Goal: Task Accomplishment & Management: Manage account settings

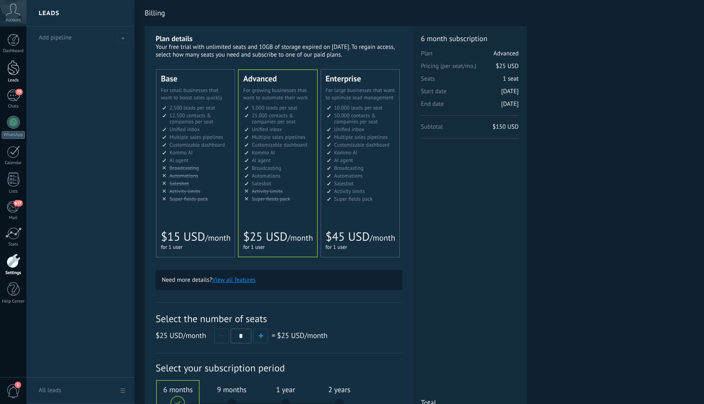
click at [15, 68] on div at bounding box center [13, 67] width 12 height 15
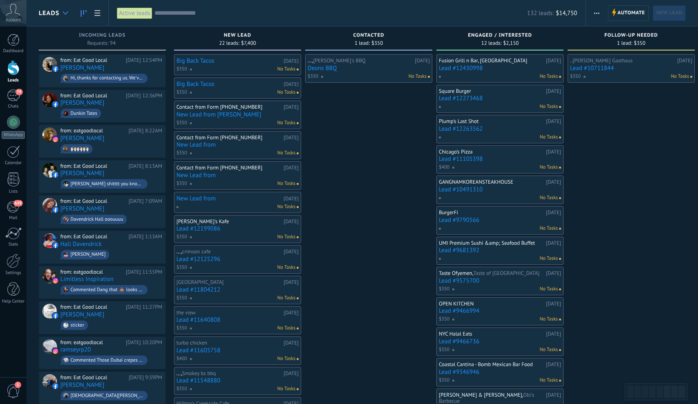
click at [68, 14] on div at bounding box center [65, 13] width 13 height 16
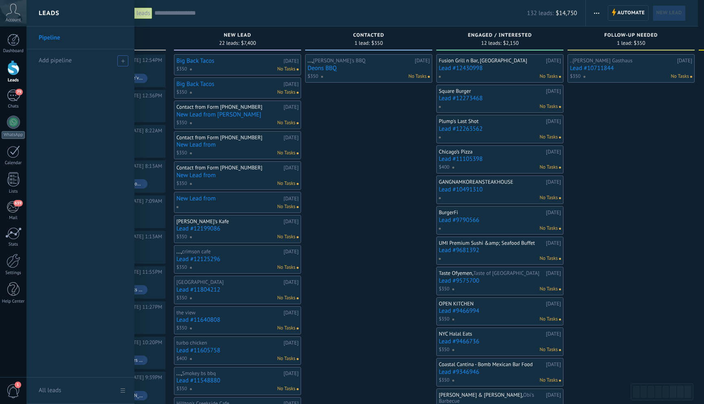
click at [119, 60] on span at bounding box center [122, 60] width 11 height 11
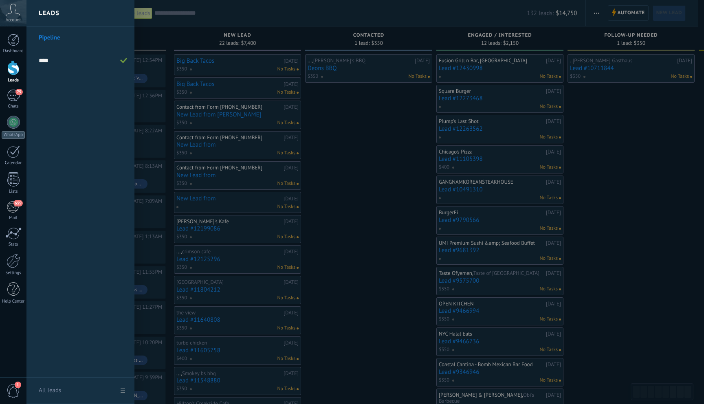
type input "****"
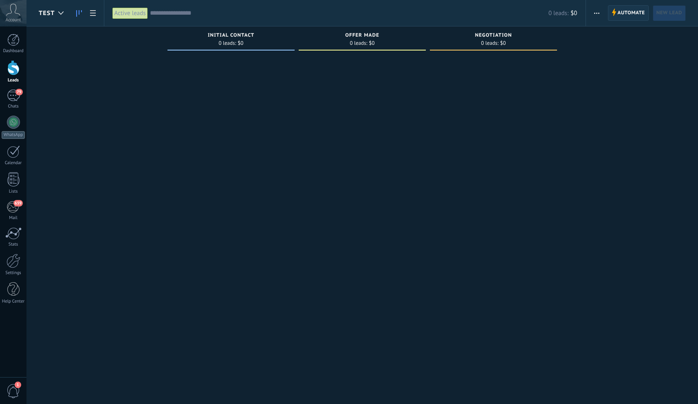
click at [623, 10] on span "Automate" at bounding box center [631, 13] width 27 height 15
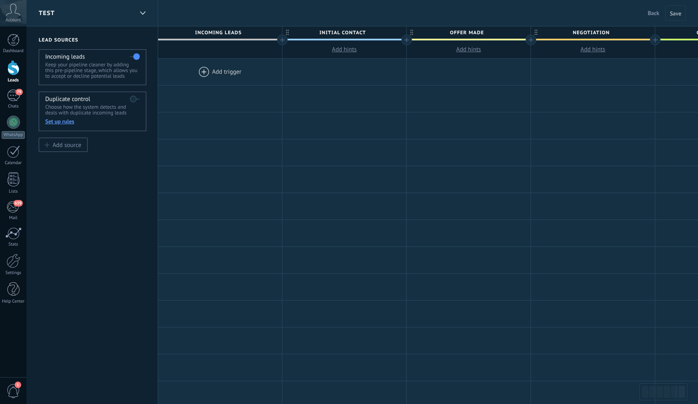
click at [216, 71] on div at bounding box center [220, 72] width 124 height 26
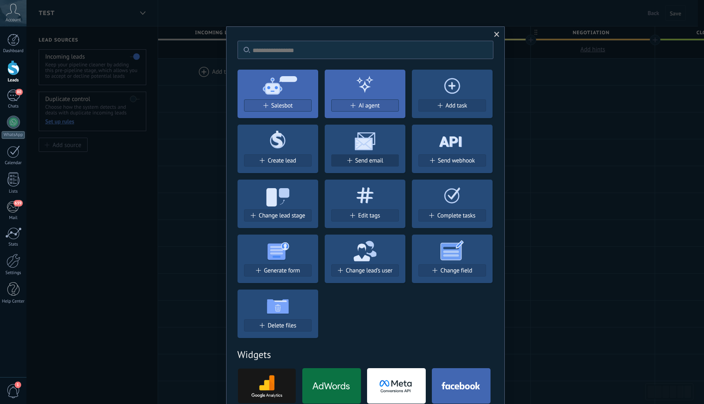
click at [385, 161] on div "Send email" at bounding box center [365, 160] width 67 height 7
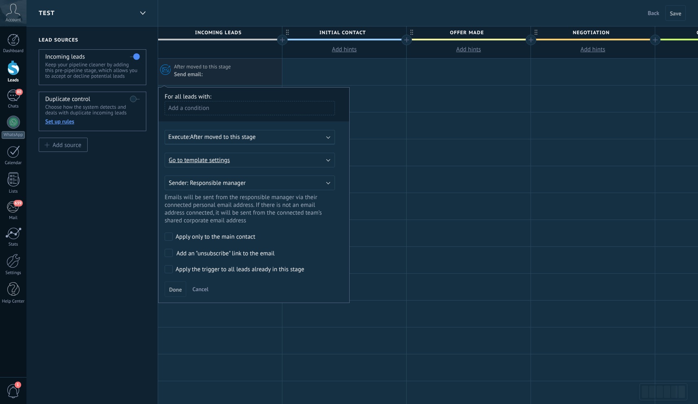
click at [284, 21] on div "Test Back Cancel Save" at bounding box center [361, 13] width 671 height 26
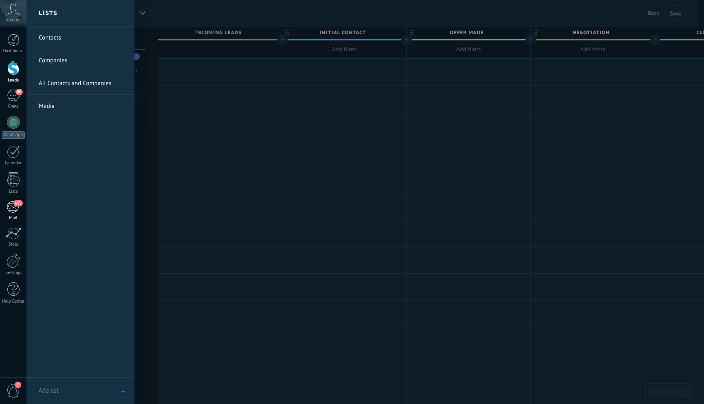
click at [9, 204] on div "659" at bounding box center [13, 207] width 13 height 12
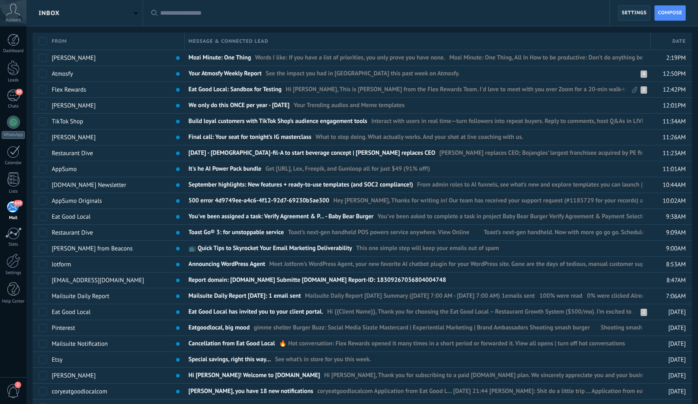
click at [641, 18] on span "Settings" at bounding box center [634, 13] width 25 height 15
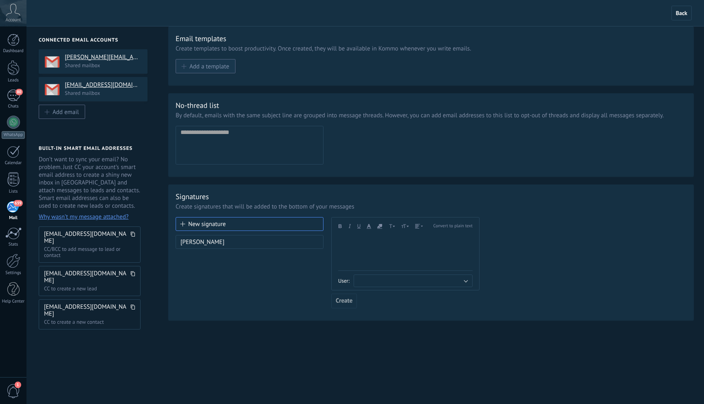
click at [211, 68] on span "Add a template" at bounding box center [209, 66] width 40 height 7
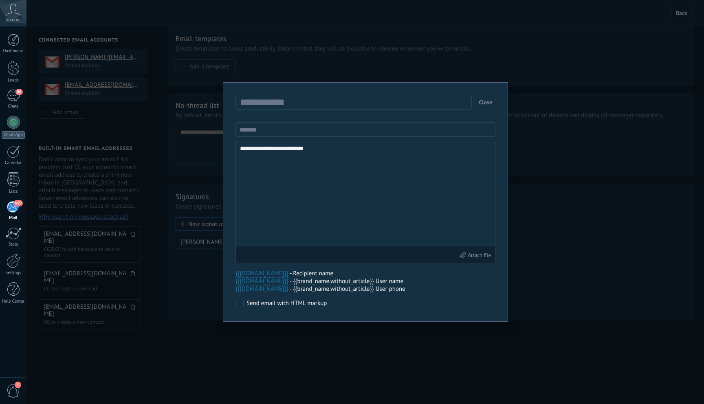
click at [484, 101] on button "Close" at bounding box center [486, 102] width 20 height 15
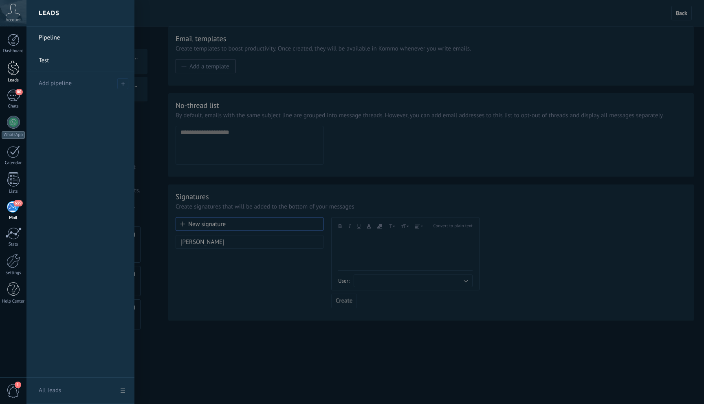
click at [20, 61] on link "Leads" at bounding box center [13, 71] width 26 height 23
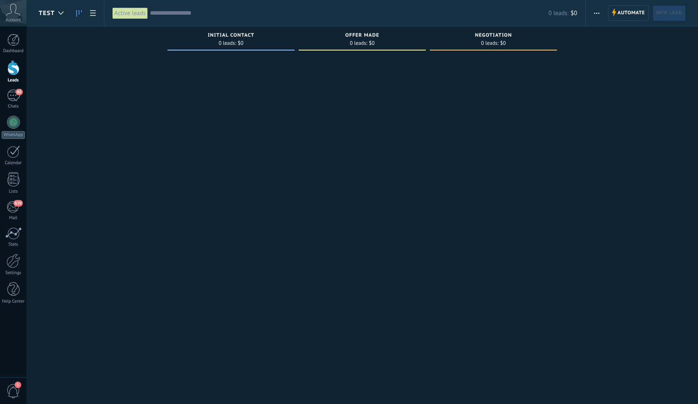
click at [596, 11] on span "button" at bounding box center [596, 12] width 5 height 15
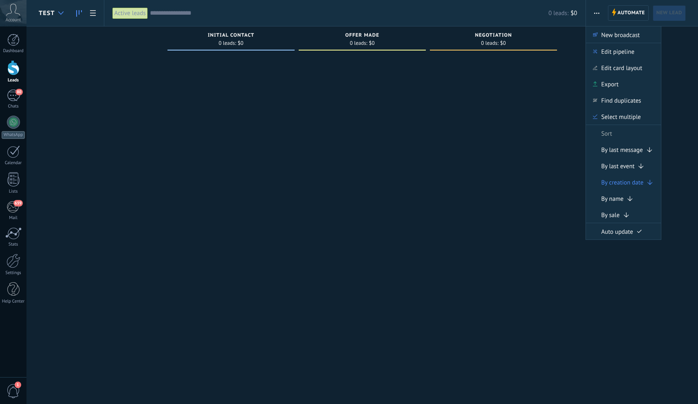
click at [56, 18] on div at bounding box center [60, 13] width 13 height 16
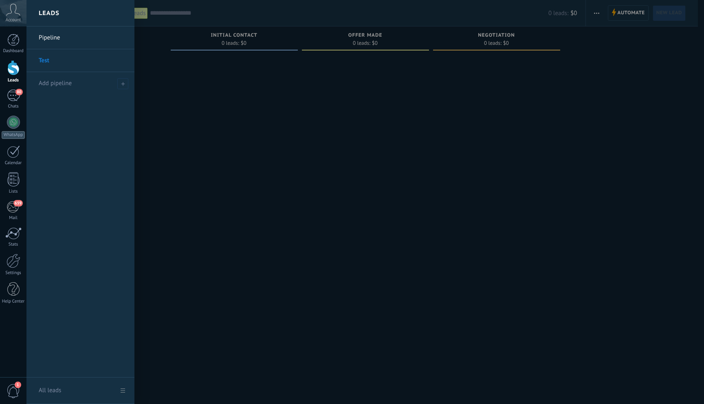
click at [119, 392] on link "All leads" at bounding box center [80, 391] width 108 height 26
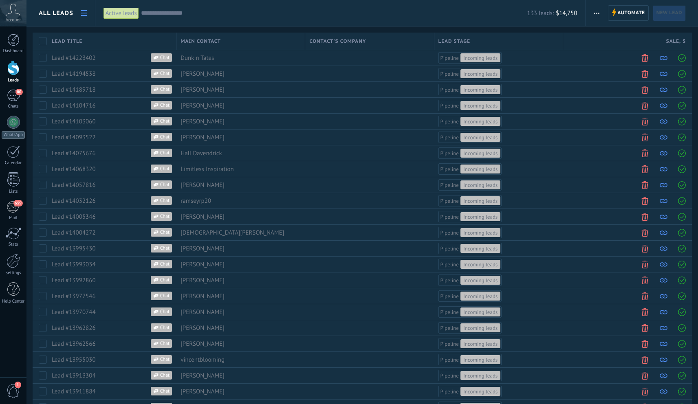
click at [58, 20] on div "All leads" at bounding box center [56, 13] width 35 height 26
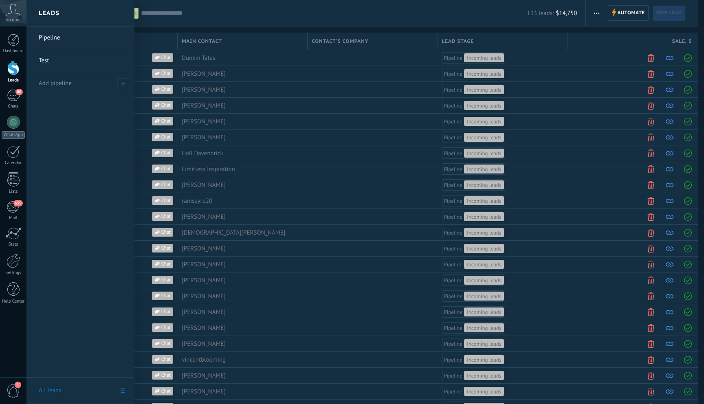
click at [50, 43] on link "Pipeline" at bounding box center [83, 37] width 88 height 23
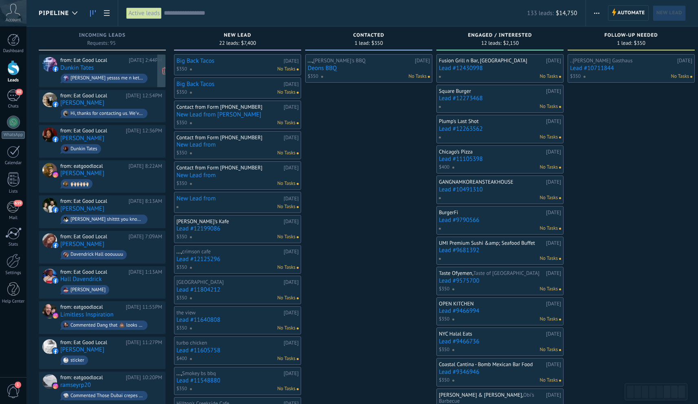
click at [136, 75] on div "Sharae Williams yessss me n ketta was jus TALKN bout them" at bounding box center [104, 78] width 87 height 9
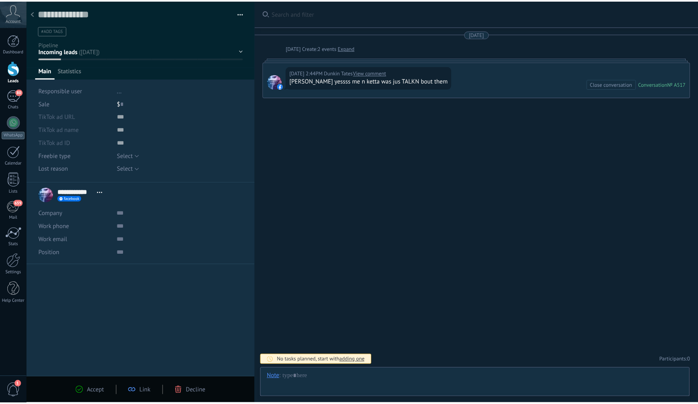
scroll to position [12, 0]
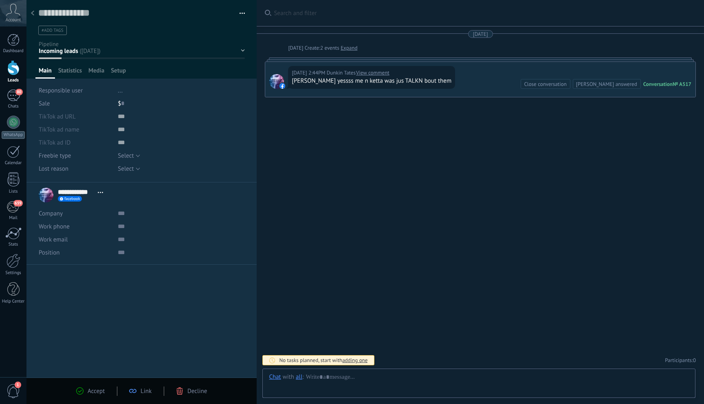
click at [194, 388] on span "Decline" at bounding box center [197, 391] width 20 height 8
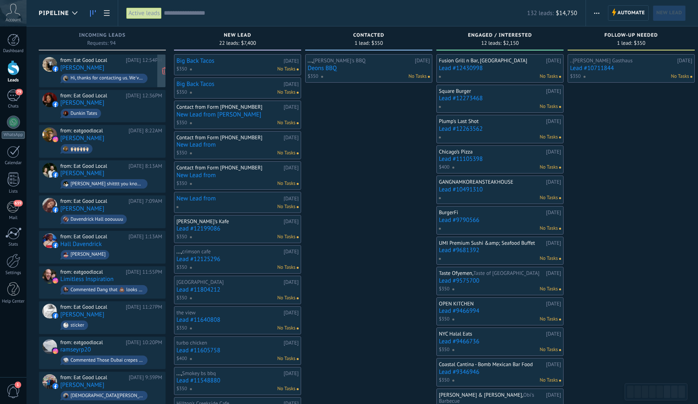
click at [136, 74] on div "Hi, thanks for contacting us. We've received your message and appreciate you re…" at bounding box center [104, 78] width 87 height 9
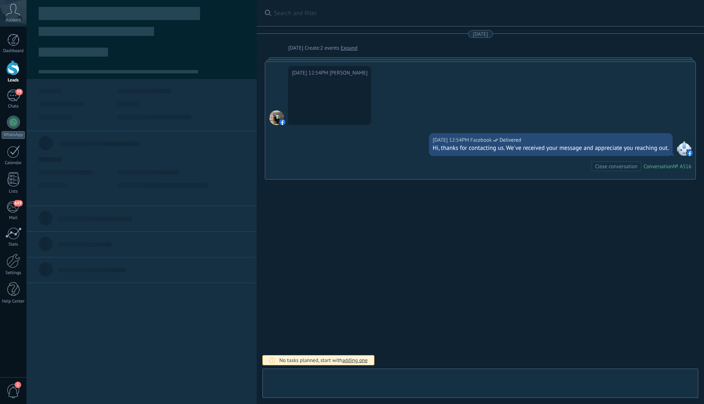
scroll to position [12, 0]
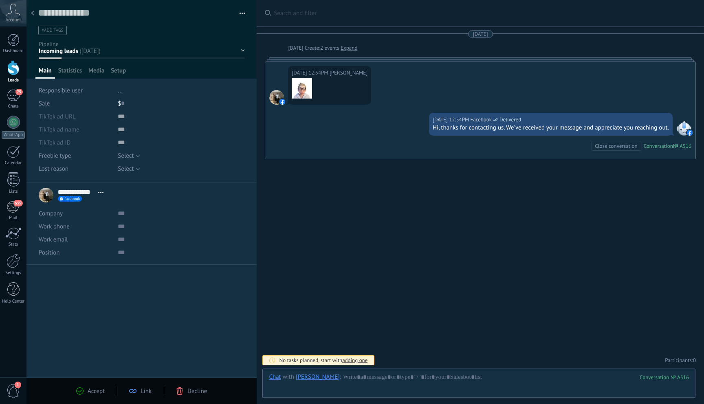
click at [200, 393] on span "Decline" at bounding box center [197, 391] width 20 height 8
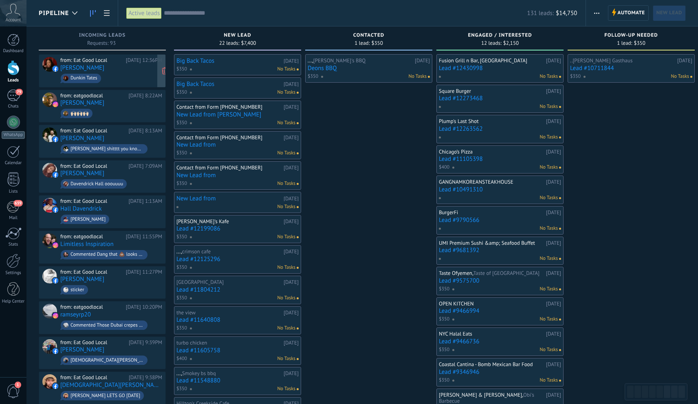
click at [115, 74] on span "Dunkin Tates" at bounding box center [111, 78] width 102 height 13
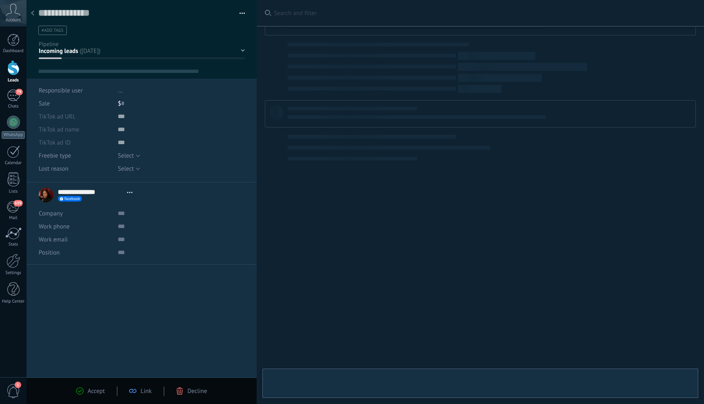
type textarea "**********"
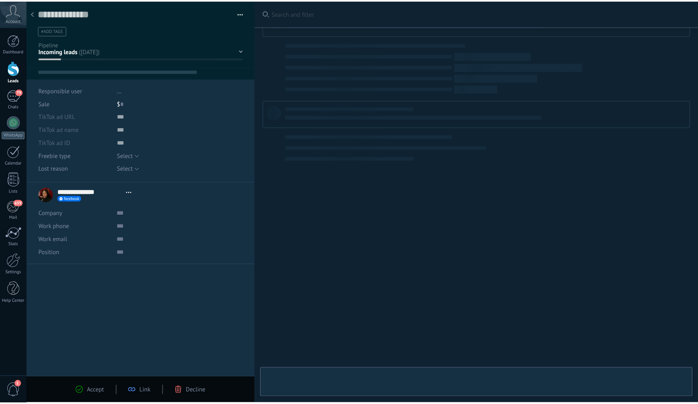
scroll to position [12, 0]
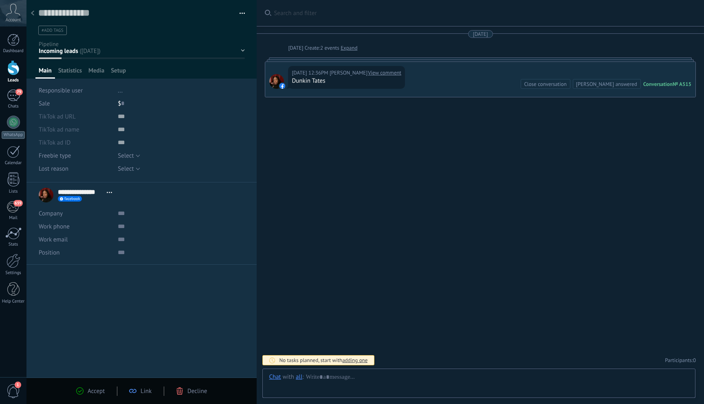
click at [194, 391] on span "Decline" at bounding box center [197, 391] width 20 height 8
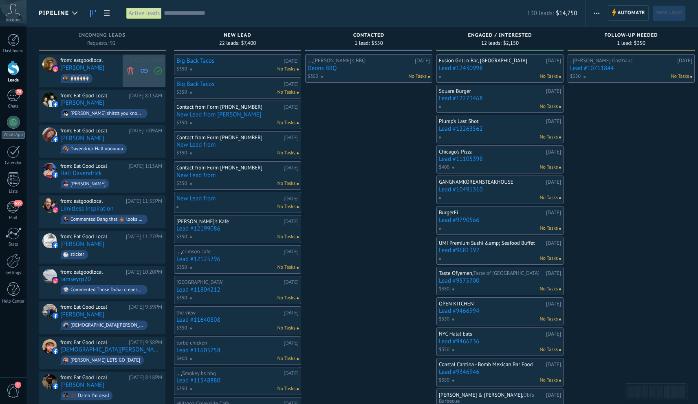
click at [130, 70] on icon at bounding box center [130, 70] width 7 height 7
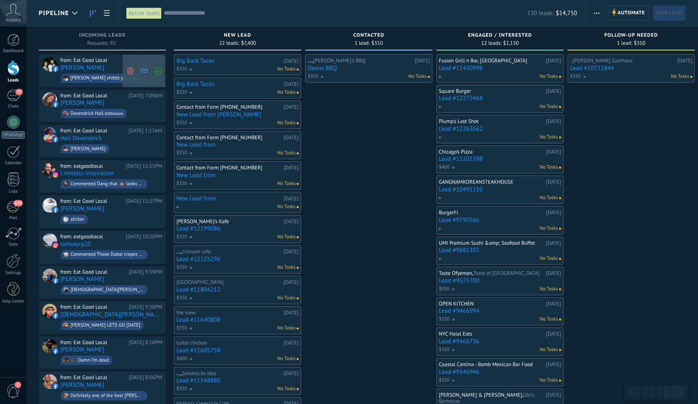
click at [128, 70] on icon at bounding box center [130, 70] width 7 height 7
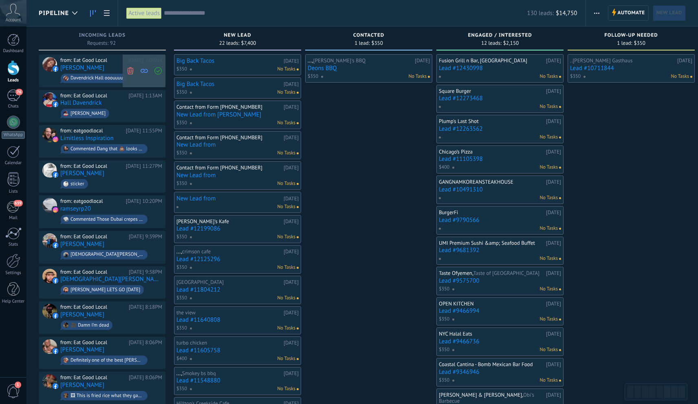
click at [132, 70] on icon at bounding box center [130, 70] width 7 height 7
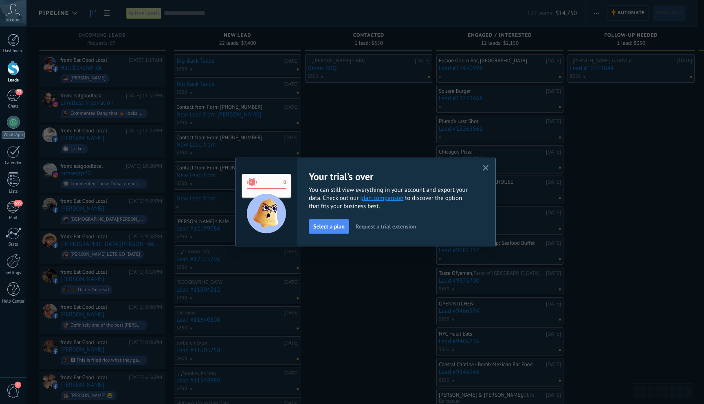
click at [400, 227] on span "Request a trial extension" at bounding box center [386, 227] width 60 height 6
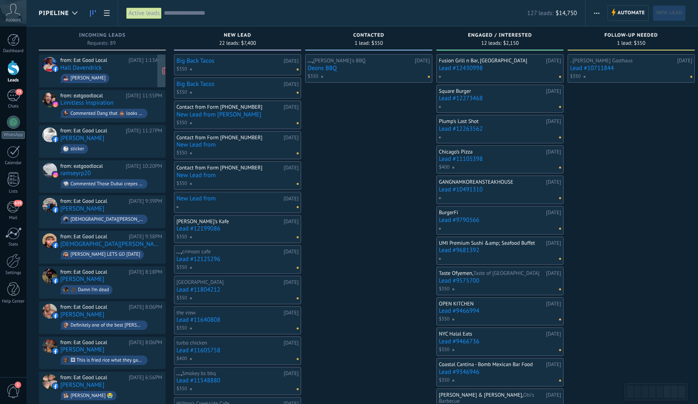
click at [119, 70] on div "from: Eat Good Local [DATE] 1:13AM Hall Davendrick [PERSON_NAME]" at bounding box center [111, 71] width 102 height 28
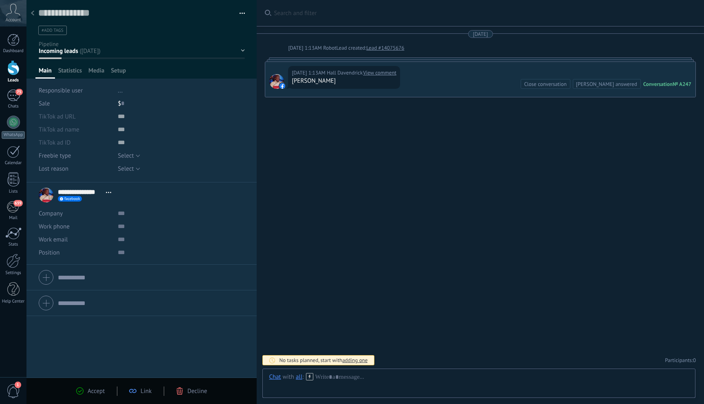
click at [189, 392] on span "Decline" at bounding box center [197, 391] width 20 height 8
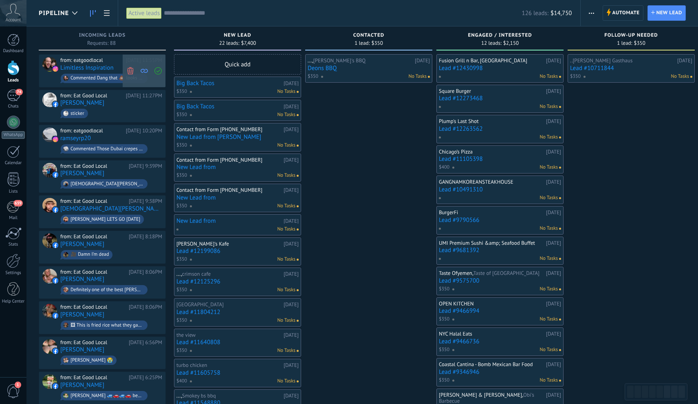
click at [130, 69] on icon at bounding box center [130, 70] width 7 height 7
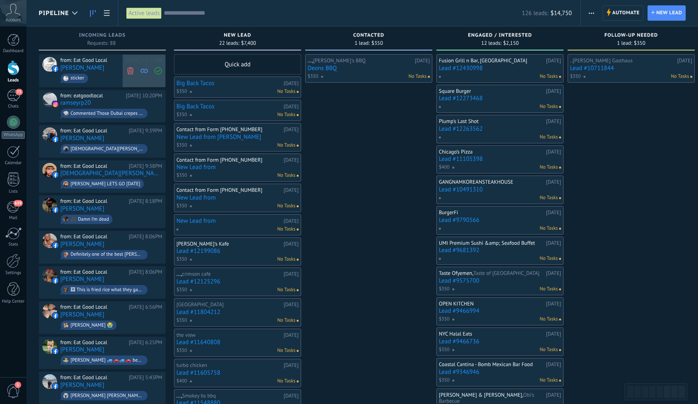
click at [133, 70] on icon at bounding box center [130, 70] width 7 height 7
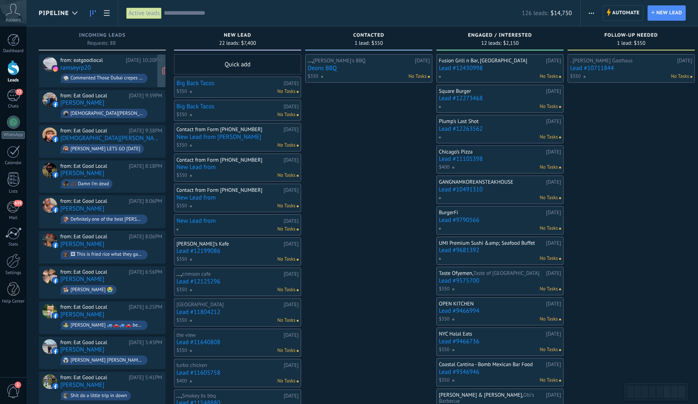
click at [119, 68] on div "from: eatgoodlocal Yesterday 10:20PM ramseyrp20 Commented Those Dubai crepes ar…" at bounding box center [111, 71] width 102 height 28
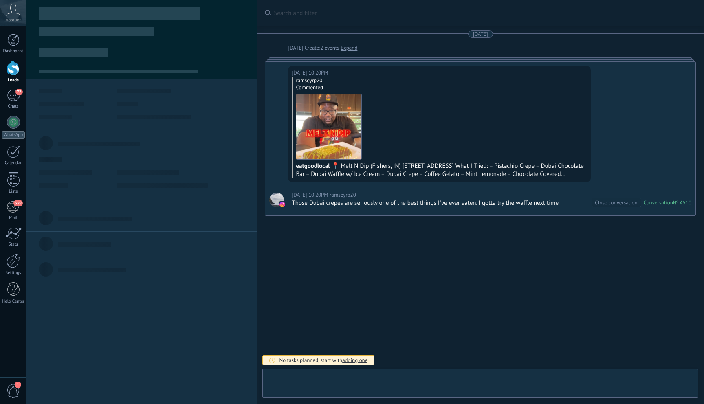
scroll to position [12, 0]
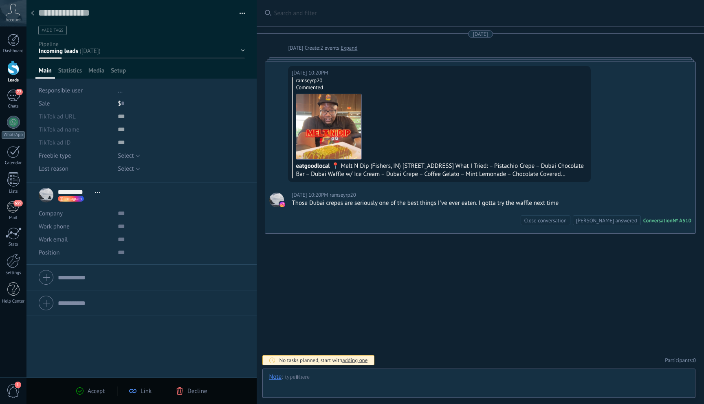
click at [195, 394] on span "Decline" at bounding box center [197, 391] width 20 height 8
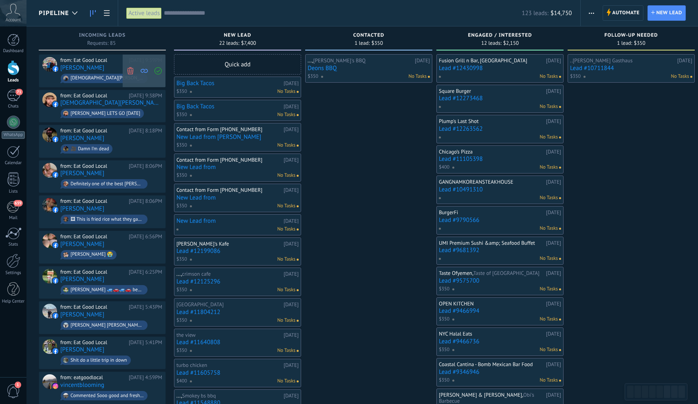
click at [134, 71] on span at bounding box center [130, 71] width 11 height 33
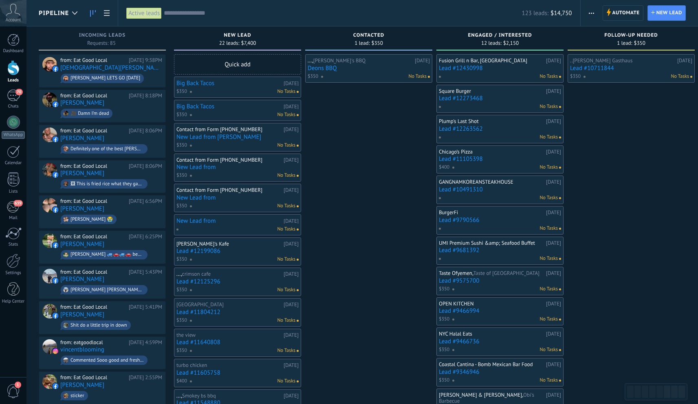
click at [216, 92] on div "No Tasks" at bounding box center [242, 91] width 106 height 7
click at [227, 80] on link "Big Back Tacos" at bounding box center [228, 83] width 105 height 7
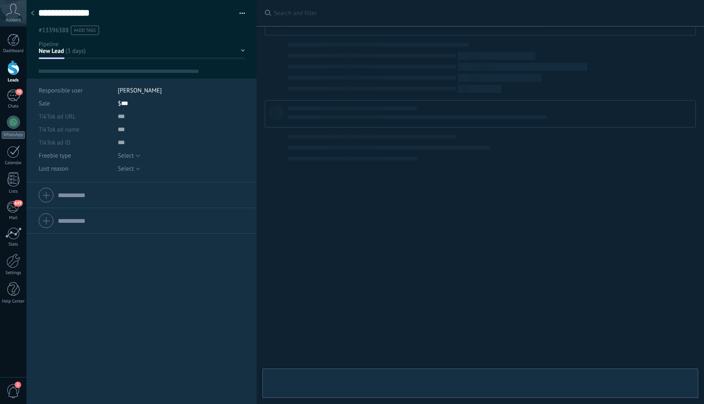
scroll to position [12, 0]
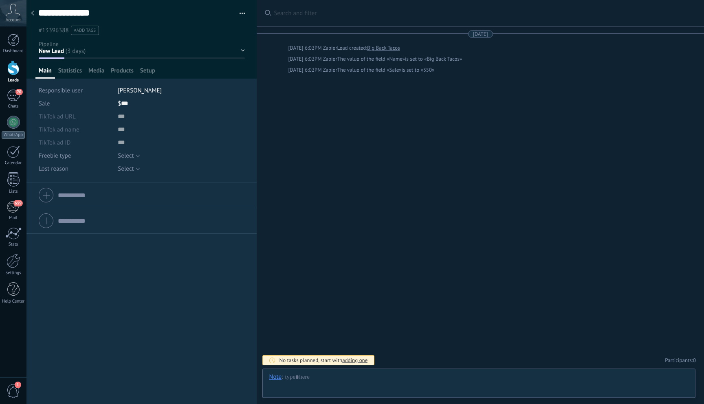
click at [242, 13] on div "**********" at bounding box center [141, 17] width 231 height 35
click at [241, 11] on button "button" at bounding box center [239, 13] width 12 height 12
click at [203, 78] on span "Delete lead" at bounding box center [214, 76] width 30 height 16
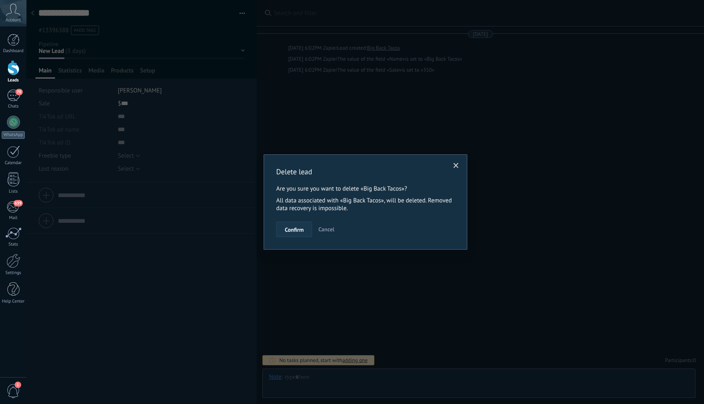
click at [300, 229] on span "Confirm" at bounding box center [294, 230] width 19 height 6
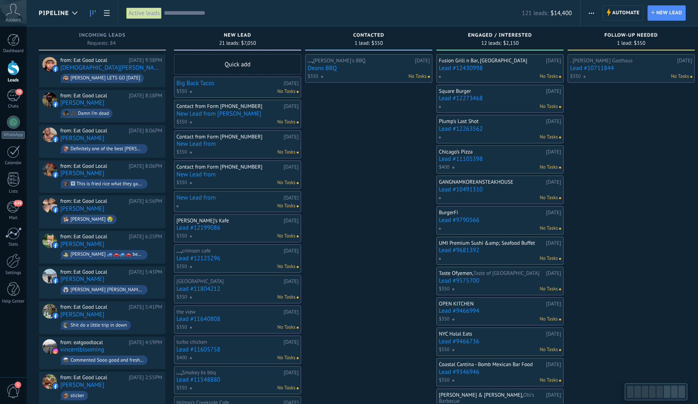
click at [251, 89] on div "No Tasks" at bounding box center [242, 91] width 106 height 7
click at [265, 90] on div "No Tasks" at bounding box center [242, 91] width 106 height 7
click at [231, 84] on link "Big Back Tacos" at bounding box center [228, 83] width 105 height 7
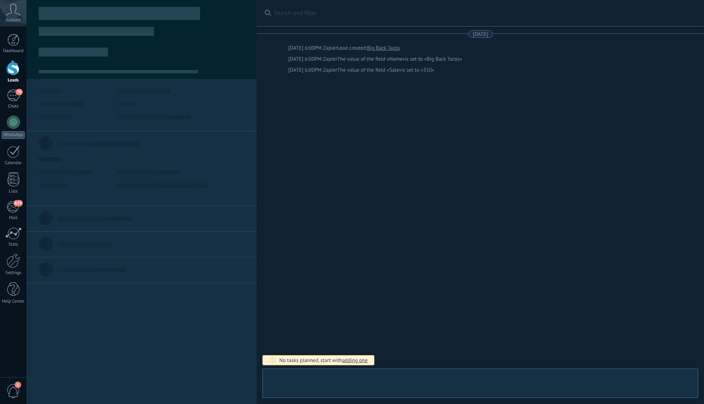
scroll to position [12, 0]
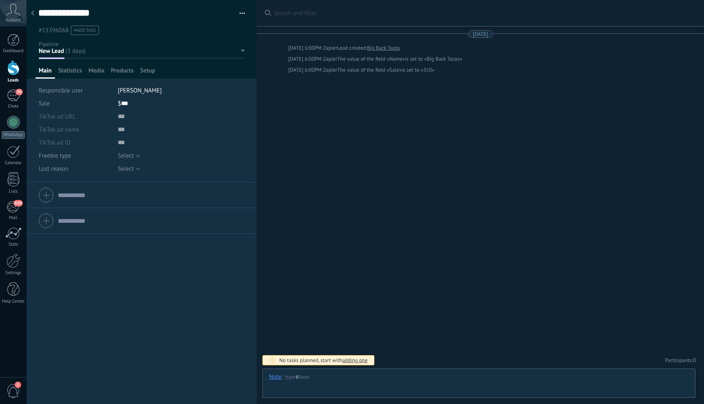
click at [240, 13] on button "button" at bounding box center [239, 13] width 12 height 12
click at [225, 77] on span "Delete lead" at bounding box center [214, 76] width 30 height 16
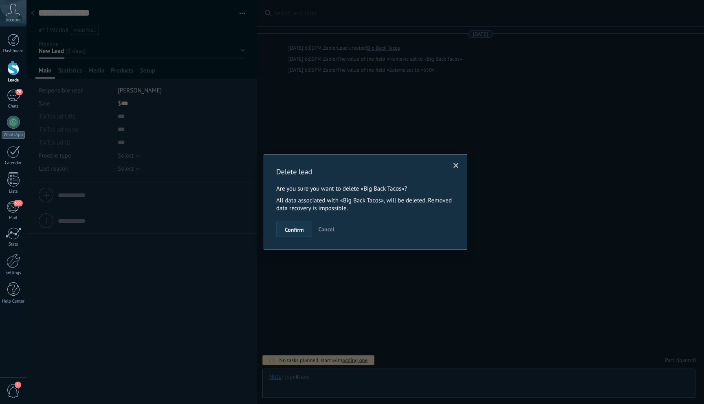
click at [290, 230] on span "Confirm" at bounding box center [294, 230] width 19 height 6
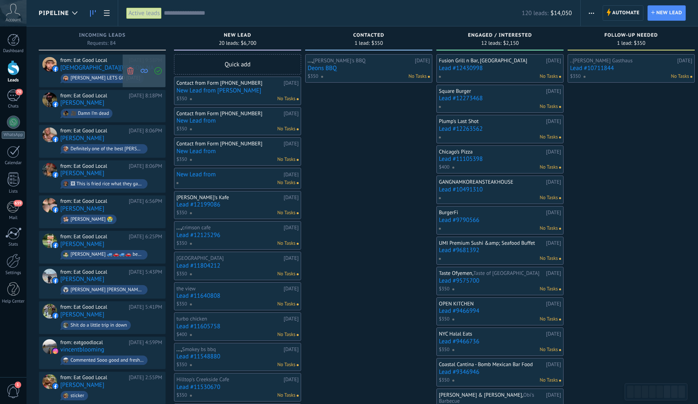
click at [132, 73] on icon at bounding box center [130, 70] width 7 height 7
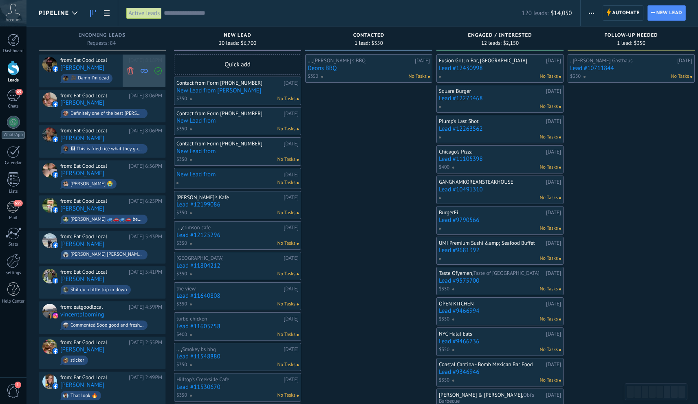
click at [130, 70] on icon at bounding box center [130, 70] width 7 height 7
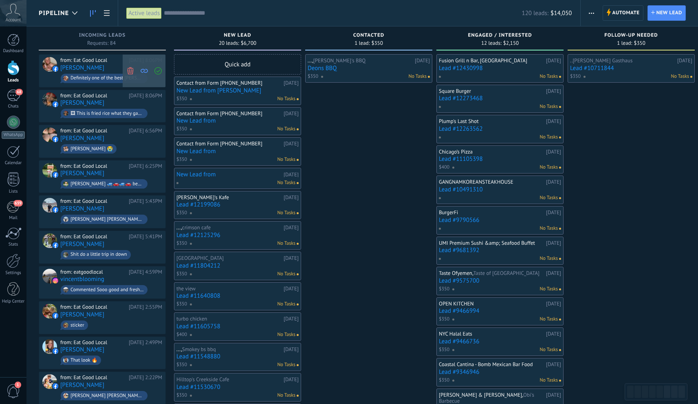
click at [129, 69] on icon at bounding box center [130, 70] width 7 height 7
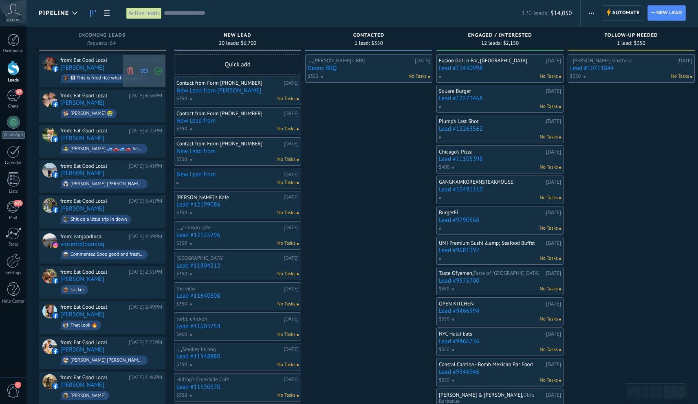
click at [130, 70] on icon at bounding box center [130, 70] width 7 height 7
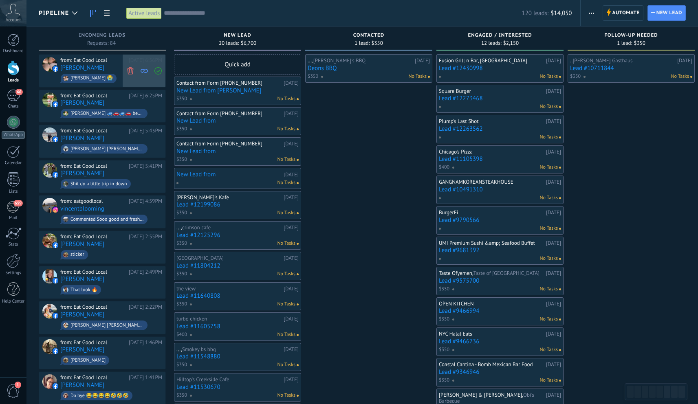
click at [132, 70] on icon at bounding box center [130, 70] width 7 height 7
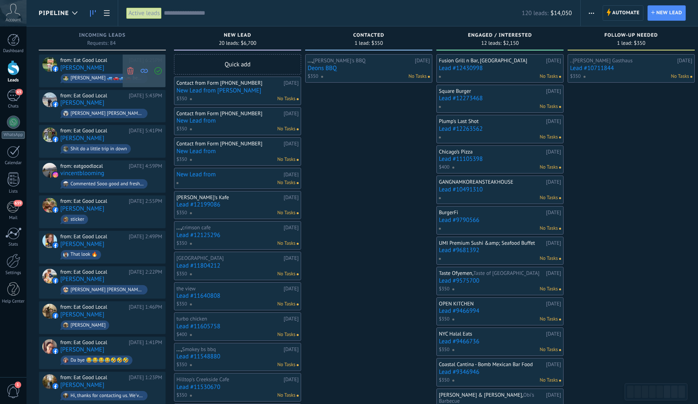
click at [132, 69] on use at bounding box center [130, 70] width 6 height 7
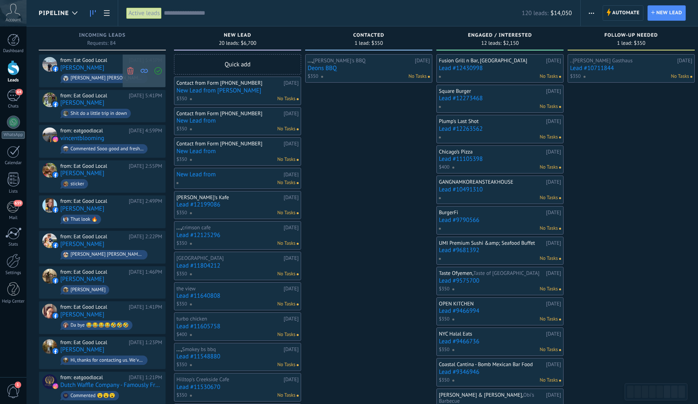
click at [132, 69] on icon at bounding box center [130, 70] width 7 height 7
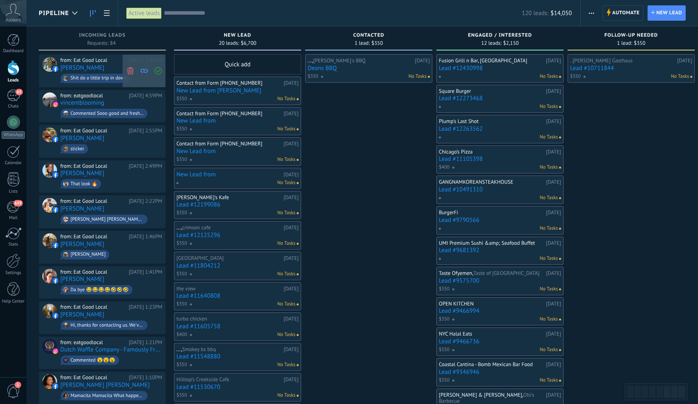
click at [132, 69] on icon at bounding box center [130, 70] width 7 height 7
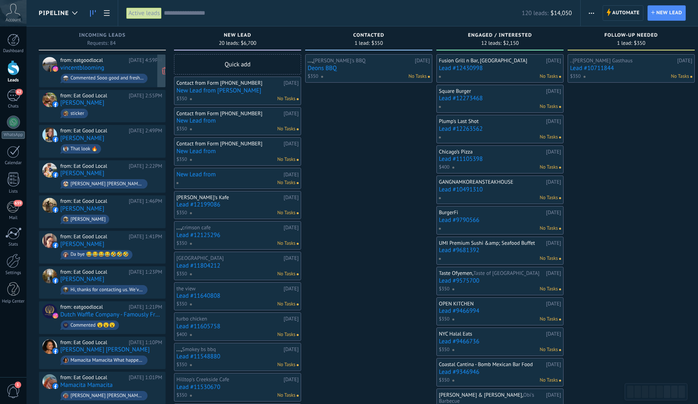
click at [125, 68] on div "from: eatgoodlocal Yesterday 4:59PM vincentblooming Commented Sooo good and fre…" at bounding box center [111, 71] width 102 height 28
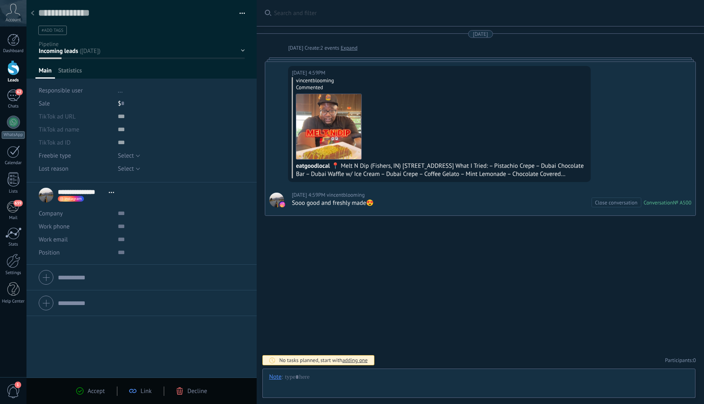
scroll to position [12, 0]
click at [200, 392] on span "Decline" at bounding box center [197, 391] width 20 height 8
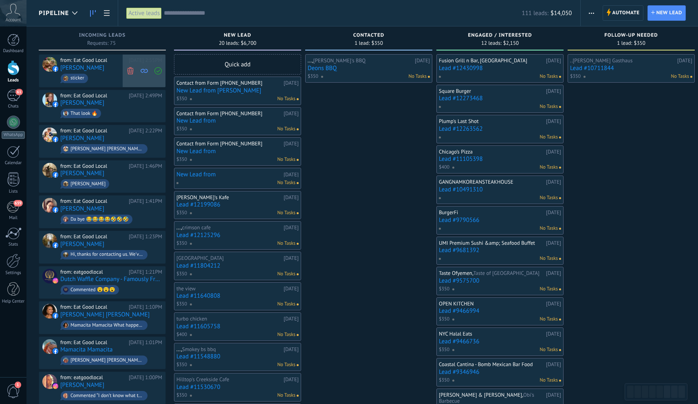
click at [127, 71] on icon at bounding box center [130, 70] width 7 height 7
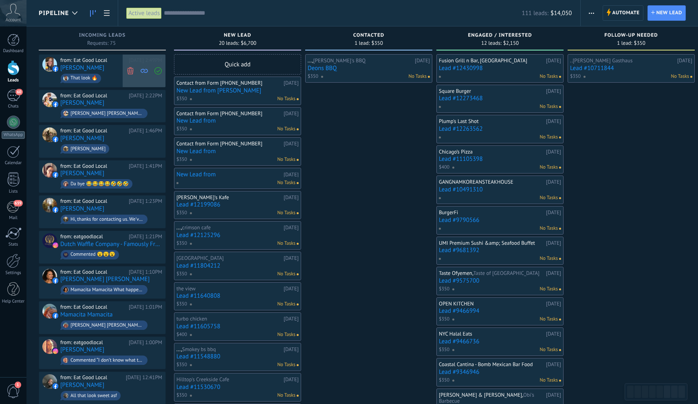
click at [129, 72] on use at bounding box center [130, 70] width 6 height 7
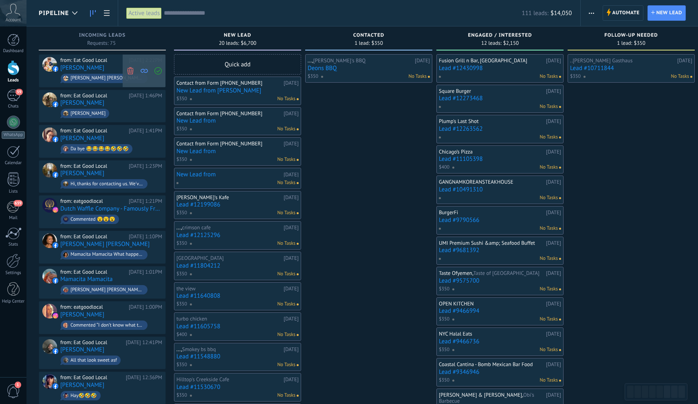
click at [130, 71] on icon at bounding box center [130, 70] width 7 height 7
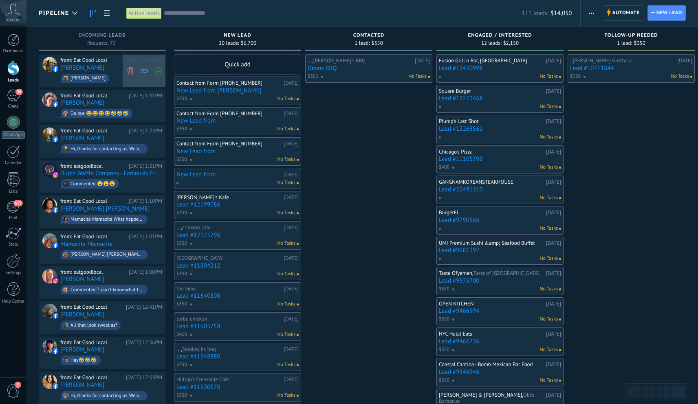
click at [134, 73] on span at bounding box center [130, 71] width 11 height 33
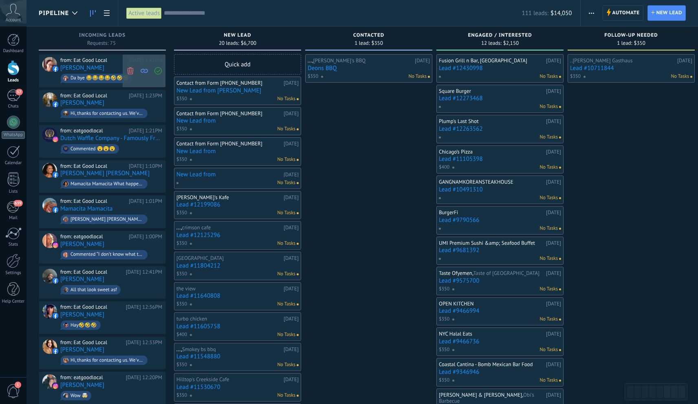
click at [133, 70] on icon at bounding box center [130, 70] width 7 height 7
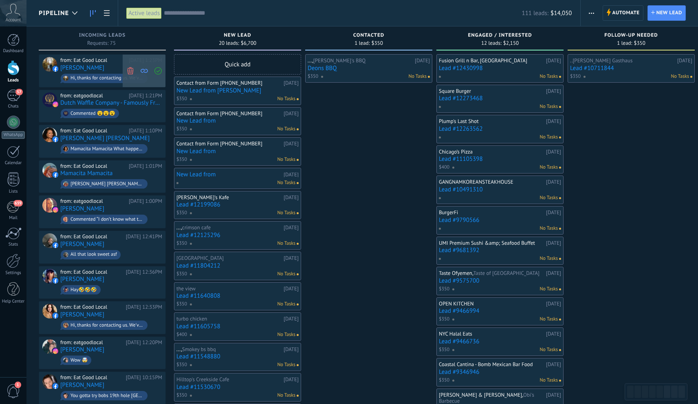
click at [130, 70] on use at bounding box center [130, 70] width 6 height 7
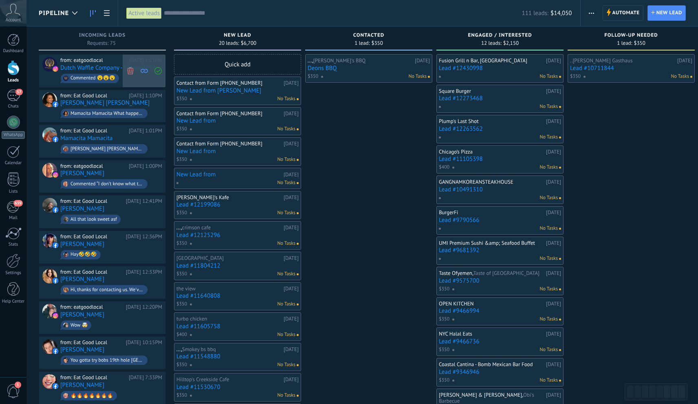
click at [131, 70] on use at bounding box center [130, 70] width 6 height 7
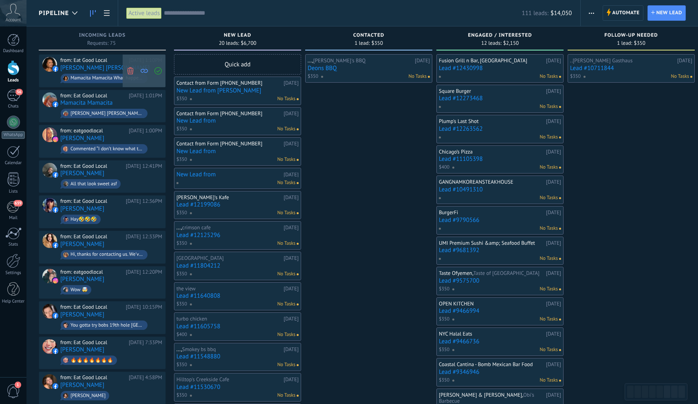
click at [131, 70] on icon at bounding box center [130, 70] width 7 height 7
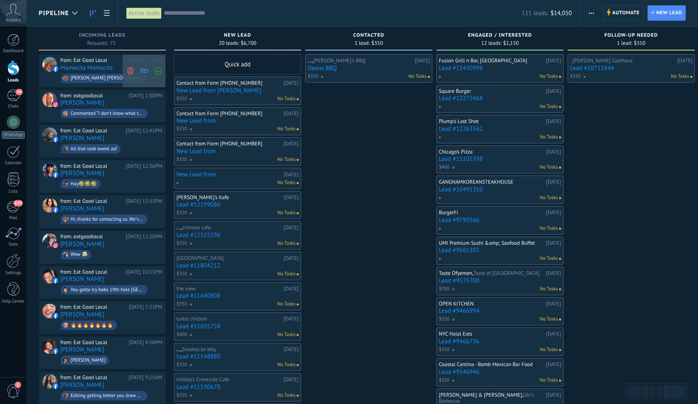
click at [131, 71] on icon at bounding box center [130, 70] width 7 height 7
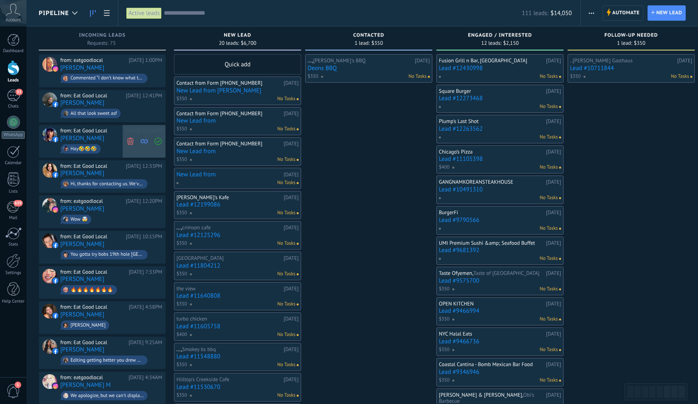
click at [130, 140] on icon at bounding box center [130, 141] width 7 height 7
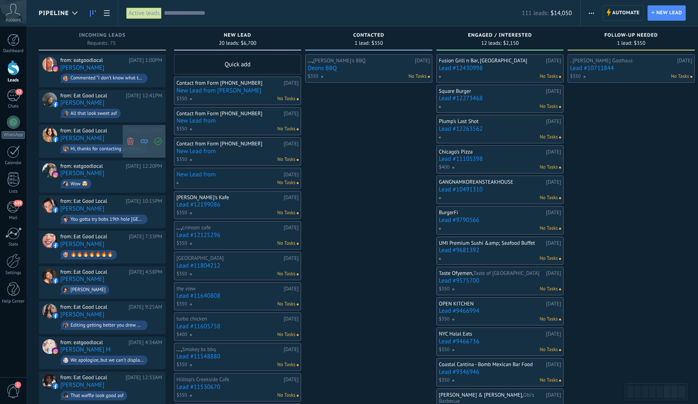
click at [129, 143] on icon at bounding box center [130, 141] width 7 height 7
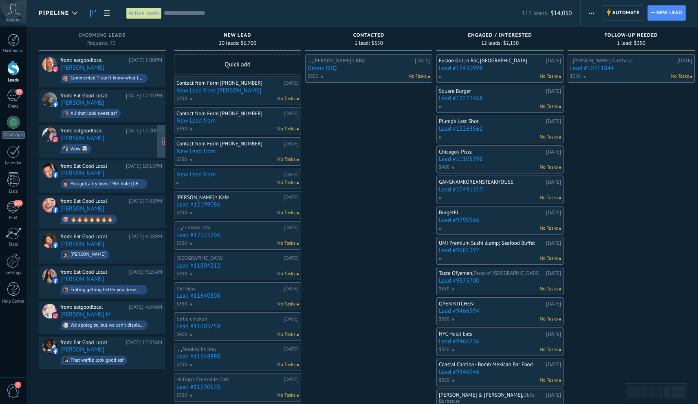
click at [106, 143] on span "Wow 🤯" at bounding box center [111, 149] width 102 height 13
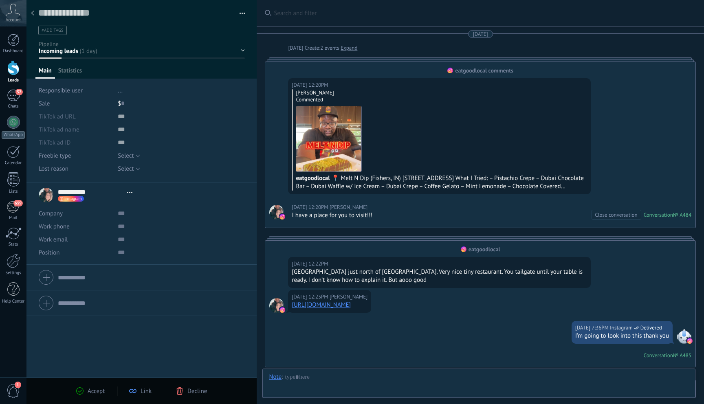
scroll to position [211, 0]
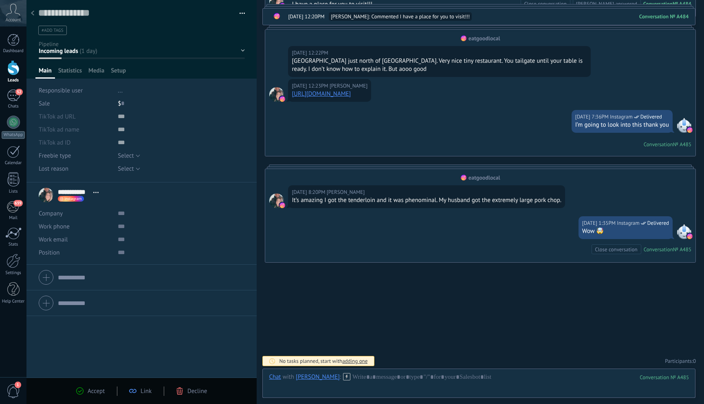
click at [351, 94] on link "https://www.instagram.com/bongestavern?igsh=MW9rbDBkN2o1bW9sMw==" at bounding box center [321, 94] width 59 height 8
click at [33, 10] on div at bounding box center [32, 14] width 11 height 16
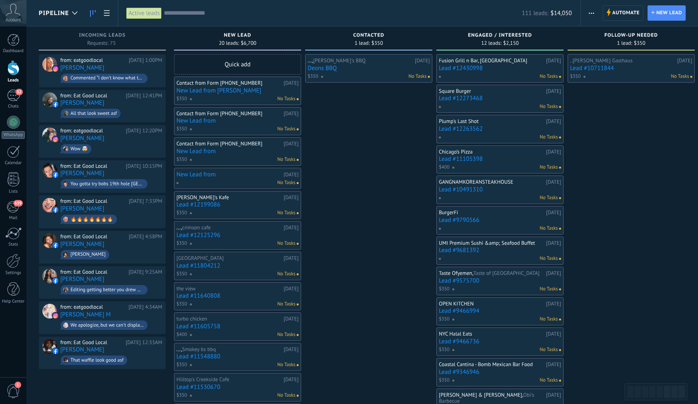
click at [251, 100] on div "Contact from Form 6341258976636374311 09/19/2025 New Lead from Cory $350 No Tas…" at bounding box center [237, 91] width 122 height 24
click at [205, 86] on div "Contact from Form 6341258976636374311" at bounding box center [228, 83] width 105 height 7
click at [240, 101] on div "No Tasks" at bounding box center [242, 98] width 106 height 7
click at [221, 94] on link "New Lead from Cory" at bounding box center [237, 90] width 122 height 7
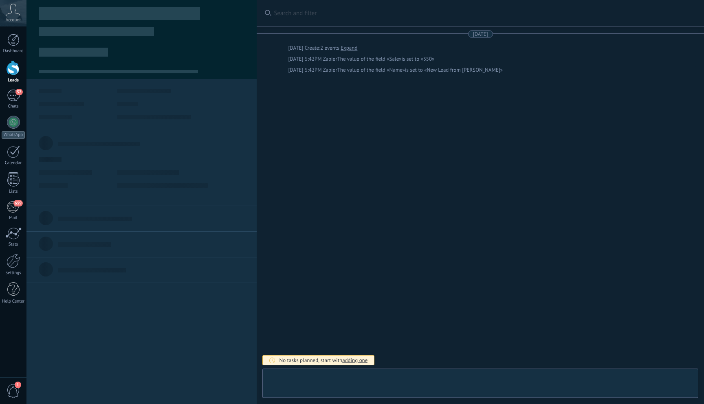
type textarea "**********"
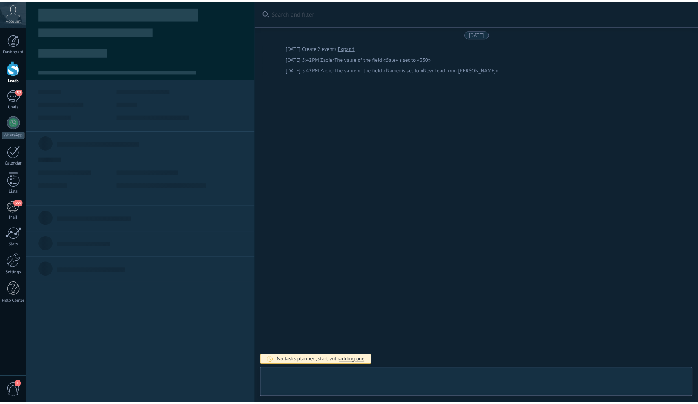
scroll to position [12, 0]
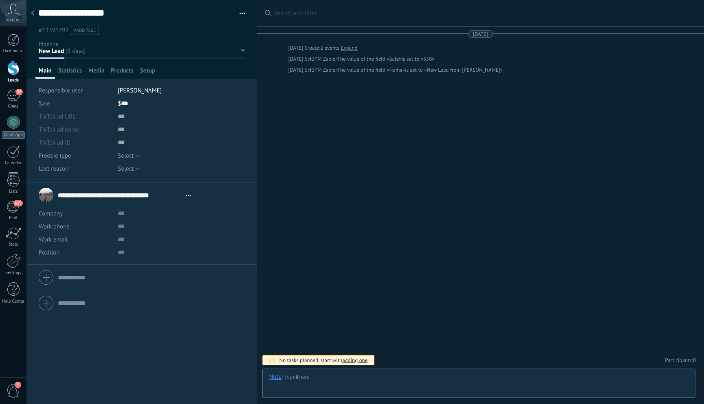
click at [81, 220] on div "Company" at bounding box center [75, 213] width 73 height 13
click at [174, 197] on input "**********" at bounding box center [120, 195] width 124 height 8
click at [177, 152] on div "Select eBook Guide Consultation Podcast Template Select" at bounding box center [181, 155] width 127 height 13
click at [37, 15] on div at bounding box center [32, 14] width 11 height 16
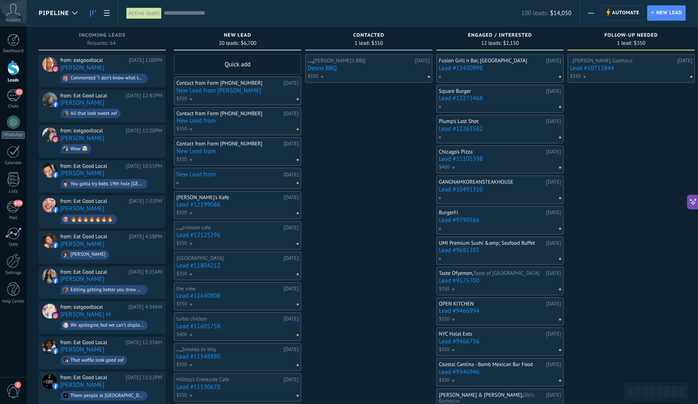
click at [258, 86] on div "Contact from Form 6341258976636374311" at bounding box center [228, 83] width 105 height 7
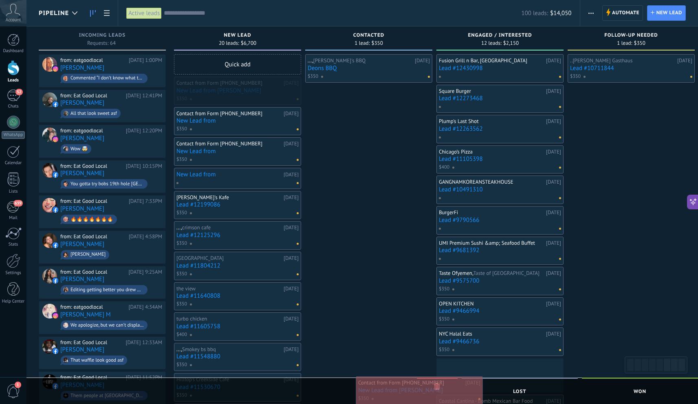
drag, startPoint x: 263, startPoint y: 88, endPoint x: 445, endPoint y: 387, distance: 350.7
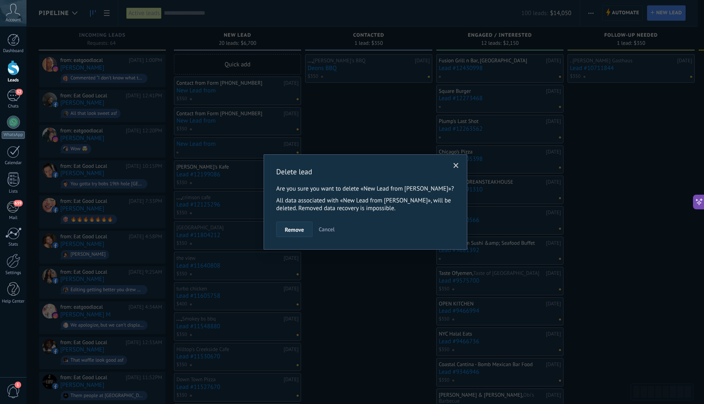
click at [291, 234] on button "Remove" at bounding box center [294, 229] width 36 height 15
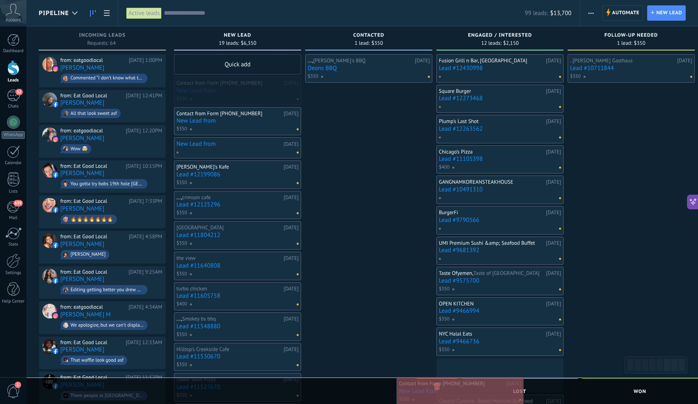
drag, startPoint x: 220, startPoint y: 93, endPoint x: 442, endPoint y: 394, distance: 373.8
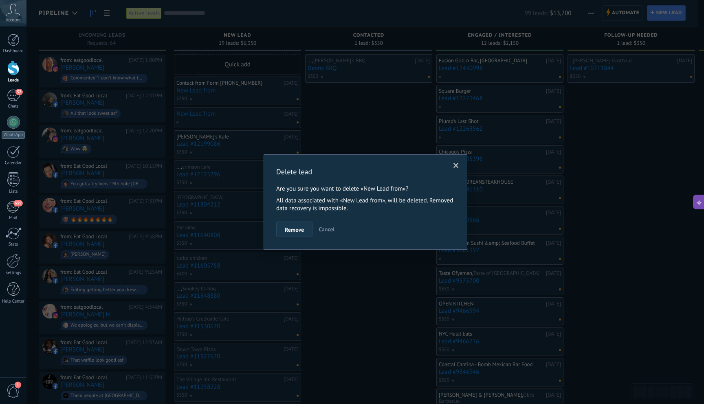
click at [297, 231] on span "Remove" at bounding box center [294, 230] width 19 height 6
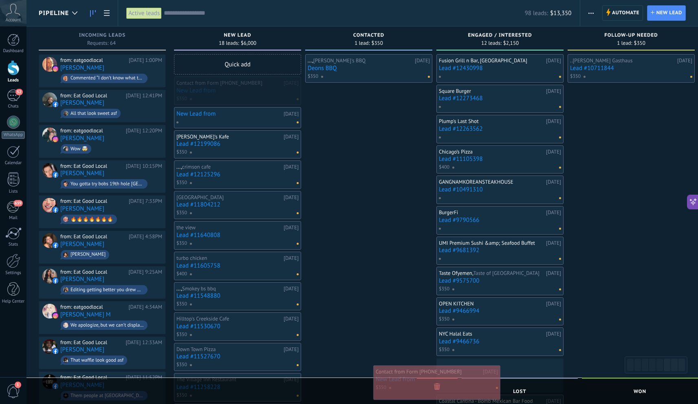
drag, startPoint x: 237, startPoint y: 95, endPoint x: 436, endPoint y: 385, distance: 351.3
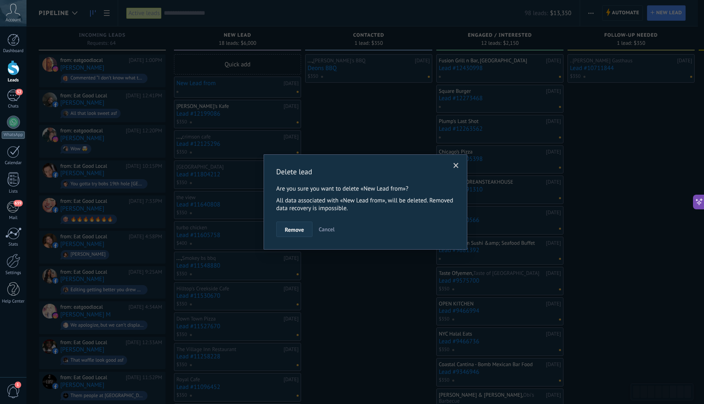
click at [302, 229] on span "Remove" at bounding box center [294, 230] width 19 height 6
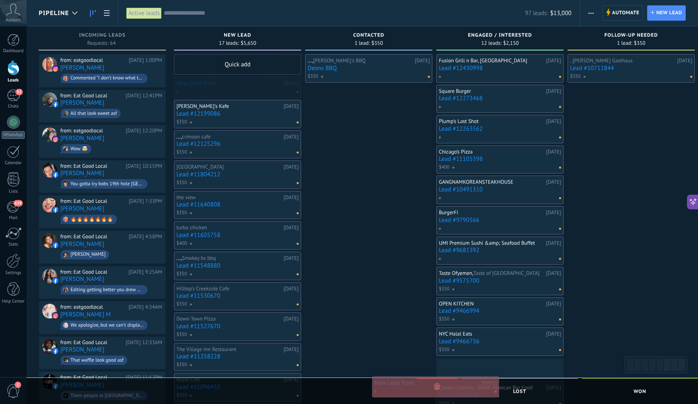
drag, startPoint x: 242, startPoint y: 87, endPoint x: 440, endPoint y: 387, distance: 359.4
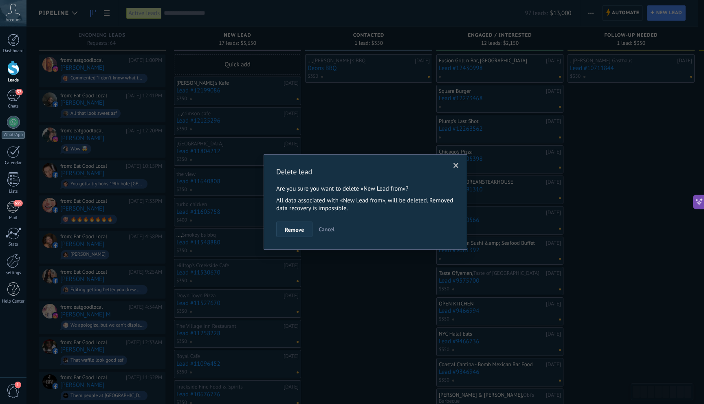
click at [298, 227] on span "Remove" at bounding box center [294, 230] width 19 height 6
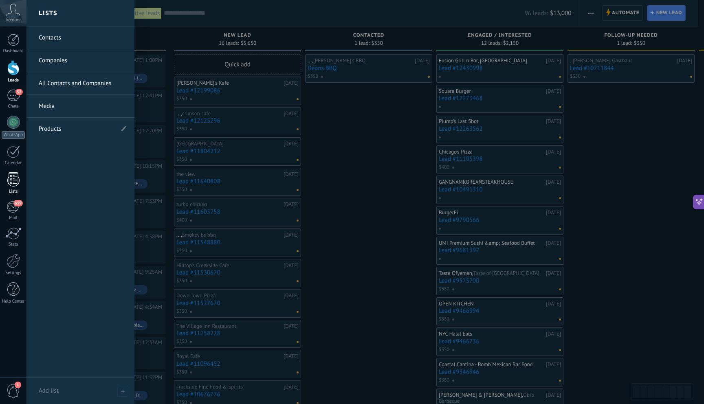
click at [17, 184] on div at bounding box center [13, 179] width 12 height 14
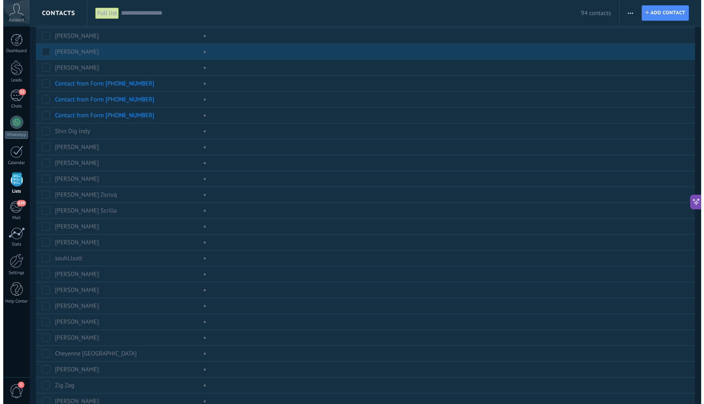
scroll to position [165, 0]
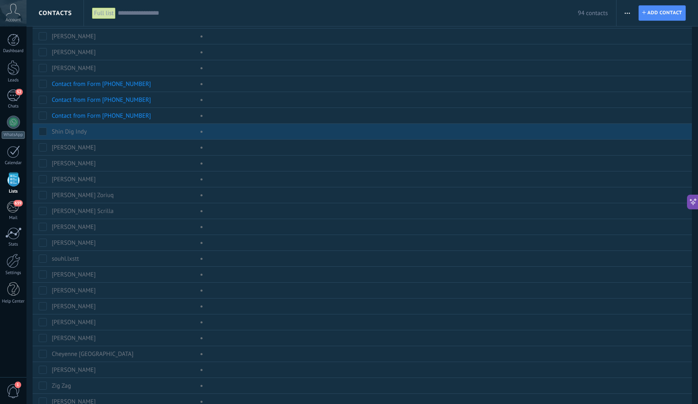
click at [253, 136] on div at bounding box center [287, 131] width 157 height 15
click at [77, 134] on link "Shin Dig Indy" at bounding box center [69, 132] width 35 height 8
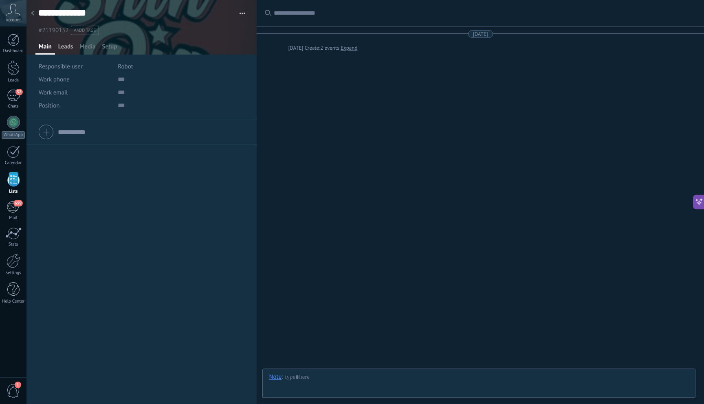
click at [70, 46] on span "Leads" at bounding box center [65, 49] width 15 height 12
click at [56, 77] on span "Pipeline" at bounding box center [50, 78] width 18 height 7
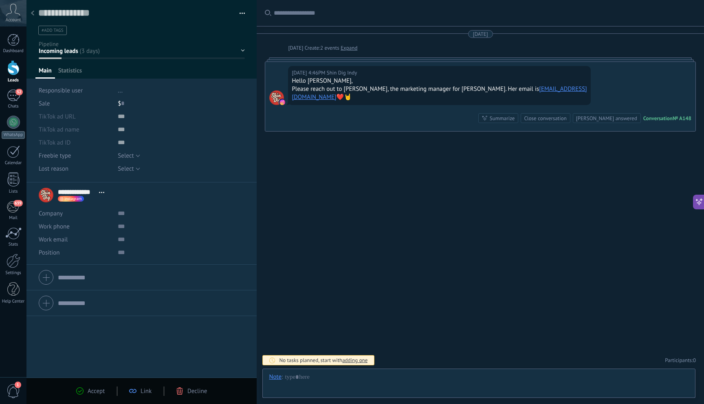
scroll to position [12, 0]
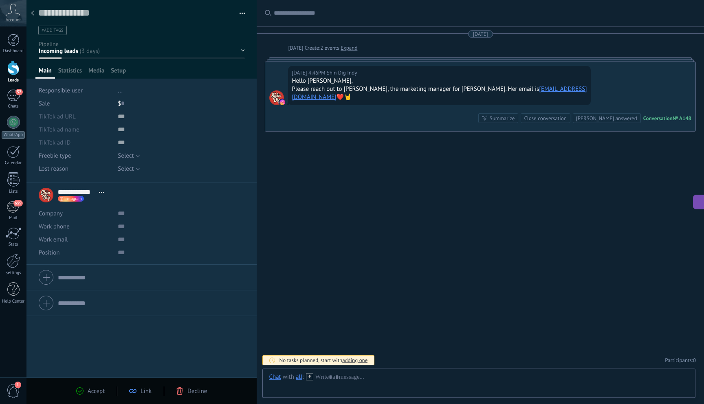
click at [124, 104] on div "$ 0" at bounding box center [181, 103] width 127 height 13
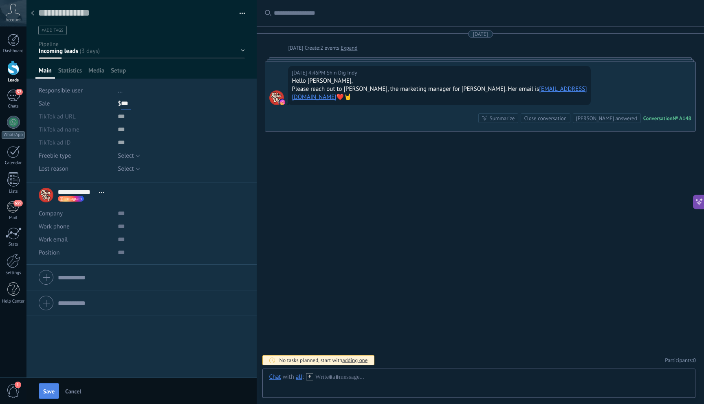
type input "***"
click at [53, 390] on span "Save" at bounding box center [48, 392] width 11 height 6
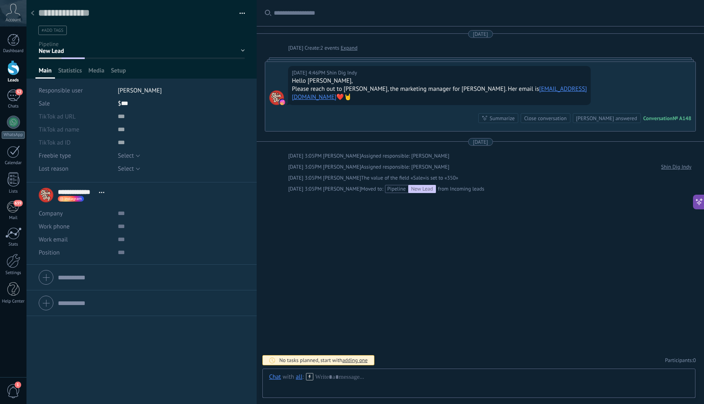
click at [36, 12] on div at bounding box center [32, 14] width 11 height 16
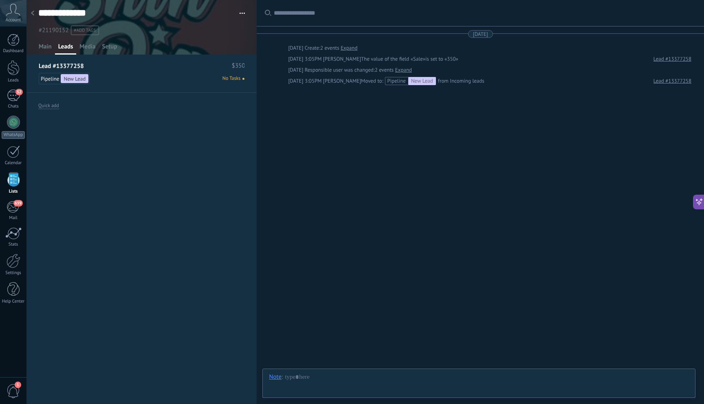
click at [35, 13] on div at bounding box center [32, 14] width 11 height 16
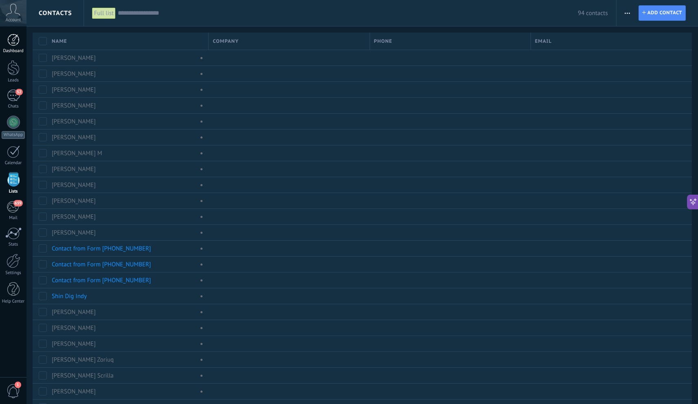
click at [10, 46] on div at bounding box center [13, 40] width 12 height 12
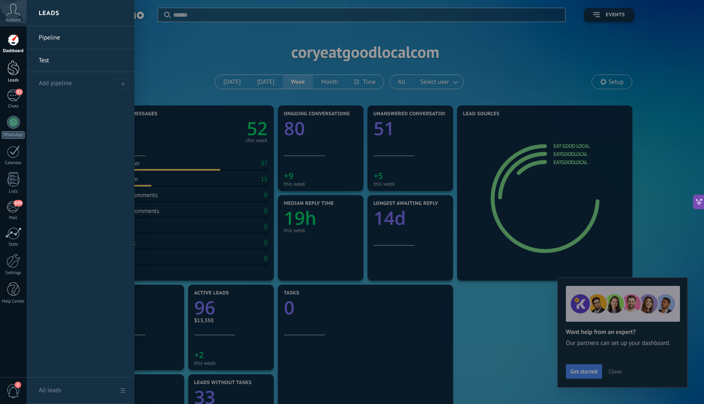
click at [15, 68] on div at bounding box center [13, 67] width 12 height 15
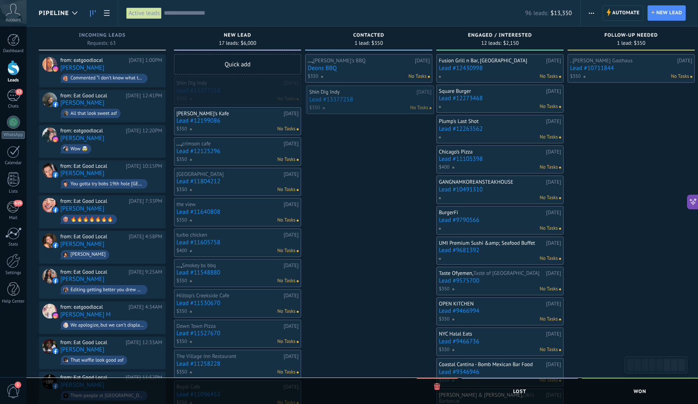
drag, startPoint x: 237, startPoint y: 88, endPoint x: 370, endPoint y: 97, distance: 132.7
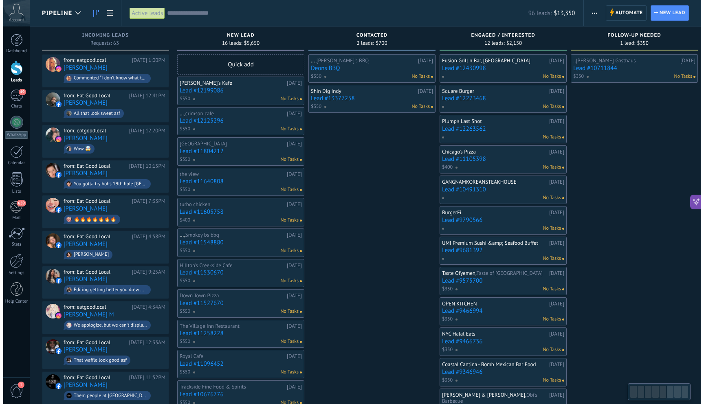
scroll to position [12, 0]
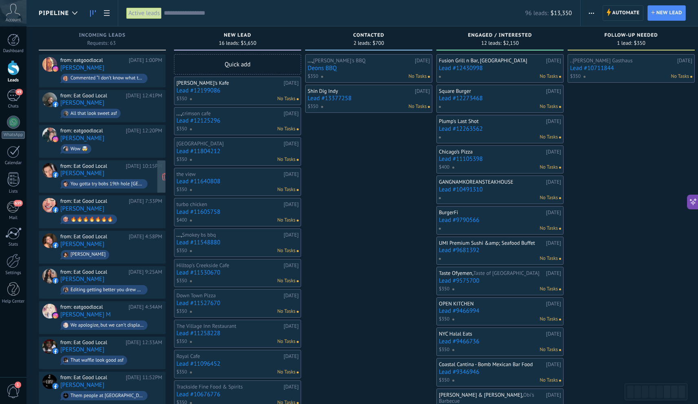
click at [125, 179] on div "You gotta try bobs 19th hole [GEOGRAPHIC_DATA] area. Steak tips with extra seas…" at bounding box center [104, 183] width 87 height 9
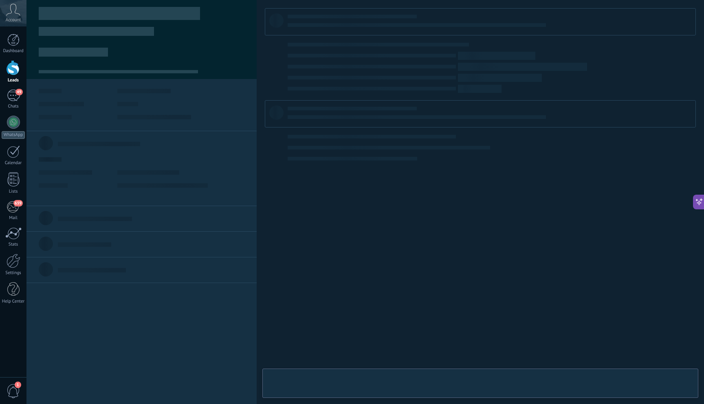
type textarea "***"
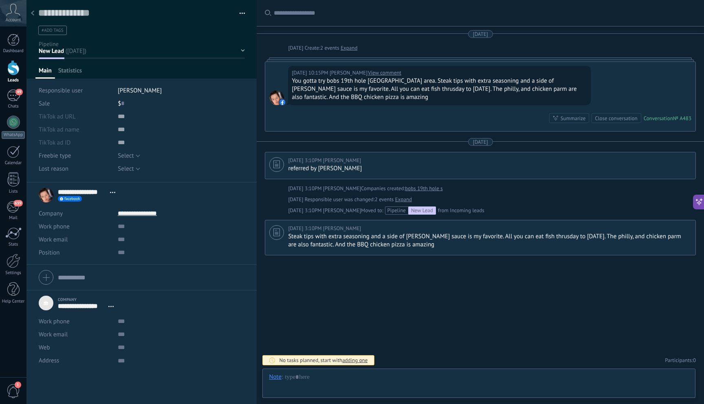
scroll to position [8, 0]
click at [114, 194] on span "Open details Copy name Unlink Main contact" at bounding box center [112, 192] width 13 height 6
click at [139, 230] on div "Unlink" at bounding box center [133, 231] width 55 height 14
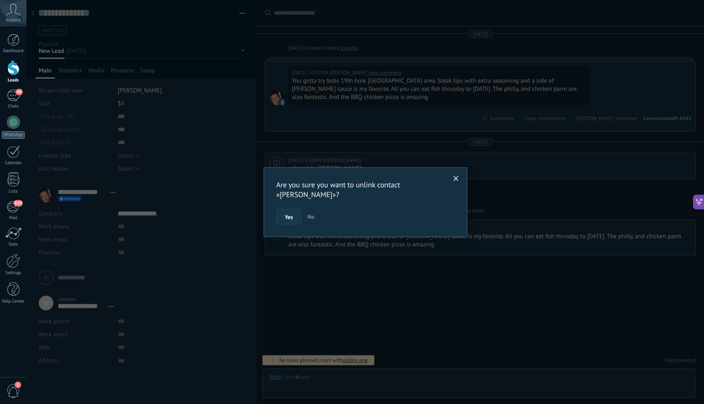
click at [291, 220] on button "Yes" at bounding box center [288, 216] width 25 height 15
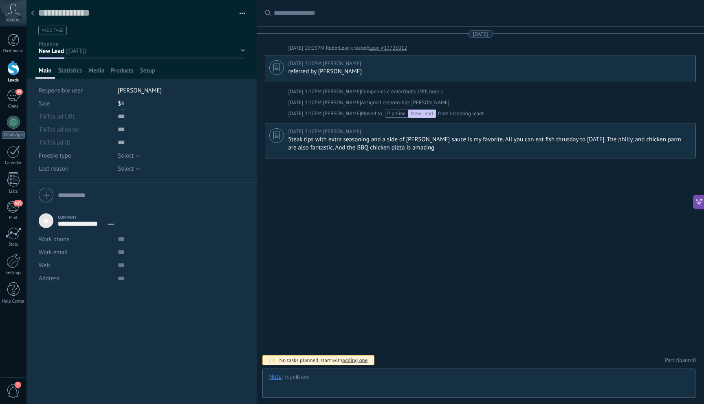
click at [121, 103] on input "text" at bounding box center [122, 103] width 3 height 13
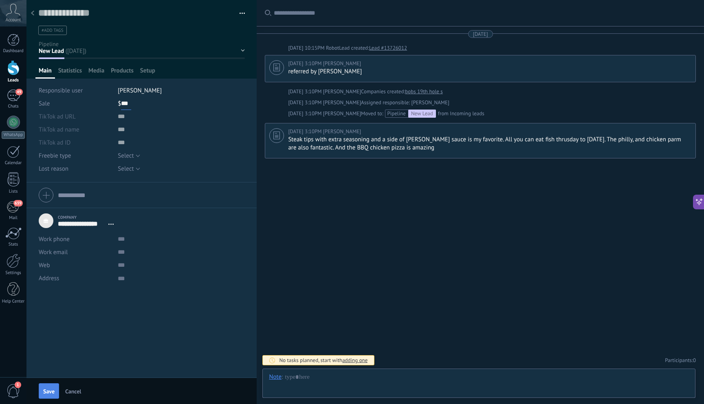
type input "***"
click at [48, 393] on span "Save" at bounding box center [48, 392] width 11 height 6
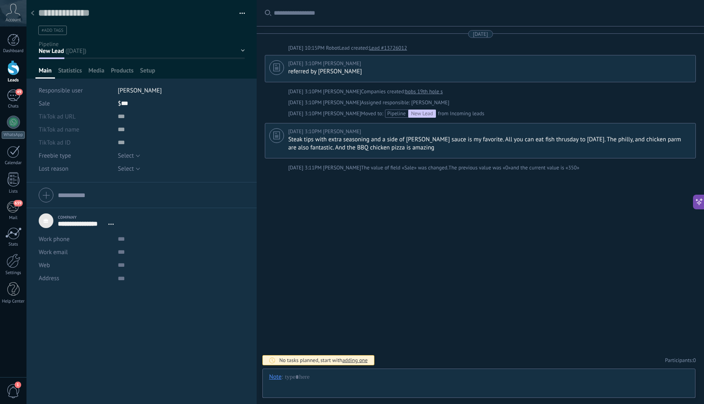
click at [33, 11] on div at bounding box center [32, 14] width 11 height 16
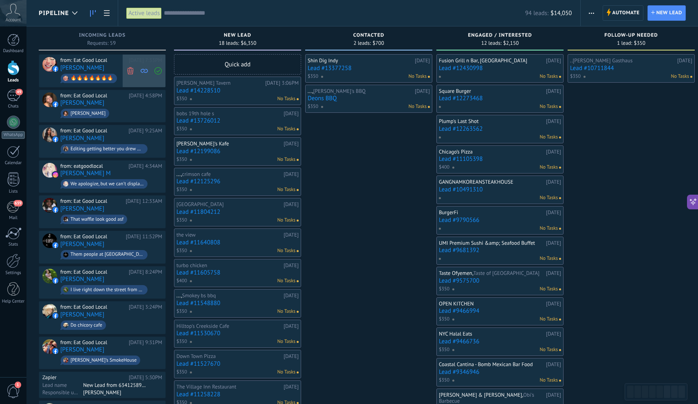
click at [133, 71] on icon at bounding box center [130, 70] width 7 height 7
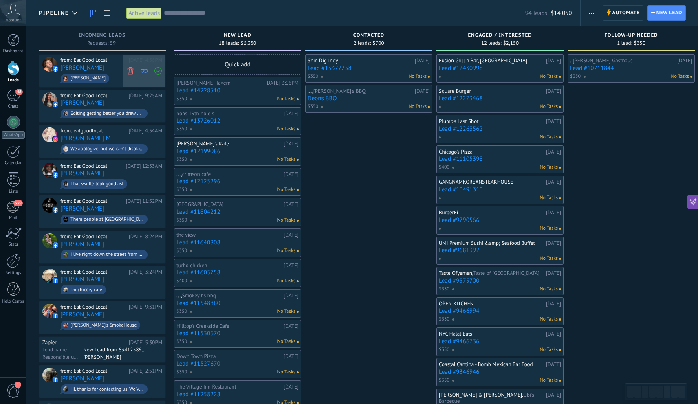
click at [130, 70] on use at bounding box center [130, 70] width 6 height 7
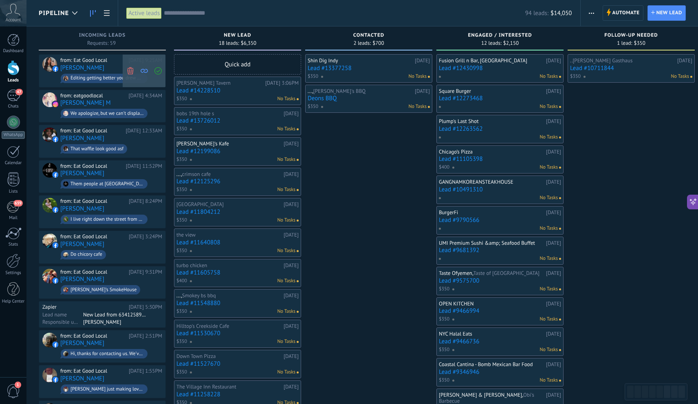
click at [130, 69] on icon at bounding box center [130, 70] width 7 height 7
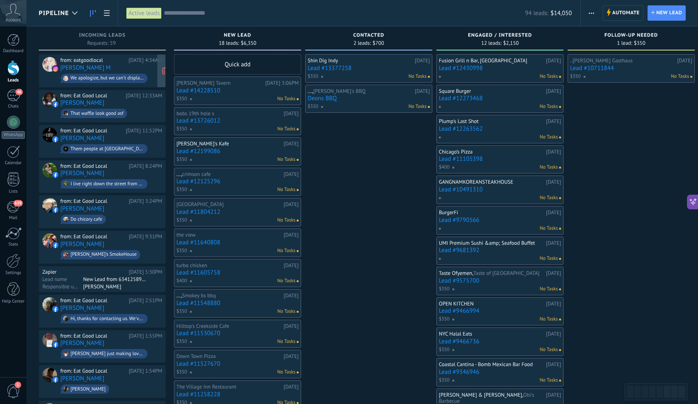
click at [127, 68] on div "from: eatgoodlocal 09/21/2025 4:34AM Leah M We apologize, but we can't display …" at bounding box center [111, 71] width 102 height 28
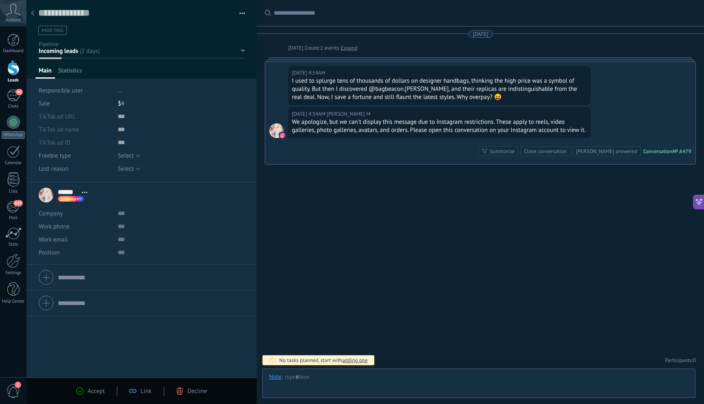
scroll to position [12, 0]
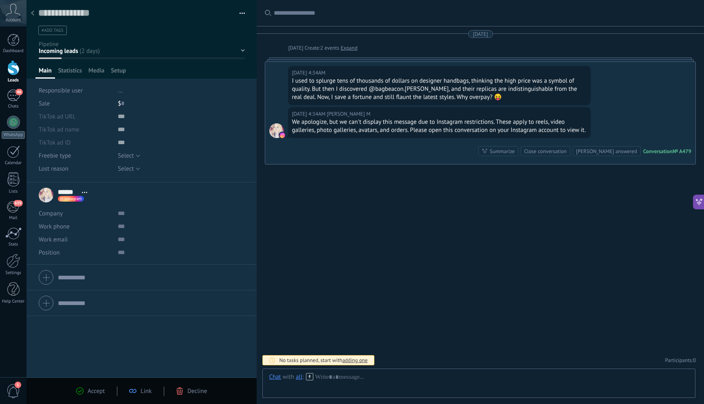
click at [189, 387] on div "Accept Link Decline" at bounding box center [141, 391] width 155 height 9
click at [192, 391] on span "Decline" at bounding box center [197, 391] width 20 height 8
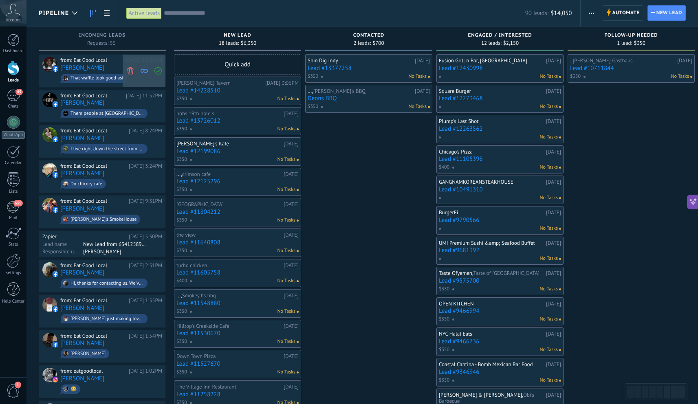
click at [132, 73] on icon at bounding box center [130, 70] width 7 height 7
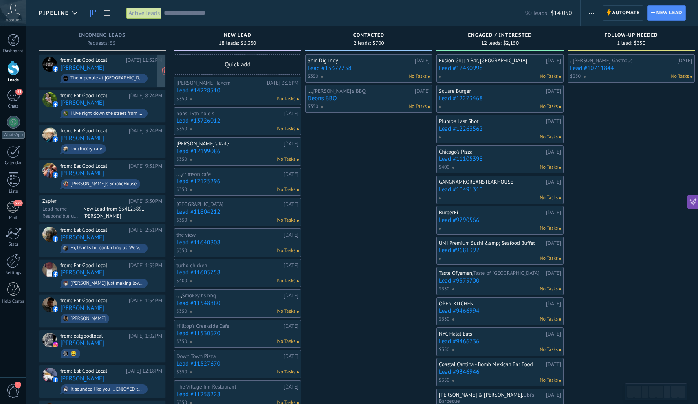
click at [109, 69] on div "from: Eat Good Local 09/20/2025 11:52PM Carlos Howard Them people at taqueria C…" at bounding box center [111, 71] width 102 height 28
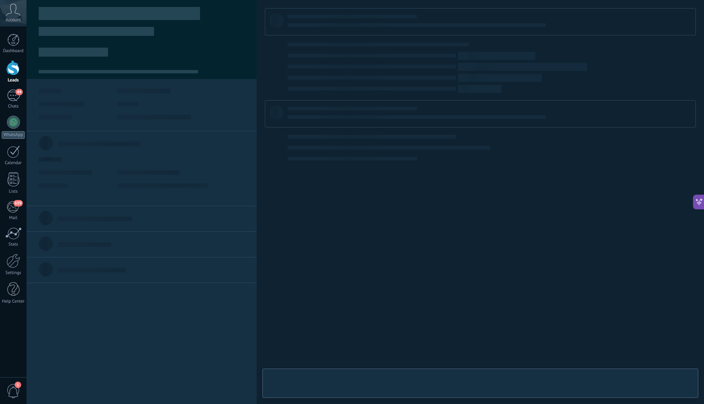
scroll to position [12, 0]
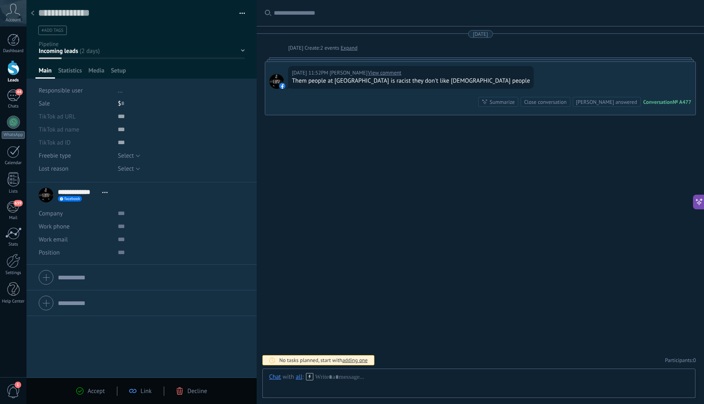
click at [182, 393] on use at bounding box center [180, 390] width 6 height 7
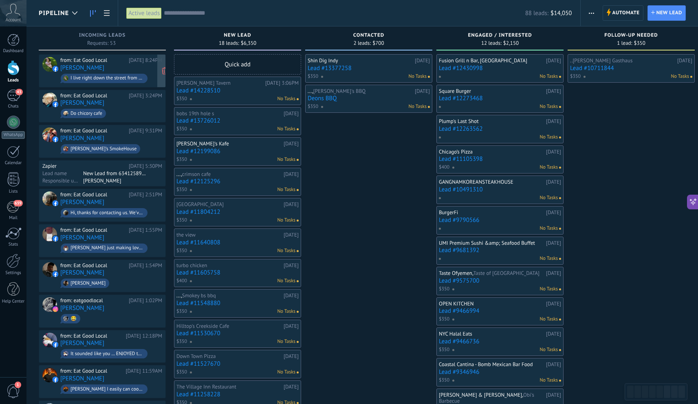
click at [103, 75] on div "I live right down the street from there and have always wanted to go. Now you m…" at bounding box center [106, 78] width 73 height 6
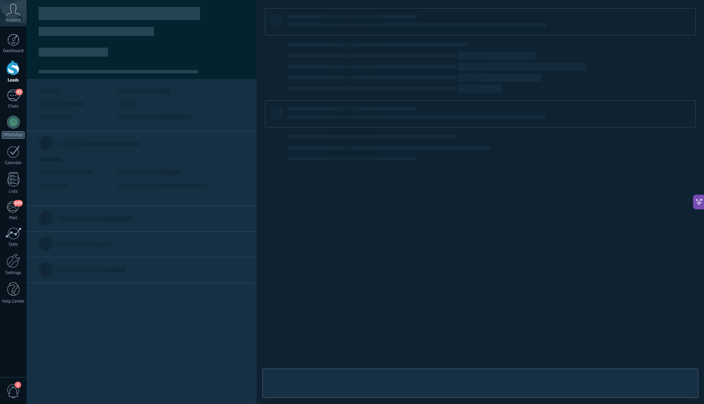
scroll to position [12, 0]
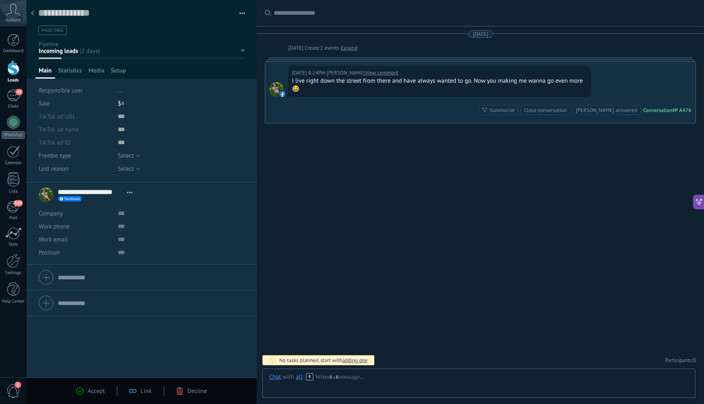
click at [199, 391] on span "Decline" at bounding box center [197, 391] width 20 height 8
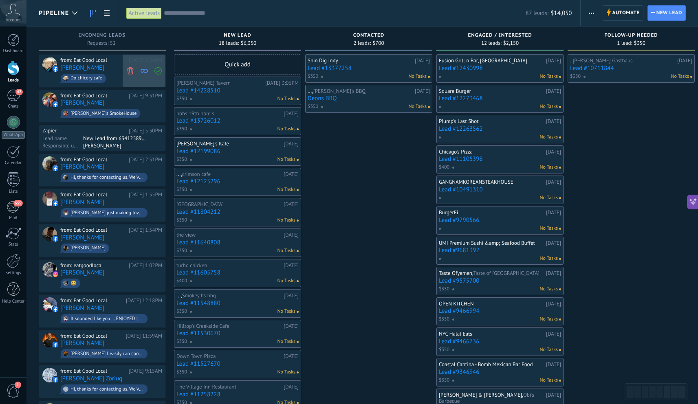
click at [131, 70] on use at bounding box center [130, 70] width 6 height 7
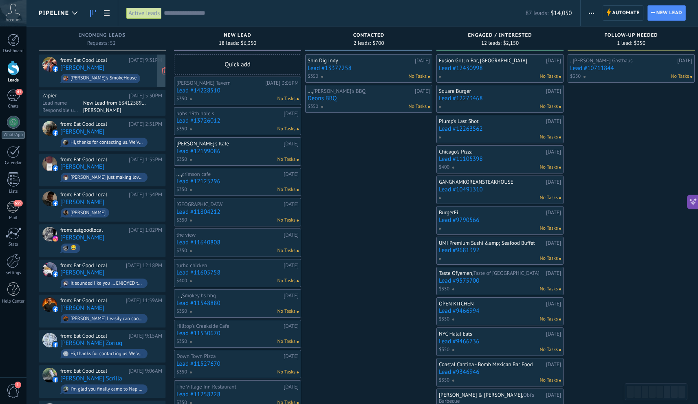
click at [126, 70] on div "from: Eat Good Local 09/19/2025 9:31PM Cassie Griffin Calli’s SmokeHouse" at bounding box center [111, 71] width 102 height 28
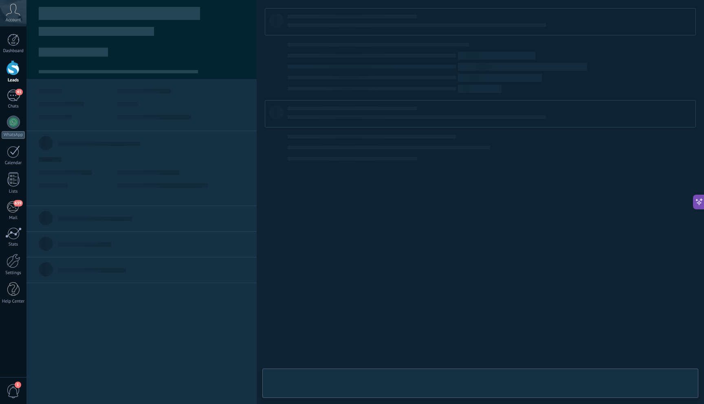
type textarea "**********"
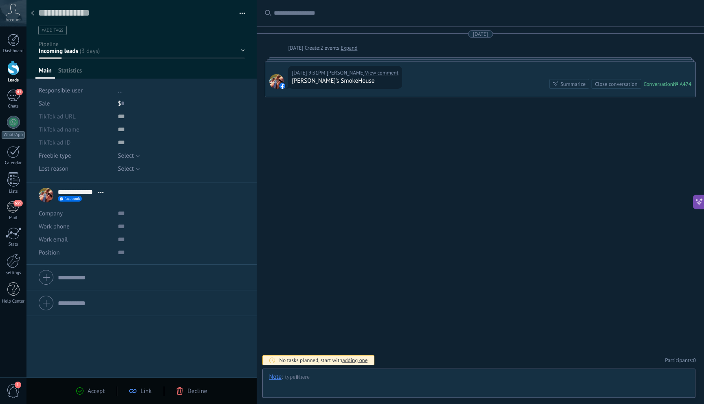
scroll to position [12, 0]
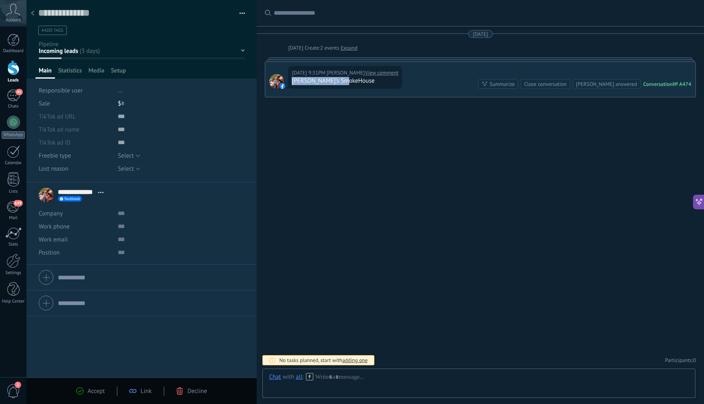
drag, startPoint x: 334, startPoint y: 81, endPoint x: 293, endPoint y: 82, distance: 40.8
click at [293, 82] on div "Calli’s SmokeHouse" at bounding box center [345, 81] width 107 height 8
copy div "Calli’s SmokeHouse"
click at [120, 216] on input "text" at bounding box center [179, 213] width 122 height 13
paste input "**********"
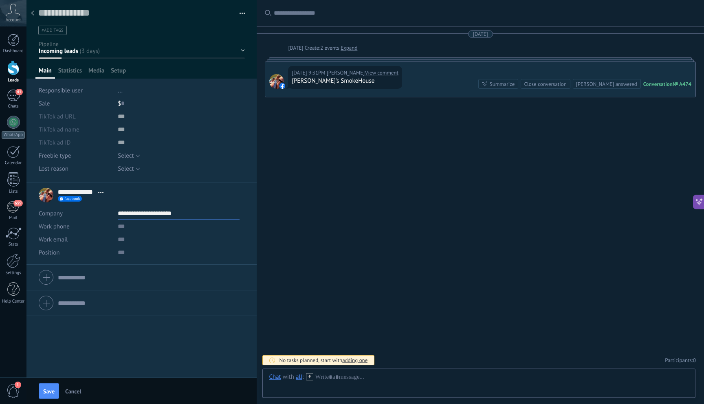
type input "**********"
click at [125, 244] on input "text" at bounding box center [179, 239] width 122 height 13
click at [126, 230] on input "text" at bounding box center [179, 226] width 122 height 13
paste input "**********"
type input "**********"
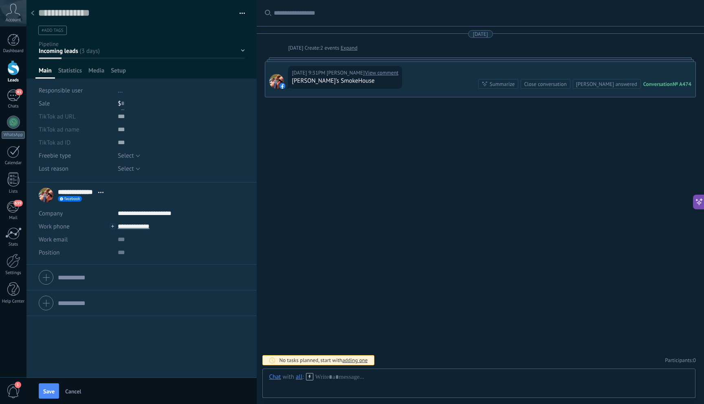
click at [121, 102] on input "text" at bounding box center [122, 103] width 3 height 13
type input "*"
type input "***"
drag, startPoint x: 95, startPoint y: 192, endPoint x: 57, endPoint y: 191, distance: 38.3
click at [59, 191] on div "**********" at bounding box center [83, 192] width 50 height 8
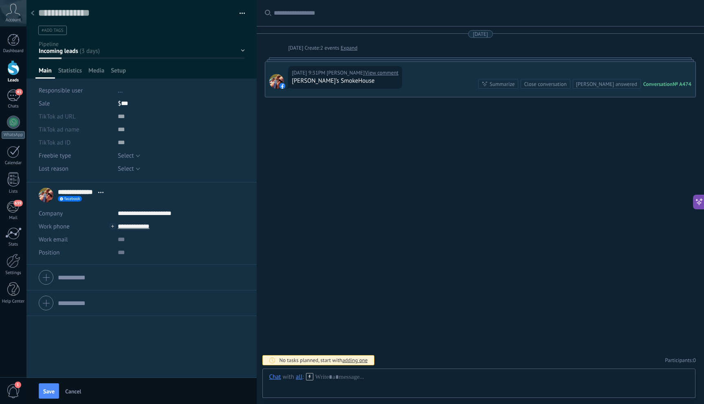
drag, startPoint x: 56, startPoint y: 191, endPoint x: 98, endPoint y: 192, distance: 42.4
click at [98, 192] on div "**********" at bounding box center [73, 195] width 69 height 20
click at [368, 377] on div at bounding box center [479, 385] width 420 height 24
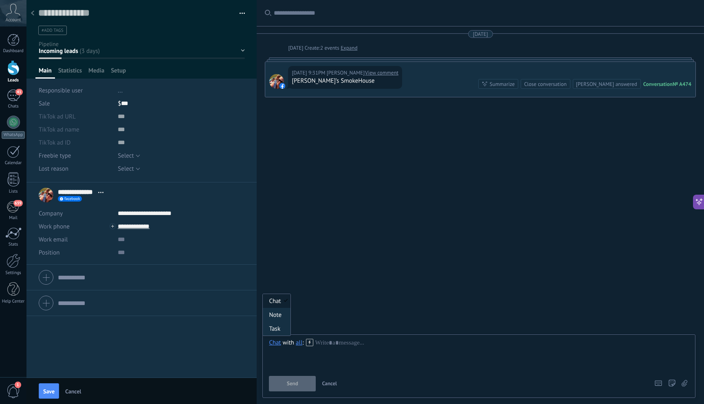
click at [275, 345] on div "Chat" at bounding box center [275, 342] width 12 height 7
click at [277, 320] on div "Note" at bounding box center [277, 315] width 28 height 14
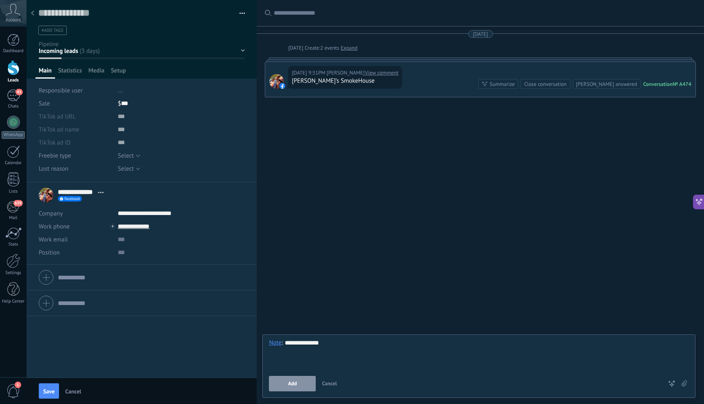
click at [0, 0] on div "New Lead Contacted Engaged / Interested Follow-Up Needed Booked / Scheduled" at bounding box center [0, 0] width 0 height 0
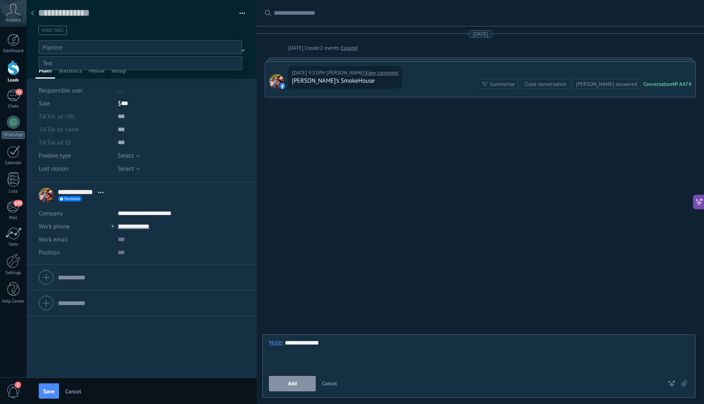
click at [0, 0] on label "New Lead" at bounding box center [0, 0] width 0 height 0
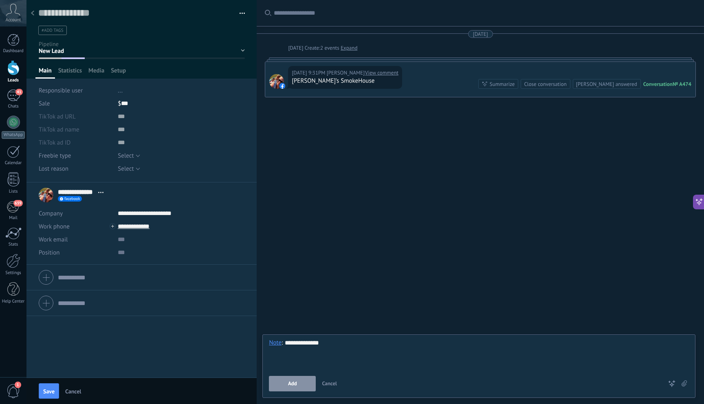
click at [293, 385] on span "Add" at bounding box center [292, 384] width 9 height 6
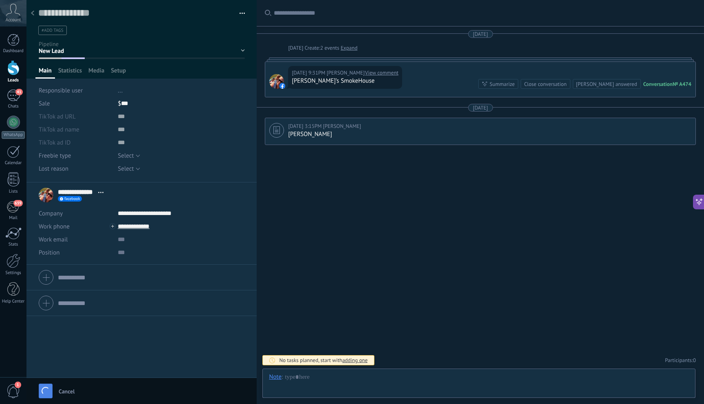
type textarea "***"
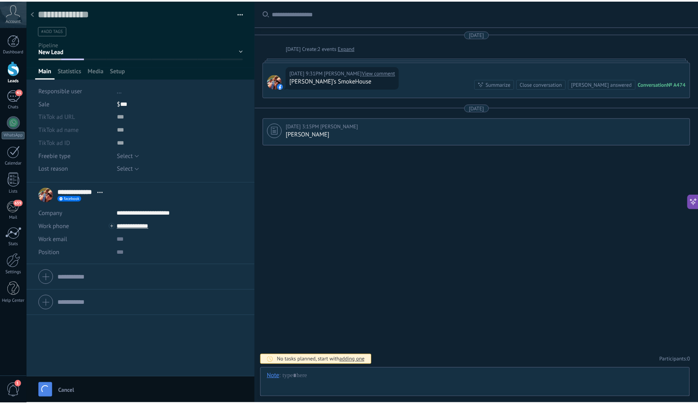
scroll to position [8, 0]
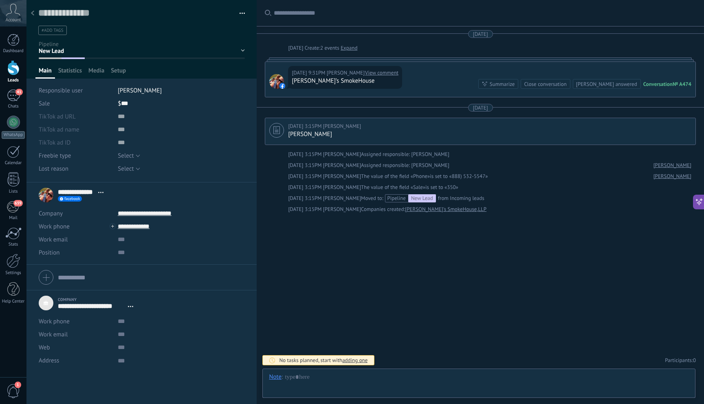
click at [102, 193] on span "Open details Copy name Unlink Main contact" at bounding box center [100, 192] width 13 height 6
click at [117, 232] on div "Unlink" at bounding box center [122, 231] width 55 height 14
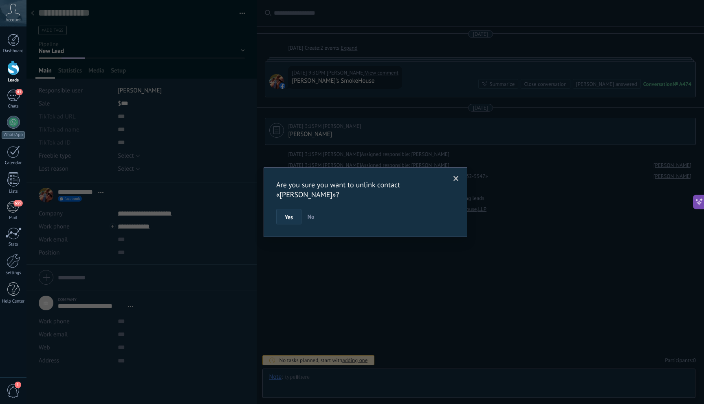
click at [293, 211] on button "Yes" at bounding box center [288, 216] width 25 height 15
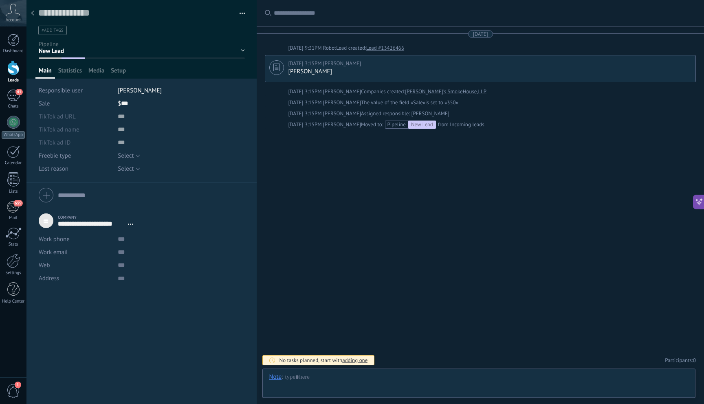
click at [34, 13] on div at bounding box center [32, 14] width 11 height 16
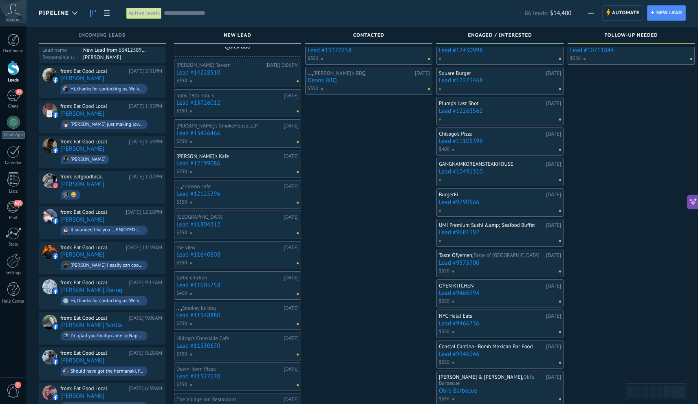
scroll to position [22, 0]
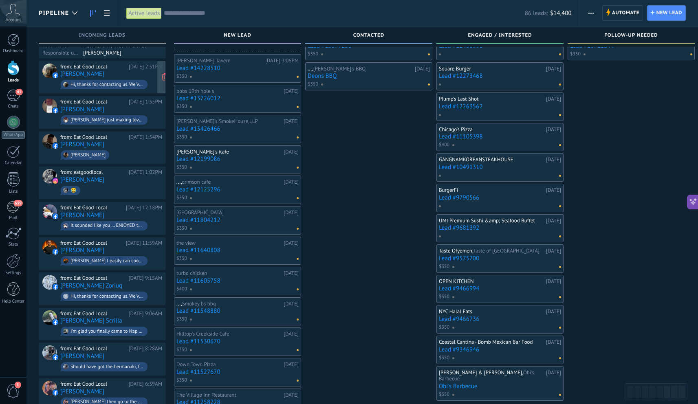
click at [140, 83] on div "Hi, thanks for contacting us. We've received your message and appreciate you re…" at bounding box center [106, 85] width 73 height 6
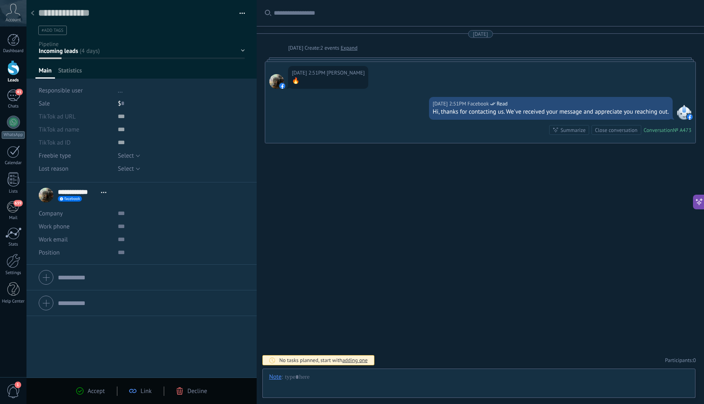
scroll to position [12, 0]
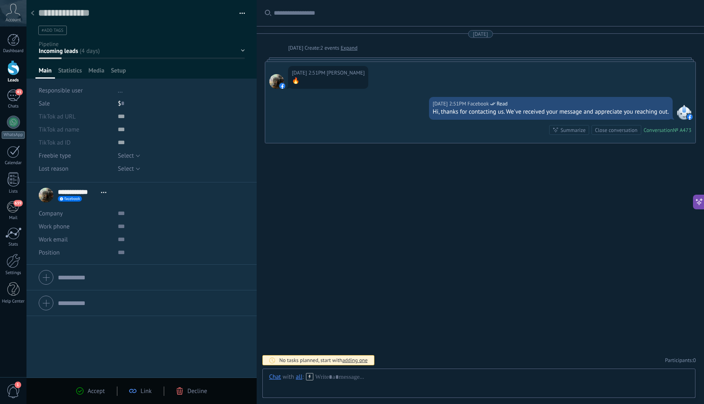
click at [173, 390] on div "Accept Link Decline" at bounding box center [141, 391] width 155 height 9
click at [181, 392] on use at bounding box center [180, 390] width 6 height 7
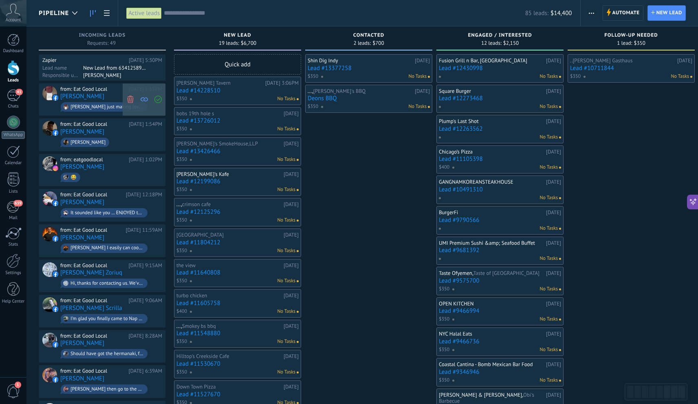
click at [134, 99] on span at bounding box center [130, 100] width 11 height 33
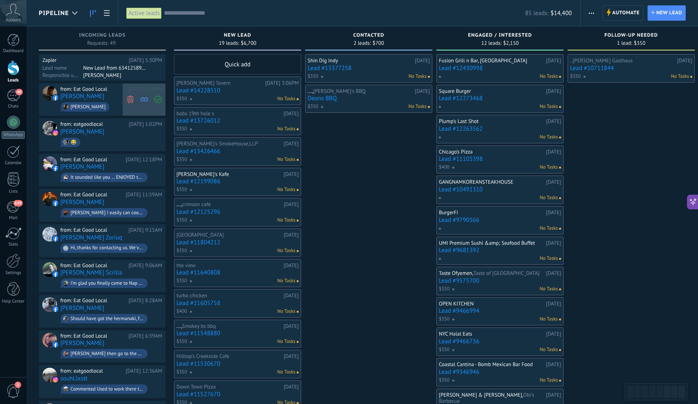
click at [132, 100] on use at bounding box center [130, 99] width 6 height 7
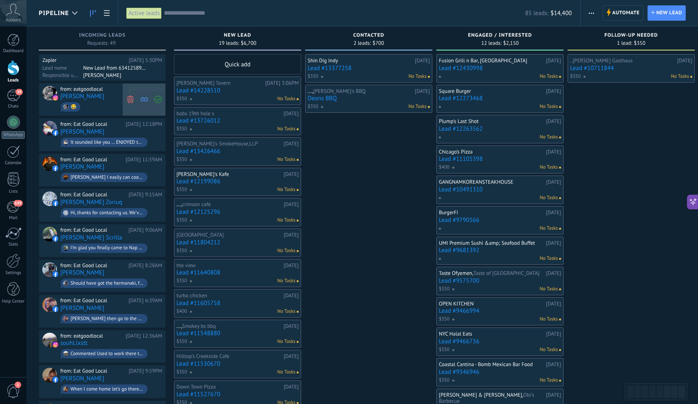
click at [132, 98] on icon at bounding box center [130, 99] width 7 height 7
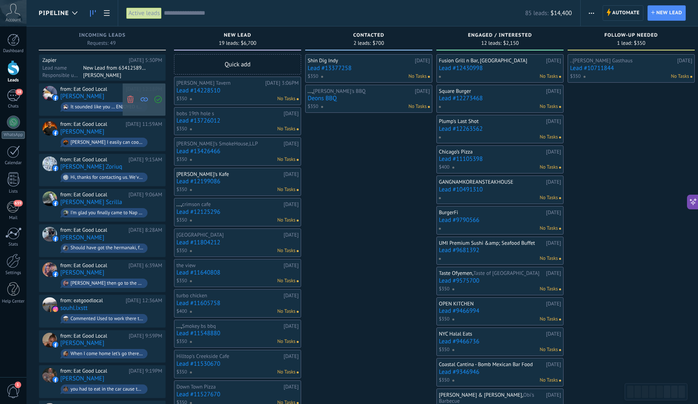
click at [131, 99] on icon at bounding box center [130, 99] width 7 height 7
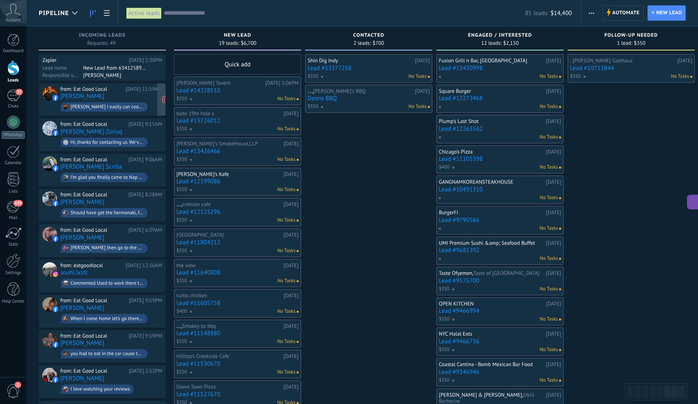
click at [124, 104] on div "Joe Yakell I easily can cook “from scratch” I always thought it was what cookin…" at bounding box center [106, 107] width 73 height 6
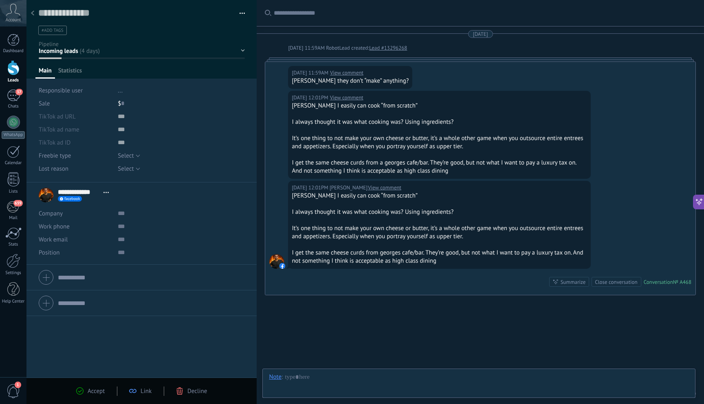
scroll to position [33, 0]
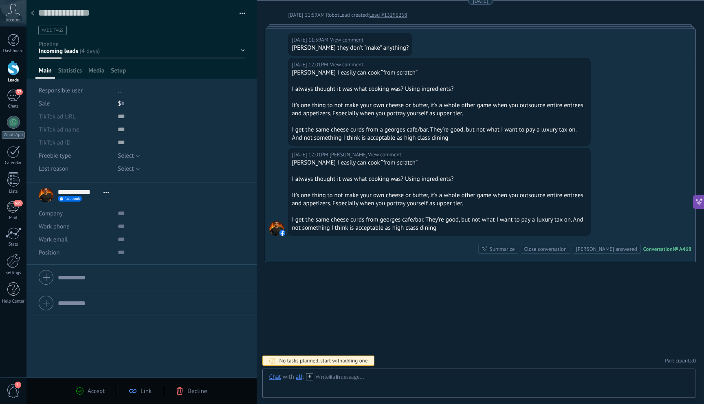
click at [204, 391] on span "Decline" at bounding box center [197, 391] width 20 height 8
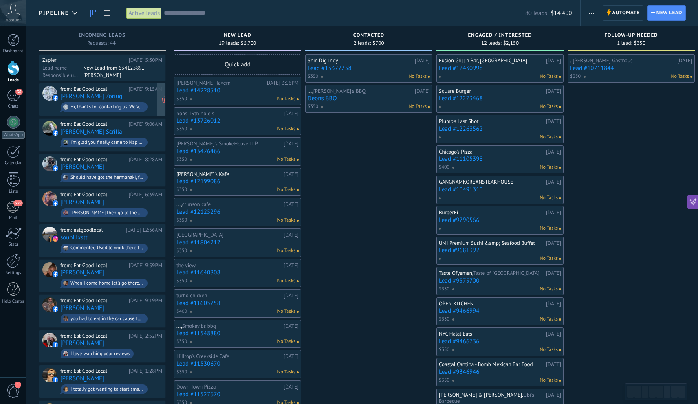
click at [106, 102] on div "Hi, thanks for contacting us. We've received your message and appreciate you re…" at bounding box center [104, 106] width 87 height 9
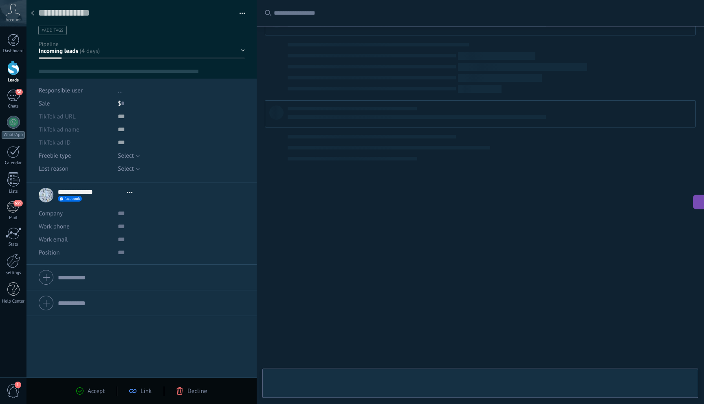
type textarea "**********"
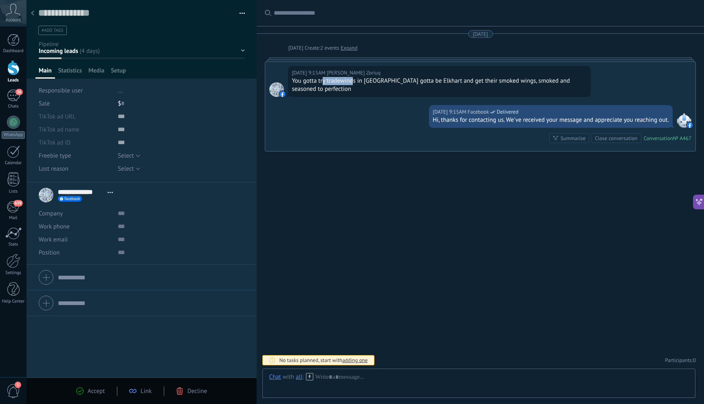
drag, startPoint x: 324, startPoint y: 82, endPoint x: 354, endPoint y: 84, distance: 30.7
click at [354, 84] on div "You gotta try tradewinds in Elkhart gotta be Elkhart and get their smoked wings…" at bounding box center [439, 85] width 295 height 16
click at [357, 84] on div "You gotta try tradewinds in Elkhart gotta be Elkhart and get their smoked wings…" at bounding box center [439, 85] width 295 height 16
drag, startPoint x: 356, startPoint y: 81, endPoint x: 328, endPoint y: 82, distance: 27.7
click at [328, 82] on div "You gotta try tradewinds in Elkhart gotta be Elkhart and get their smoked wings…" at bounding box center [439, 85] width 295 height 16
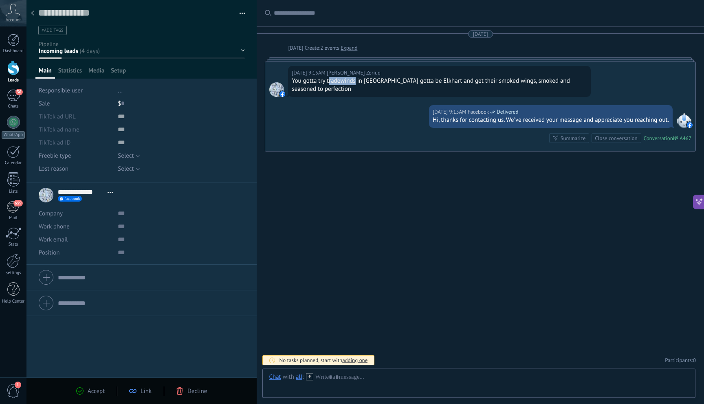
copy div "radewinds"
click at [99, 306] on form "Work phone Work DD Mobile Fax Home Other Work phone Call Copy Edit Work email P…" at bounding box center [142, 322] width 206 height 83
paste input "*********"
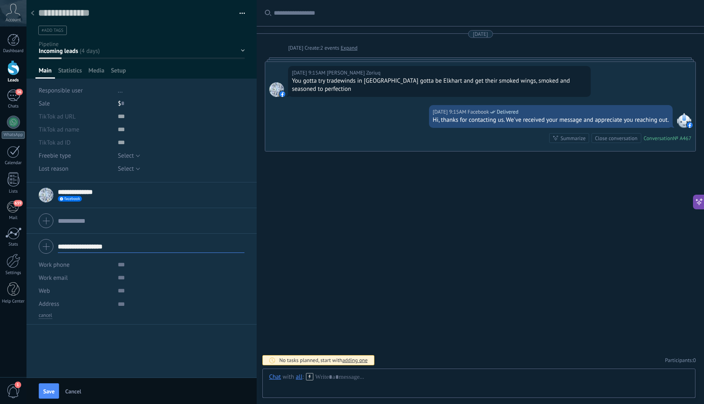
drag, startPoint x: 58, startPoint y: 247, endPoint x: 92, endPoint y: 246, distance: 33.4
click at [59, 247] on input "**********" at bounding box center [151, 246] width 187 height 13
drag, startPoint x: 128, startPoint y: 247, endPoint x: 60, endPoint y: 245, distance: 68.1
click at [60, 245] on input "**********" at bounding box center [151, 246] width 187 height 13
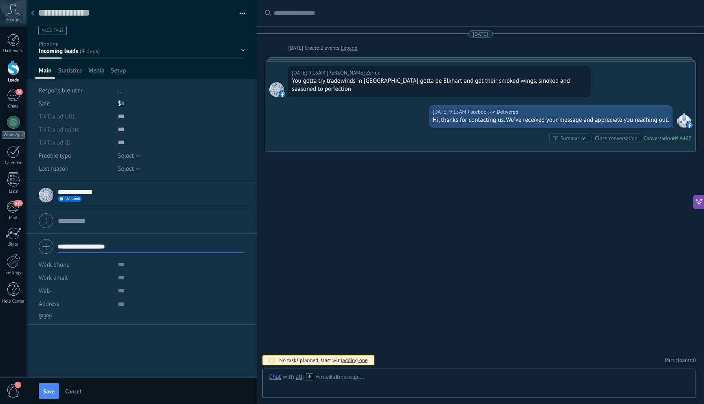
click at [60, 245] on input "**********" at bounding box center [151, 246] width 187 height 13
drag, startPoint x: 129, startPoint y: 249, endPoint x: 52, endPoint y: 247, distance: 77.0
click at [52, 247] on div "**********" at bounding box center [142, 246] width 206 height 20
paste input "**"
type input "**********"
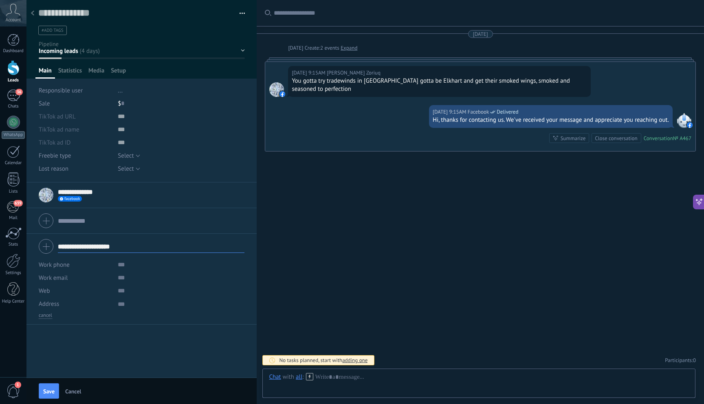
click at [120, 103] on div "$ 0" at bounding box center [181, 103] width 127 height 13
click at [0, 0] on div "New Lead Contacted Engaged / Interested Follow-Up Needed Booked / Scheduled" at bounding box center [0, 0] width 0 height 0
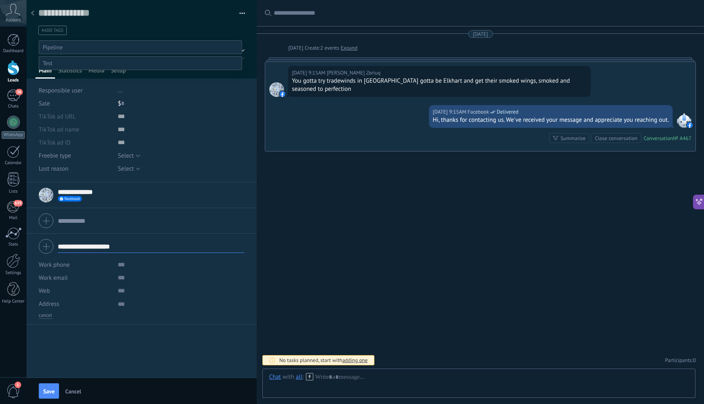
click at [0, 0] on label "New Lead" at bounding box center [0, 0] width 0 height 0
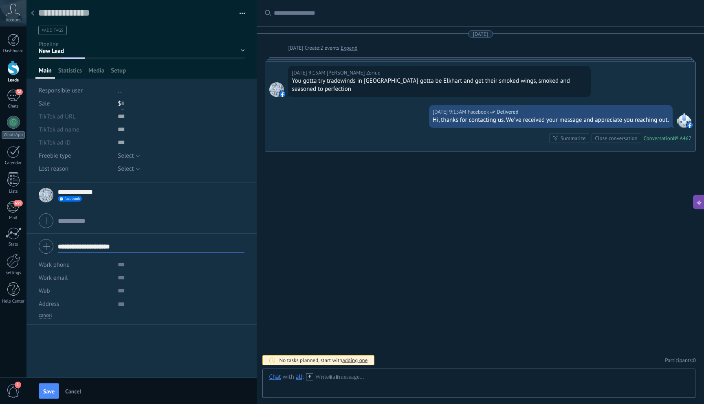
click at [122, 103] on input "text" at bounding box center [122, 103] width 3 height 13
click at [103, 196] on input "**********" at bounding box center [81, 192] width 46 height 8
type input "***"
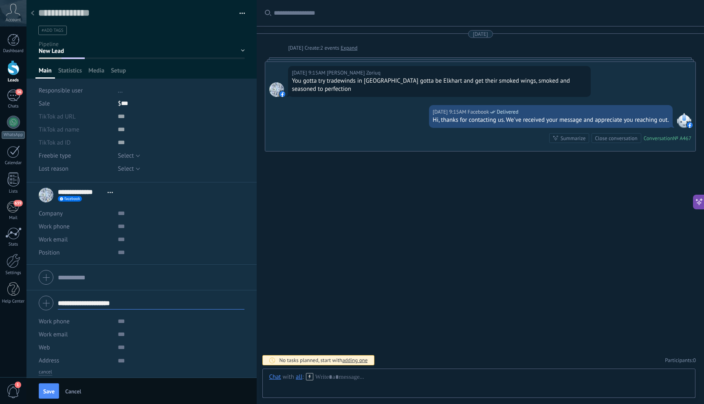
click at [111, 194] on span "Open details Copy name Unlink Main contact" at bounding box center [109, 192] width 13 height 6
click at [136, 231] on div "Unlink" at bounding box center [131, 231] width 55 height 14
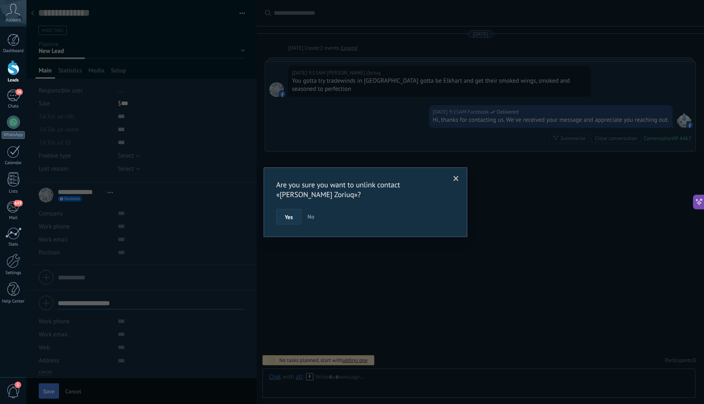
click at [286, 222] on button "Yes" at bounding box center [288, 216] width 25 height 15
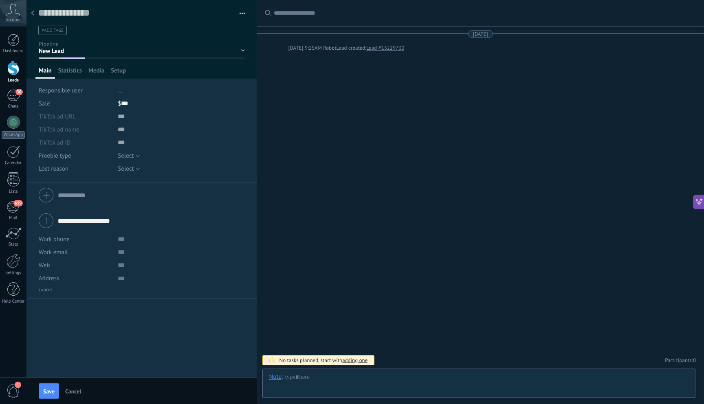
click at [49, 393] on span "Save" at bounding box center [48, 392] width 11 height 6
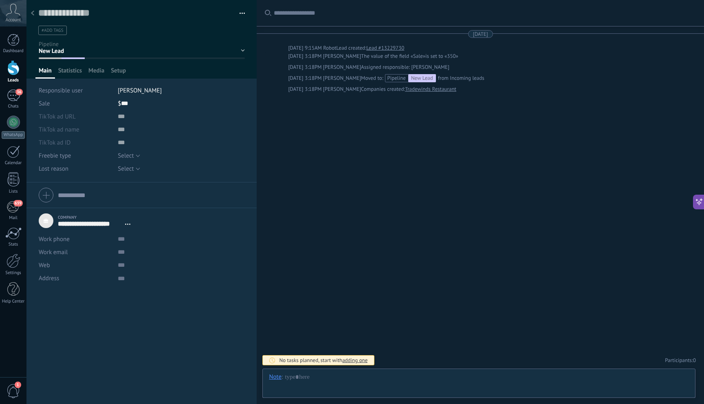
click at [33, 15] on use at bounding box center [32, 13] width 3 height 5
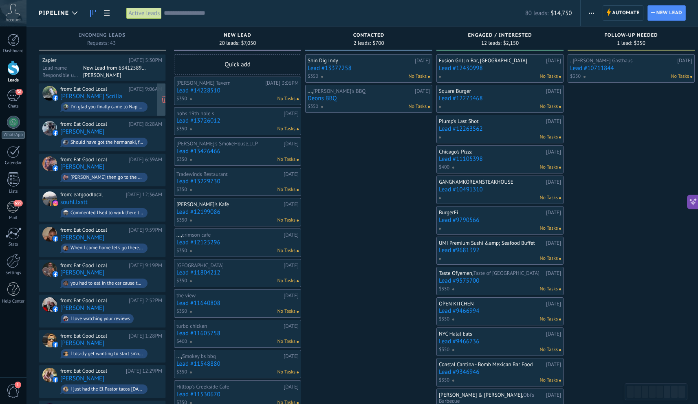
click at [132, 95] on div "from: Eat Good Local 09/19/2025 9:06AM Delphia Scrilla I'm glad you finally cam…" at bounding box center [111, 100] width 102 height 28
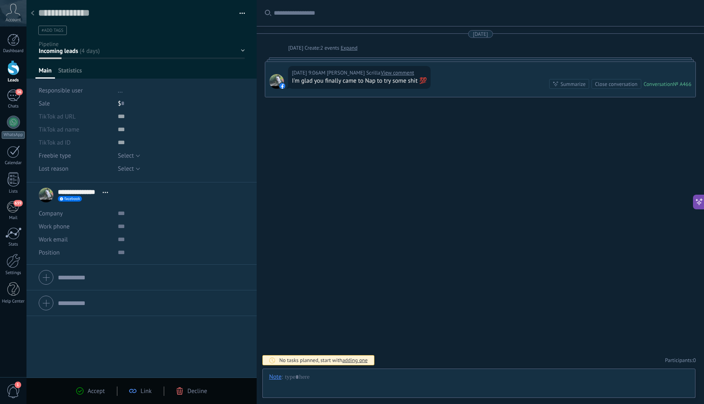
scroll to position [12, 0]
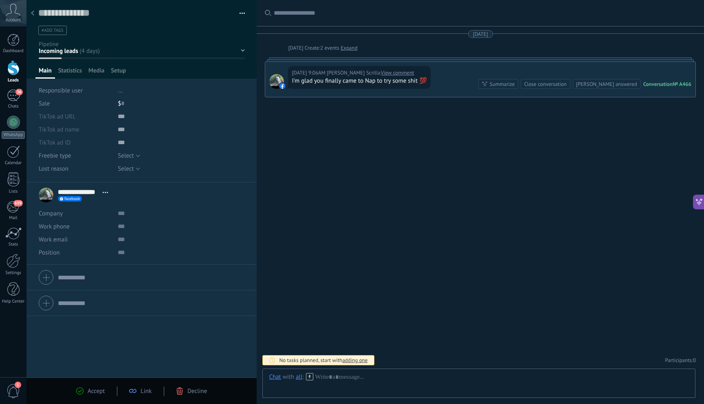
drag, startPoint x: 306, startPoint y: 247, endPoint x: 365, endPoint y: 226, distance: 62.5
click at [365, 226] on div "Search Load more 09/19/2025 09/19/2025 Create: 2 events Expand 09/19/2025 9:06A…" at bounding box center [480, 202] width 447 height 404
click at [186, 396] on div "Accept Link Decline" at bounding box center [141, 391] width 230 height 26
click at [186, 393] on div "Decline" at bounding box center [191, 390] width 31 height 7
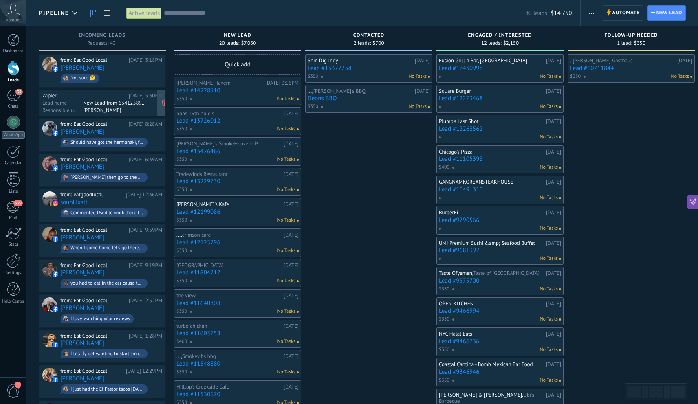
click at [127, 107] on div "[PERSON_NAME]" at bounding box center [114, 110] width 63 height 7
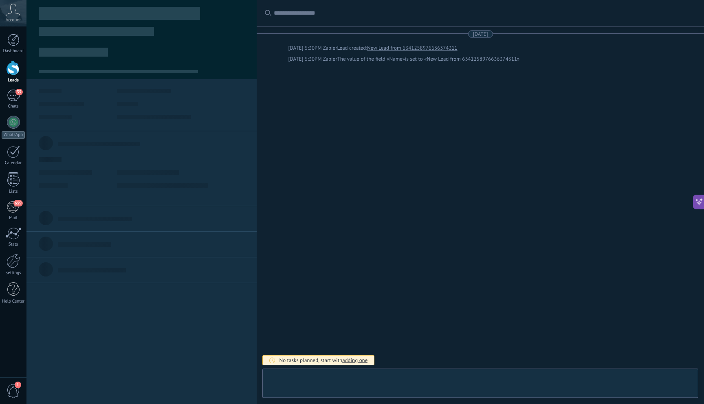
scroll to position [12, 0]
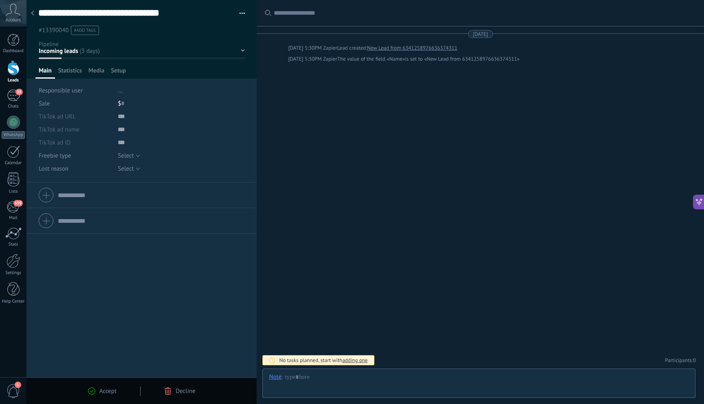
click at [182, 392] on span "Decline" at bounding box center [186, 391] width 20 height 8
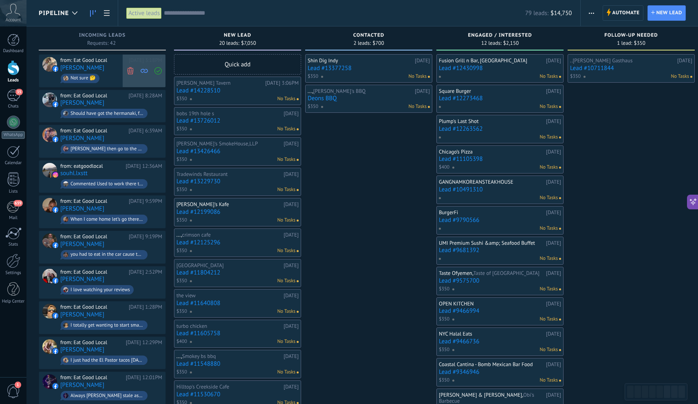
click at [130, 71] on icon at bounding box center [130, 70] width 7 height 7
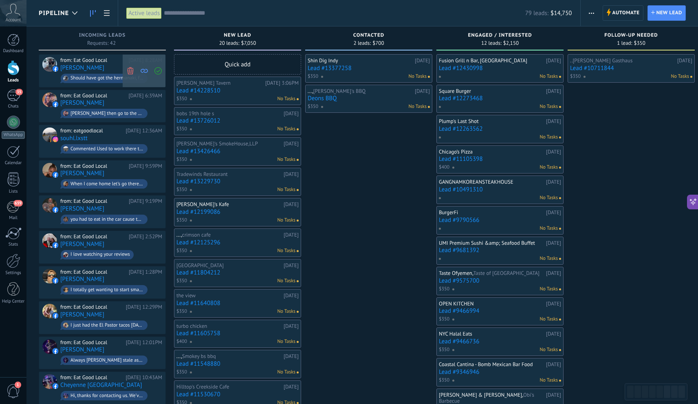
click at [132, 70] on icon at bounding box center [130, 70] width 7 height 7
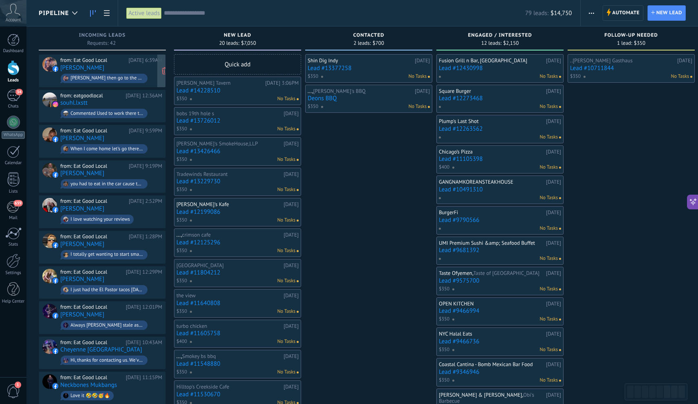
click at [111, 70] on div "from: Eat Good Local 09/19/2025 6:39AM Joe Yakell Nick Namerson then go to the …" at bounding box center [111, 71] width 102 height 28
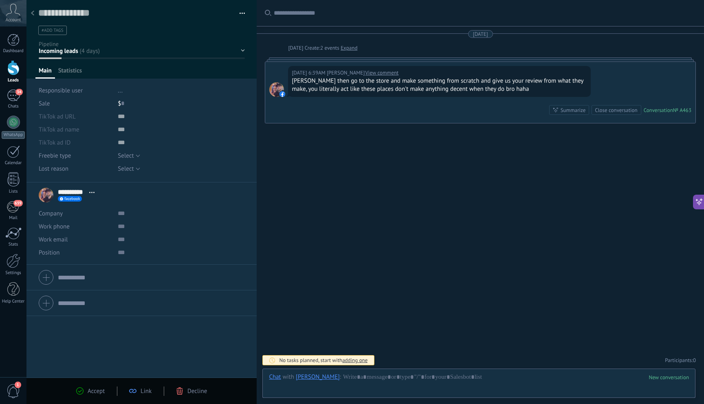
scroll to position [12, 0]
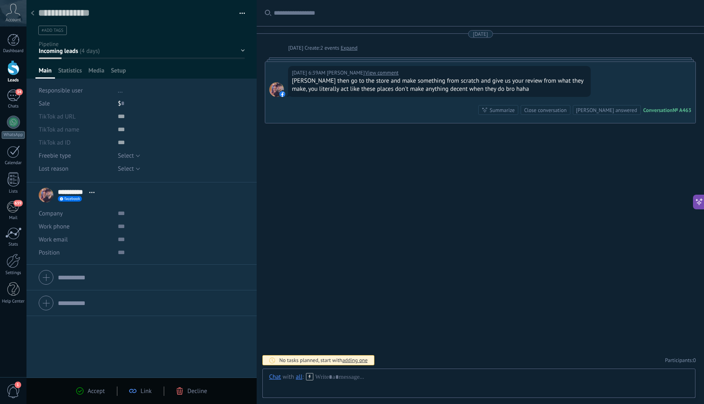
click at [199, 392] on span "Decline" at bounding box center [197, 391] width 20 height 8
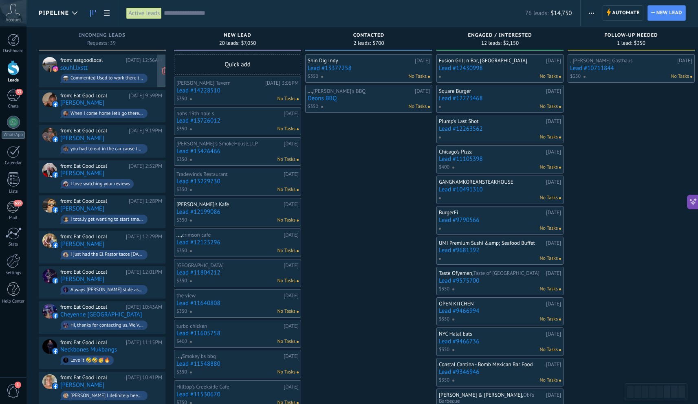
click at [126, 81] on div "Commented Used to work there they treat they’re workers like shit" at bounding box center [106, 78] width 73 height 6
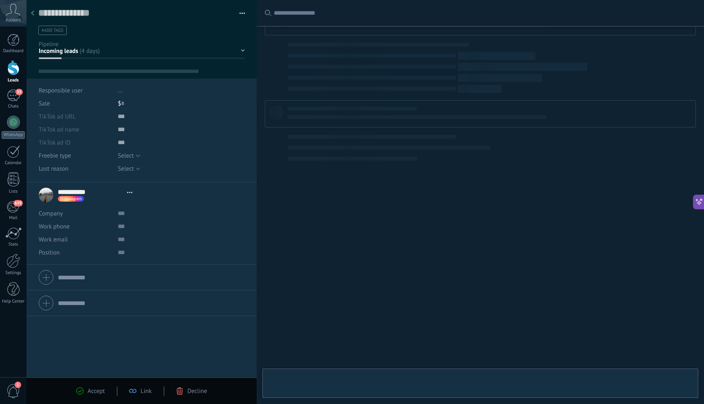
scroll to position [12, 0]
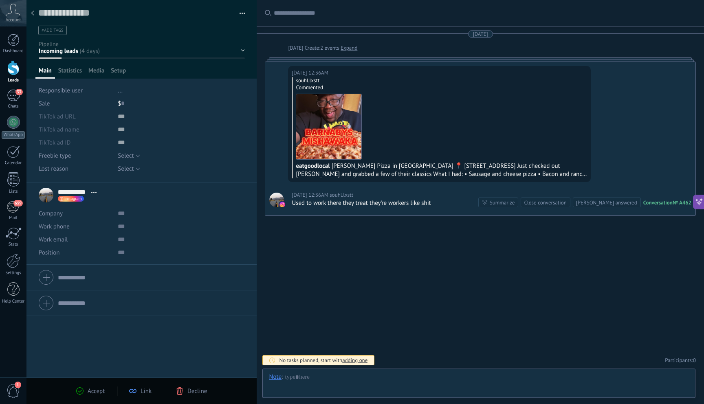
click at [196, 390] on span "Decline" at bounding box center [197, 391] width 20 height 8
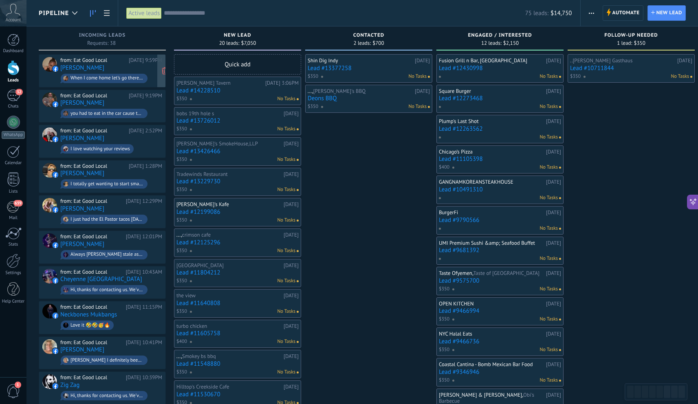
click at [134, 68] on div "from: Eat Good Local 09/18/2025 9:59PM Stephanie Harper When I come home let’s …" at bounding box center [111, 71] width 102 height 28
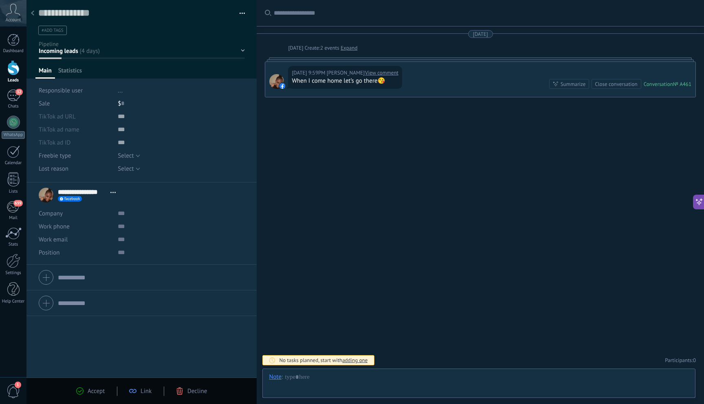
scroll to position [12, 0]
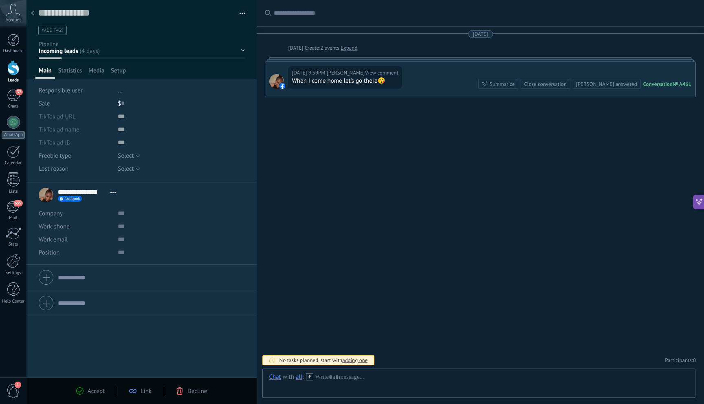
click at [193, 391] on span "Decline" at bounding box center [197, 391] width 20 height 8
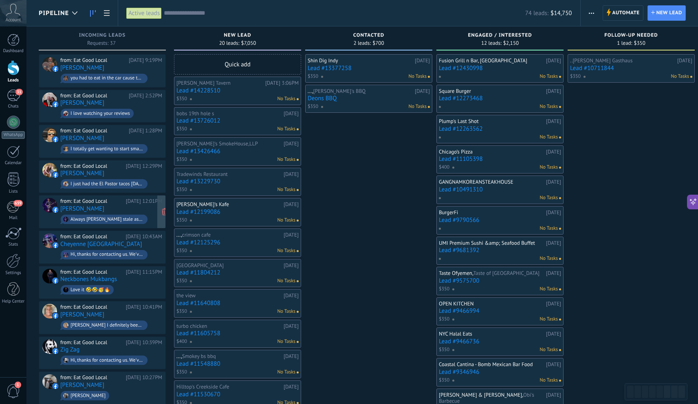
click at [128, 217] on div "Always servin Ol stale ass chips too" at bounding box center [106, 220] width 73 height 6
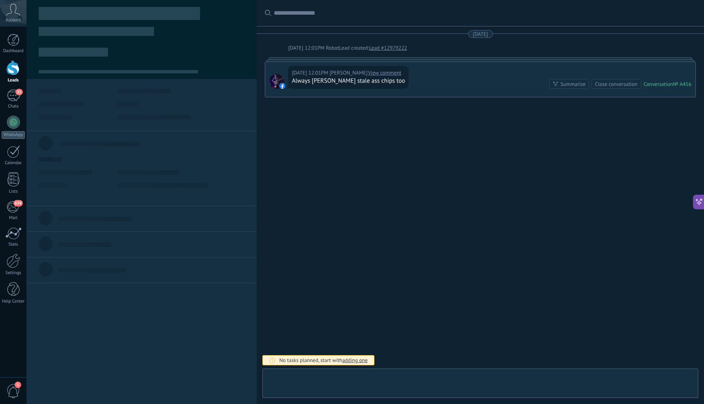
scroll to position [12, 0]
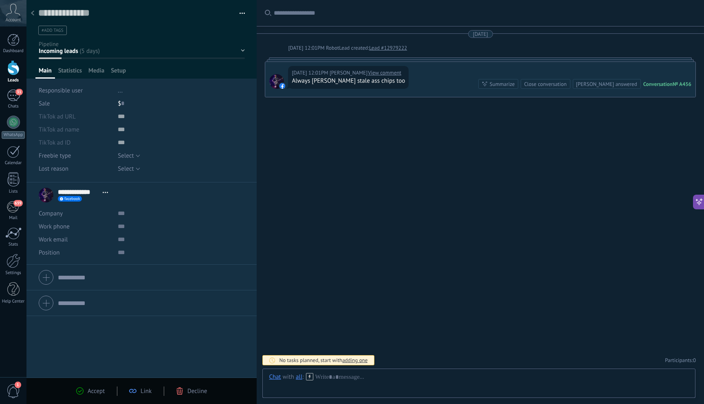
click at [186, 395] on div "Accept Link Decline" at bounding box center [141, 391] width 155 height 9
click at [189, 392] on span "Decline" at bounding box center [197, 391] width 20 height 8
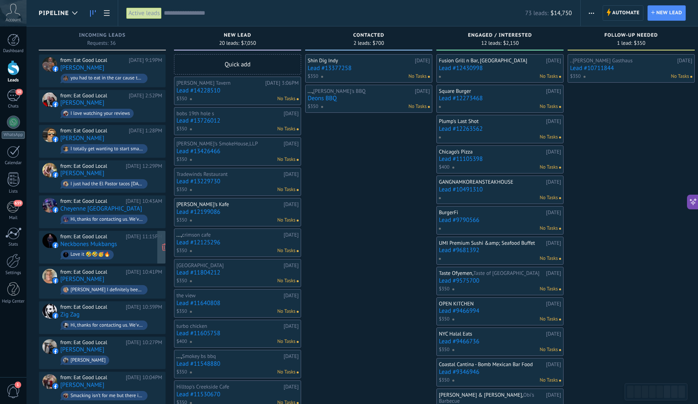
click at [125, 253] on span "Love it 🤣🤣🥳🔥" at bounding box center [111, 255] width 102 height 13
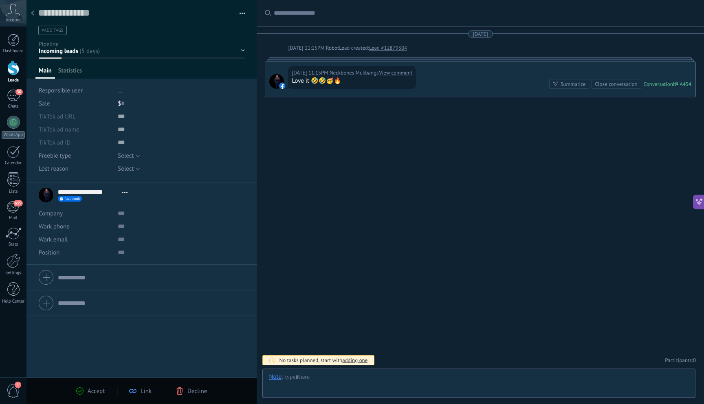
scroll to position [12, 0]
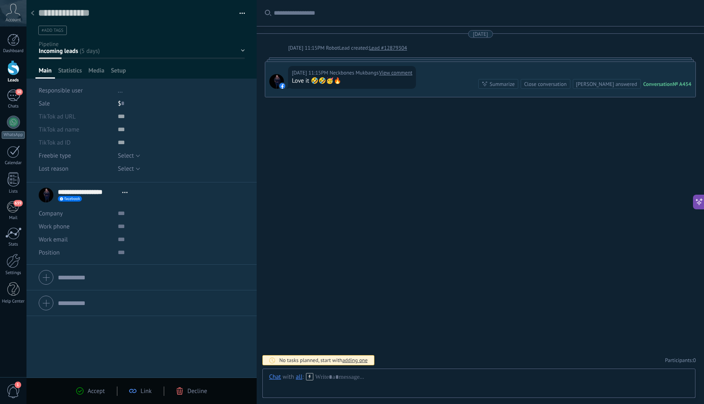
click at [187, 390] on div "Decline" at bounding box center [191, 390] width 31 height 7
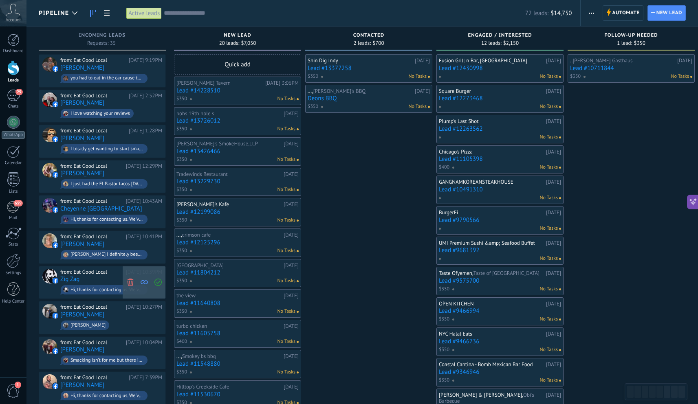
click at [130, 280] on icon at bounding box center [130, 282] width 7 height 7
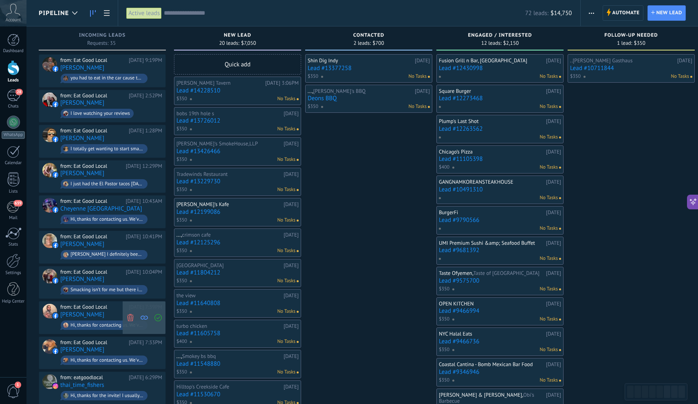
click at [133, 314] on use at bounding box center [130, 317] width 6 height 7
click at [124, 279] on div "from: Eat Good Local 09/17/2025 10:04PM Zachary Gates Smacking isn’t for me but…" at bounding box center [111, 283] width 102 height 28
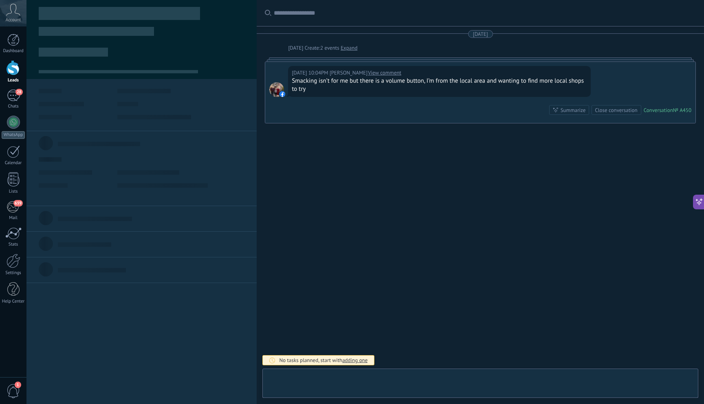
scroll to position [12, 0]
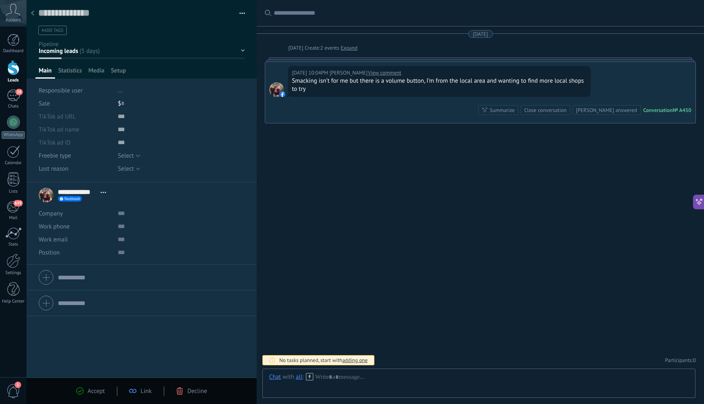
click at [189, 393] on span "Decline" at bounding box center [197, 391] width 20 height 8
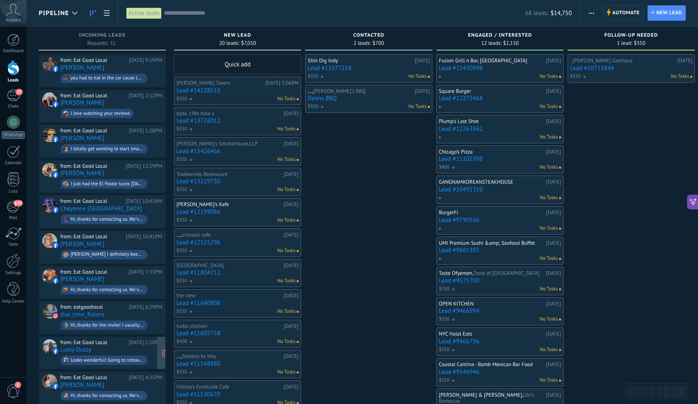
click at [103, 345] on div "from: Eat Good Local 09/17/2025 5:50PM Lussy Dussy Looks wonderful! Going to re…" at bounding box center [111, 353] width 102 height 28
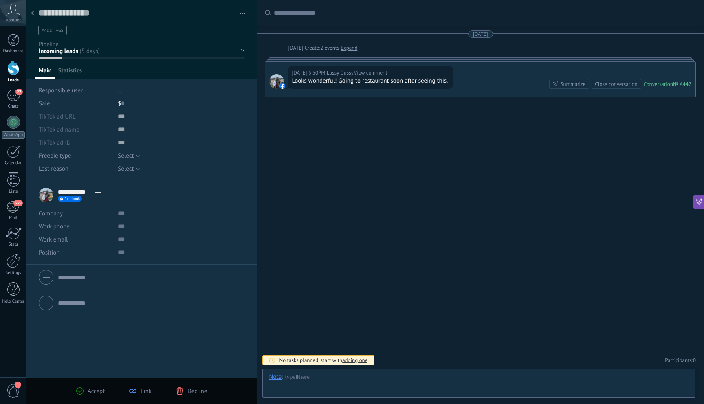
scroll to position [12, 0]
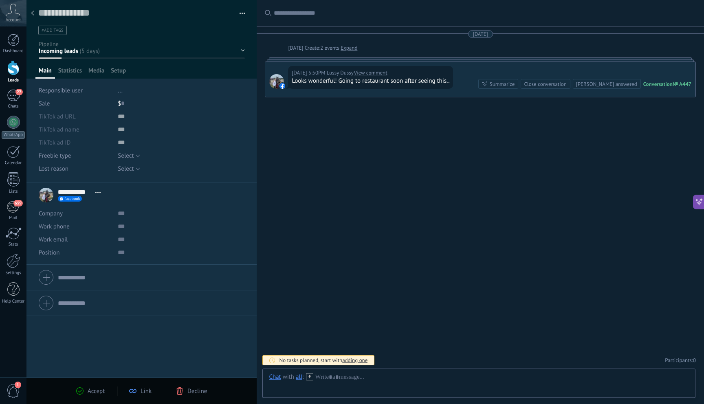
click at [387, 72] on link "View comment" at bounding box center [370, 73] width 33 height 8
click at [186, 394] on div "Decline" at bounding box center [191, 390] width 31 height 7
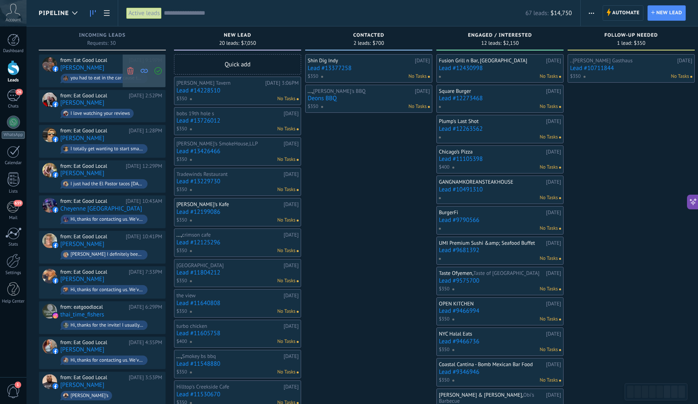
click at [130, 70] on icon at bounding box center [130, 70] width 7 height 7
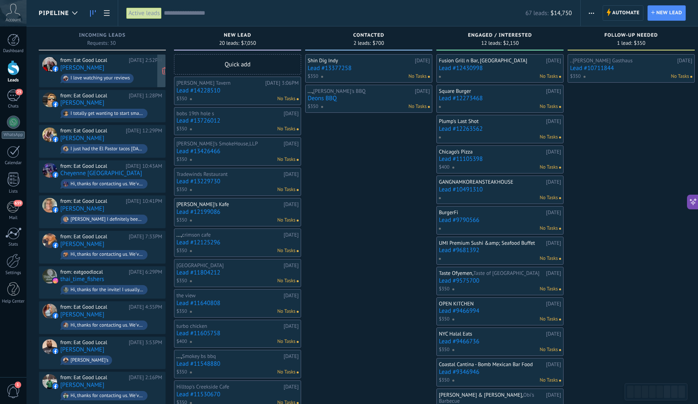
click at [132, 75] on div "I love watching your reviews" at bounding box center [97, 78] width 73 height 9
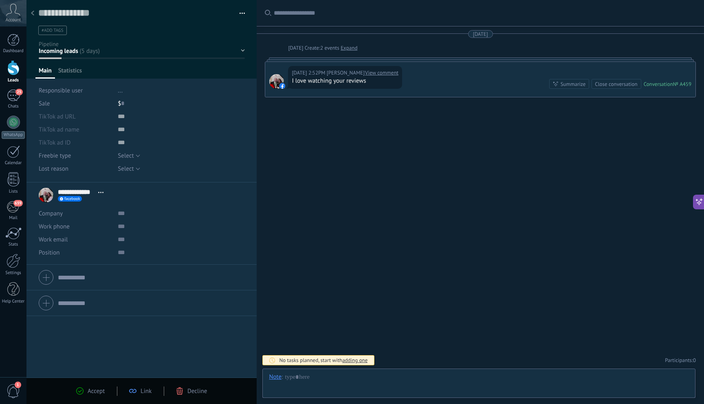
scroll to position [12, 0]
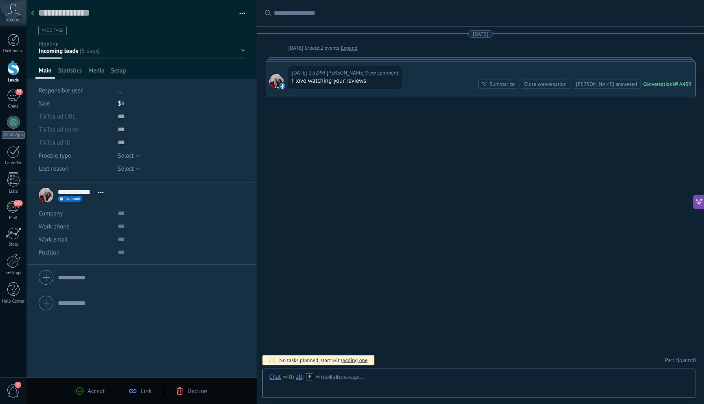
click at [193, 390] on span "Decline" at bounding box center [197, 391] width 20 height 8
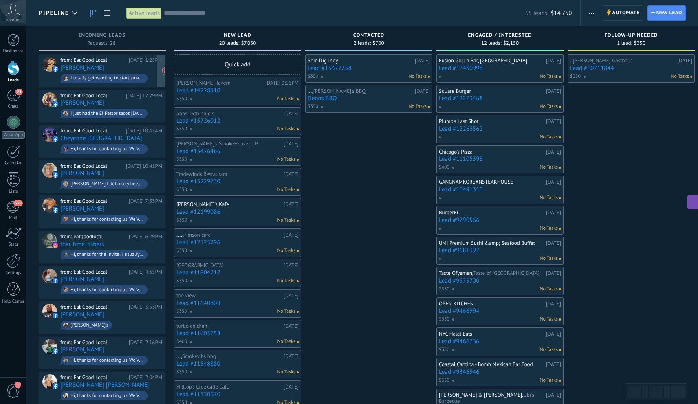
click at [98, 71] on div "from: Eat Good Local 09/18/2025 1:28PM Marshawn Goodloe I totally get wanting t…" at bounding box center [111, 71] width 102 height 28
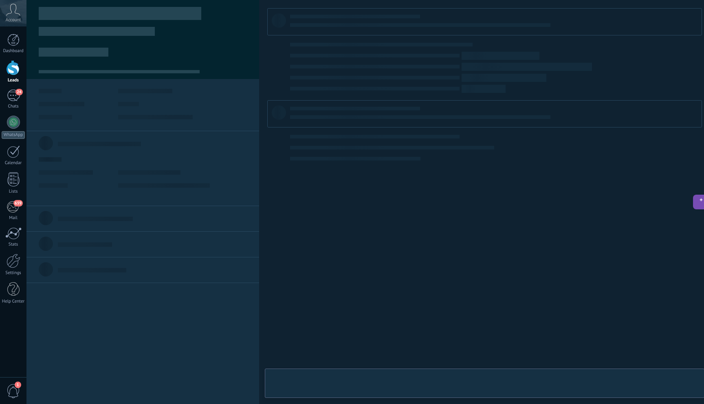
type textarea "**********"
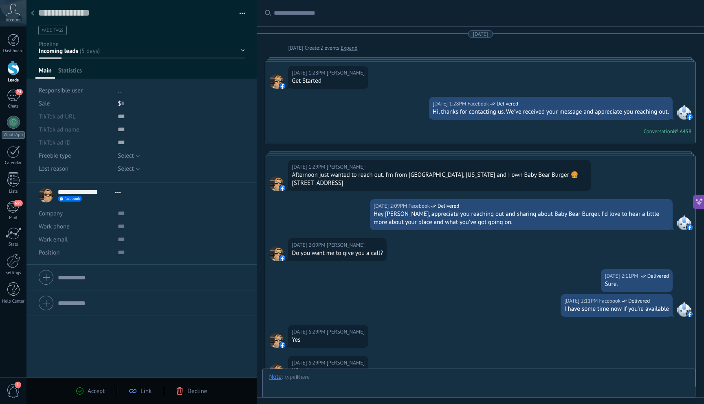
scroll to position [676, 0]
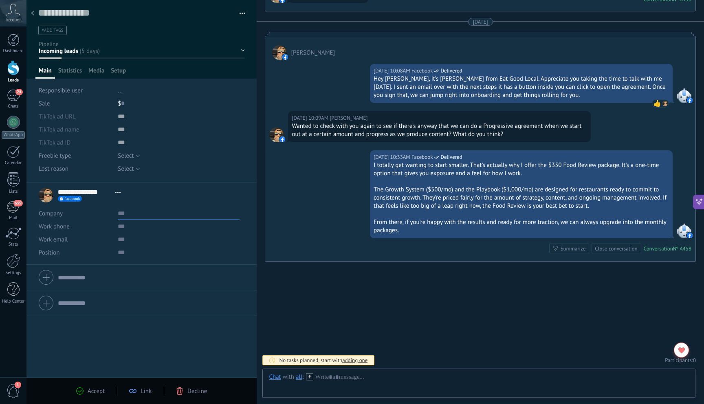
click at [119, 218] on input "text" at bounding box center [179, 213] width 122 height 13
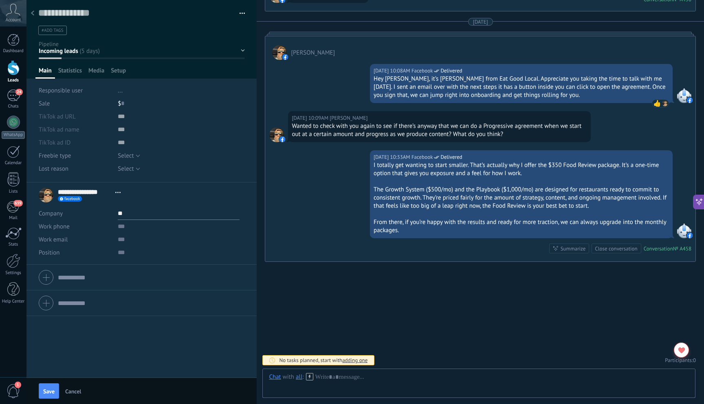
type input "*"
type input "**********"
click at [122, 105] on input "text" at bounding box center [122, 103] width 3 height 13
type input "*****"
click at [0, 0] on div "New Lead Contacted Engaged / Interested Follow-Up Needed Booked / Scheduled" at bounding box center [0, 0] width 0 height 0
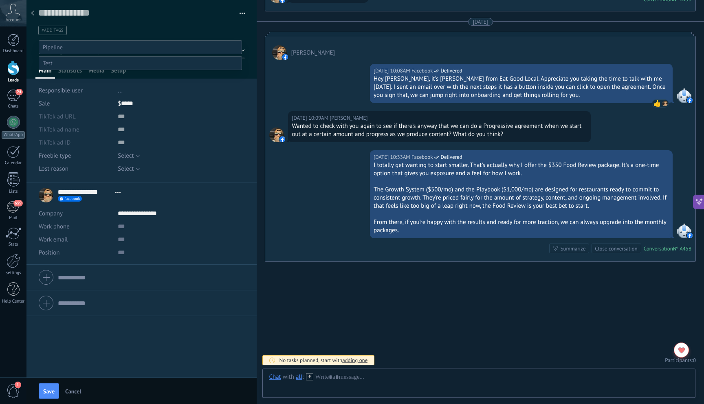
click at [0, 0] on label "Engaged / Interested" at bounding box center [0, 0] width 0 height 0
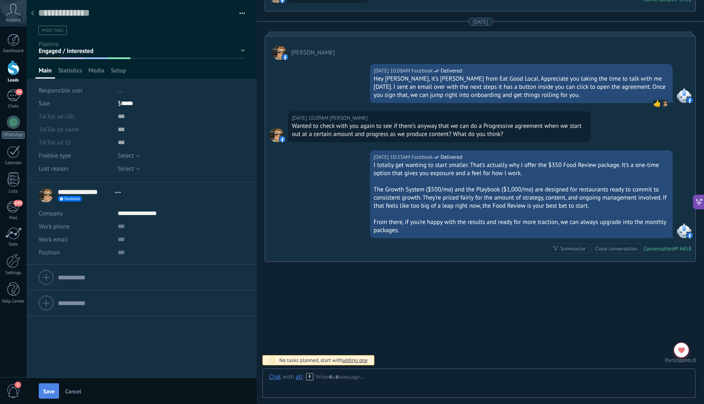
click at [44, 392] on span "Save" at bounding box center [48, 392] width 11 height 6
type textarea "***"
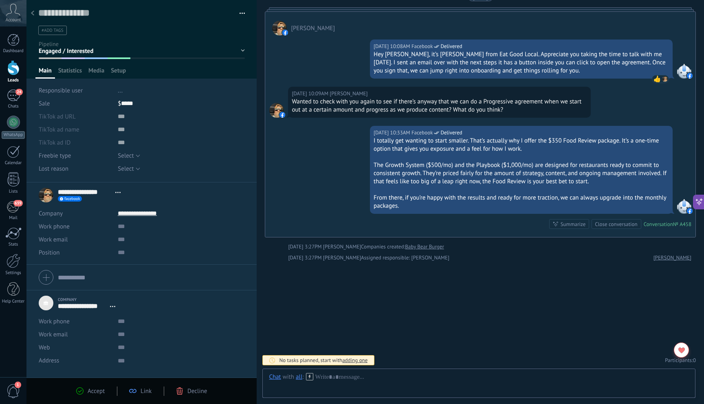
type input "*****"
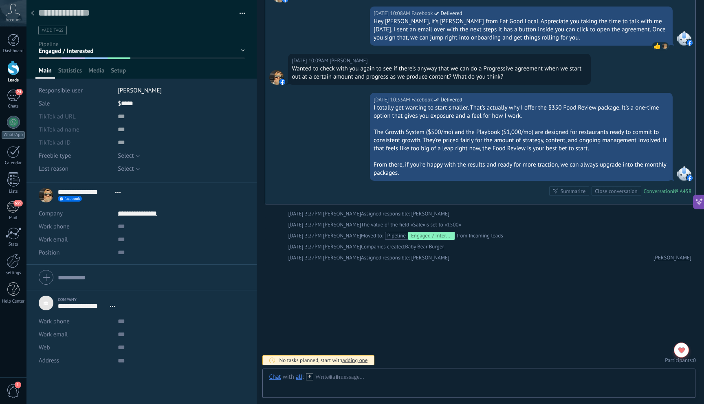
click at [34, 13] on div at bounding box center [32, 14] width 11 height 16
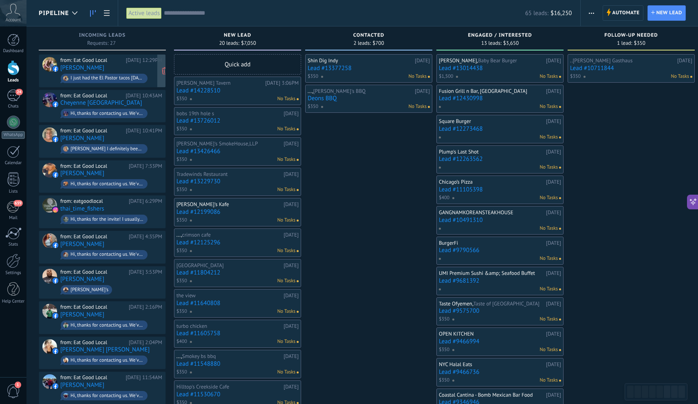
click at [130, 68] on div "from: Eat Good Local 09/18/2025 12:29PM Jessica Arend I just had the El Pastor …" at bounding box center [111, 71] width 102 height 28
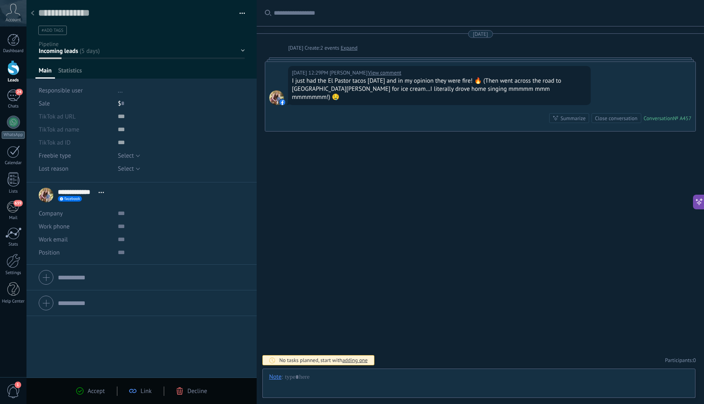
scroll to position [12, 0]
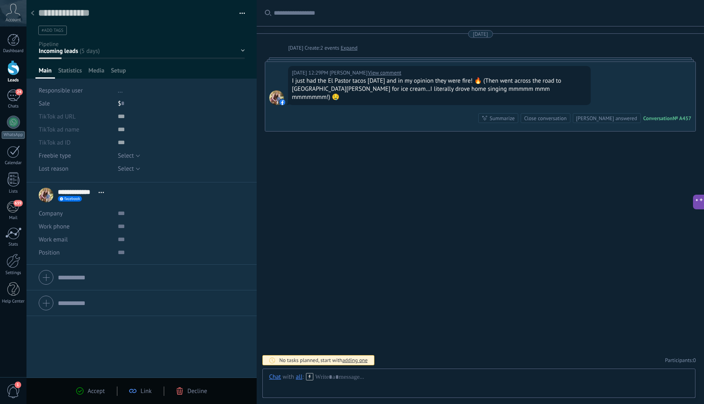
click at [190, 389] on span "Decline" at bounding box center [197, 391] width 20 height 8
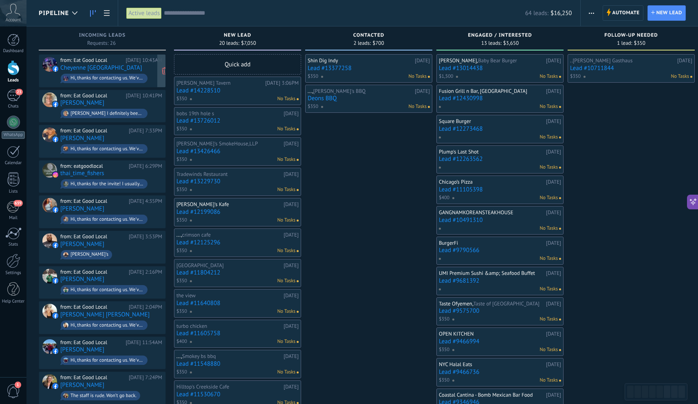
click at [133, 68] on div "from: Eat Good Local 09/18/2025 10:43AM Cheyenne Geneva Hi, thanks for contacti…" at bounding box center [111, 71] width 102 height 28
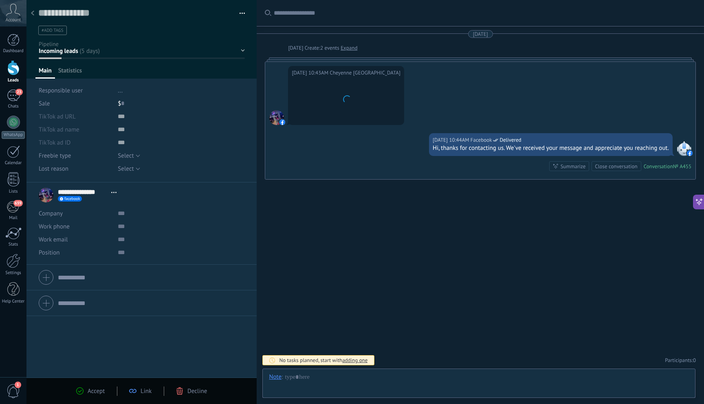
scroll to position [12, 0]
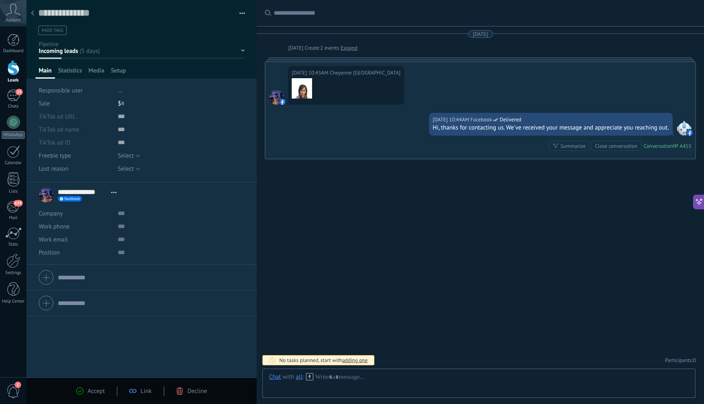
click at [186, 390] on div "Decline" at bounding box center [191, 390] width 31 height 7
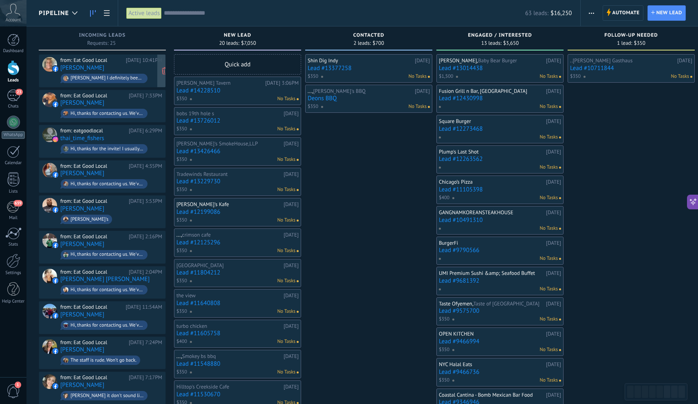
click at [126, 61] on div "09/17/2025 10:41PM" at bounding box center [144, 60] width 36 height 7
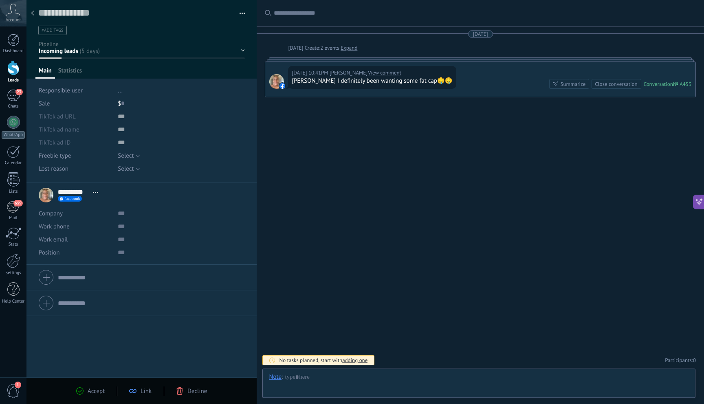
scroll to position [12, 0]
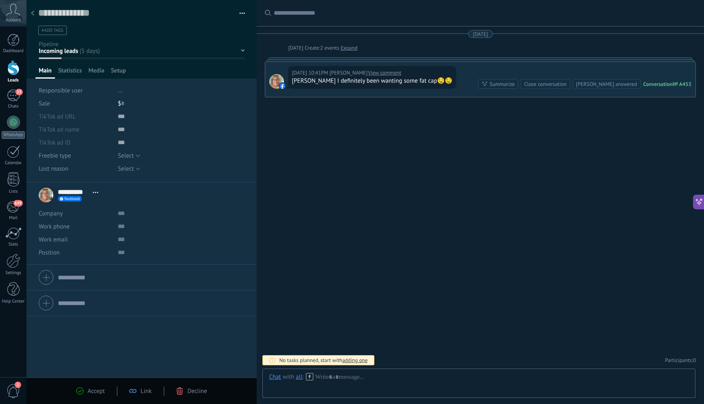
click at [192, 393] on span "Decline" at bounding box center [197, 391] width 20 height 8
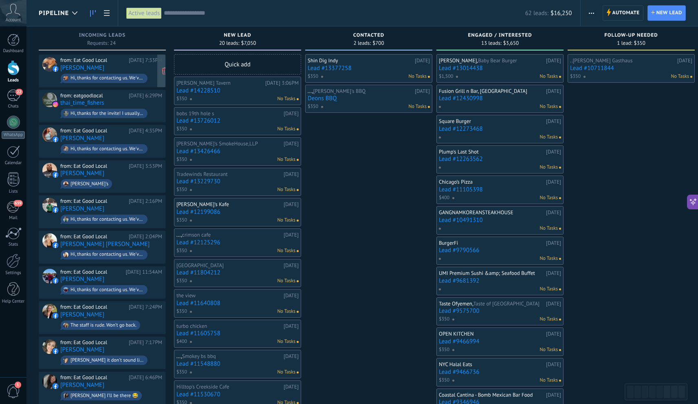
click at [136, 76] on div "Hi, thanks for contacting us. We've received your message and appreciate you re…" at bounding box center [106, 78] width 73 height 6
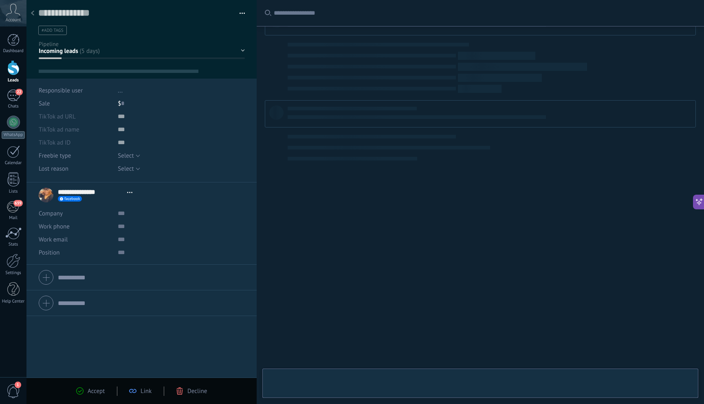
scroll to position [12, 0]
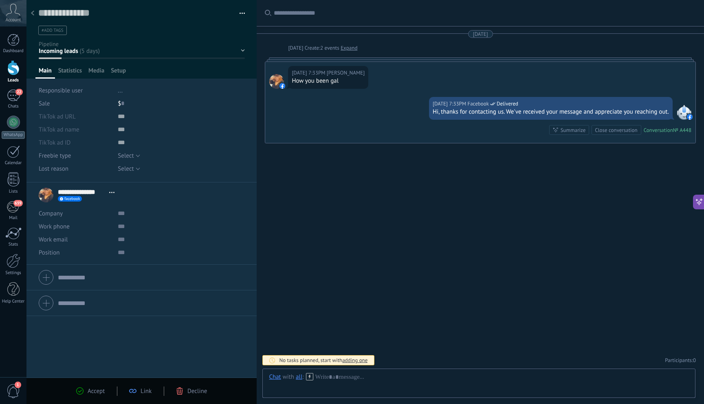
click at [192, 394] on span "Decline" at bounding box center [197, 391] width 20 height 8
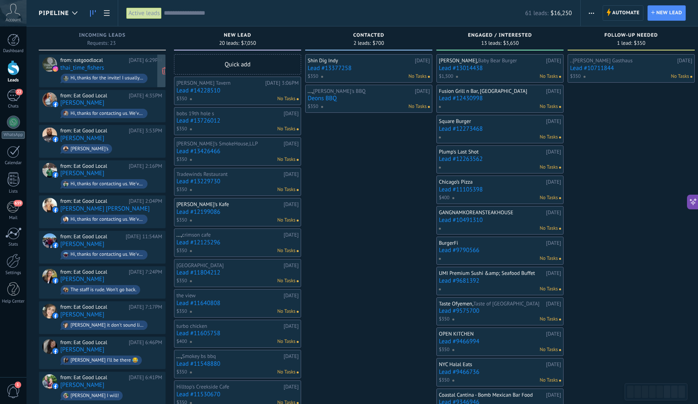
click at [115, 84] on div "from: eatgoodlocal 09/17/2025 6:29PM thai_time_fishers Hi, thanks for the invit…" at bounding box center [102, 70] width 127 height 33
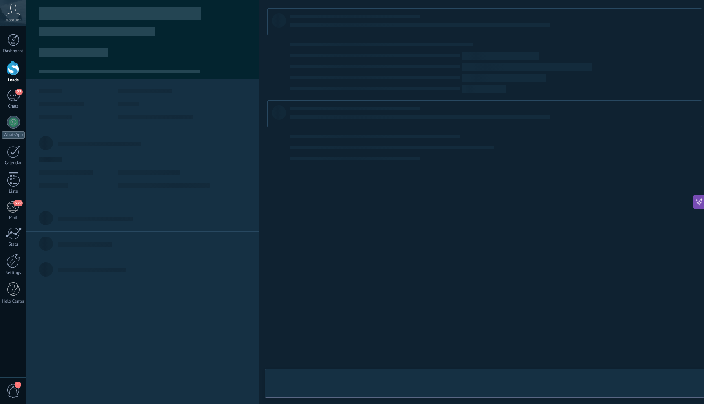
type textarea "**********"
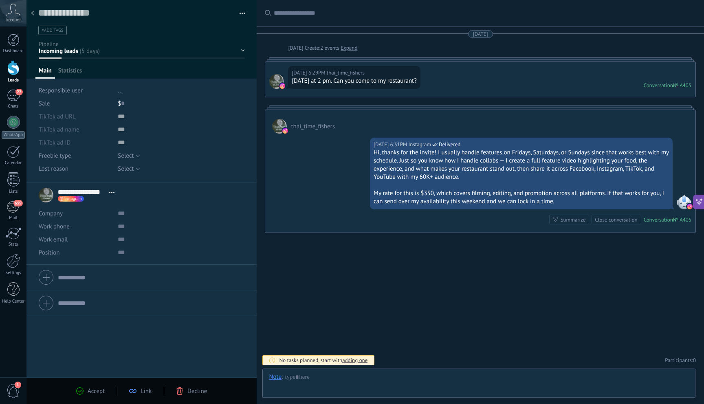
scroll to position [12, 0]
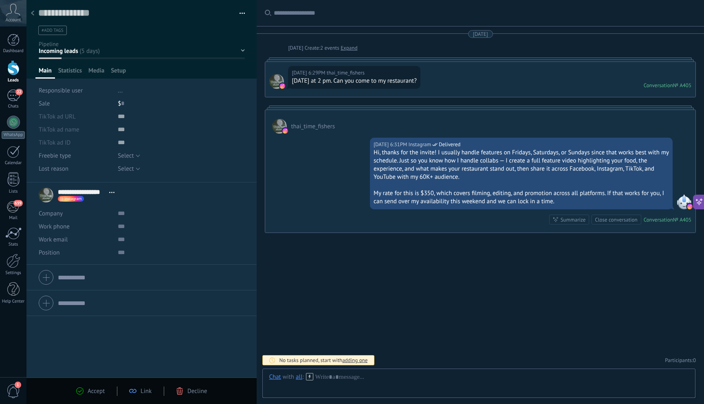
click at [0, 0] on div "New Lead Contacted Engaged / Interested Follow-Up Needed Booked / Scheduled" at bounding box center [0, 0] width 0 height 0
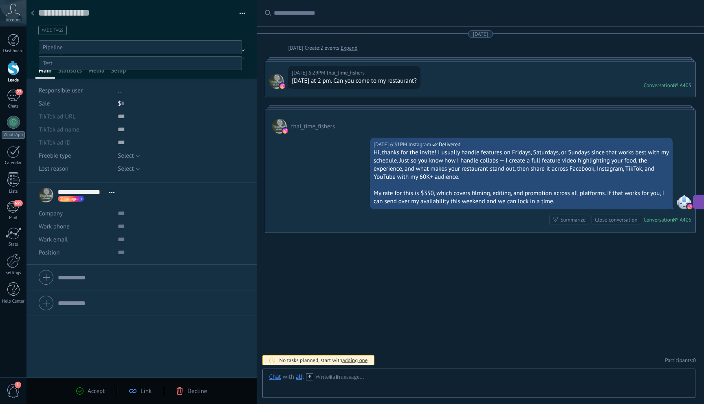
click at [0, 0] on label "Contacted" at bounding box center [0, 0] width 0 height 0
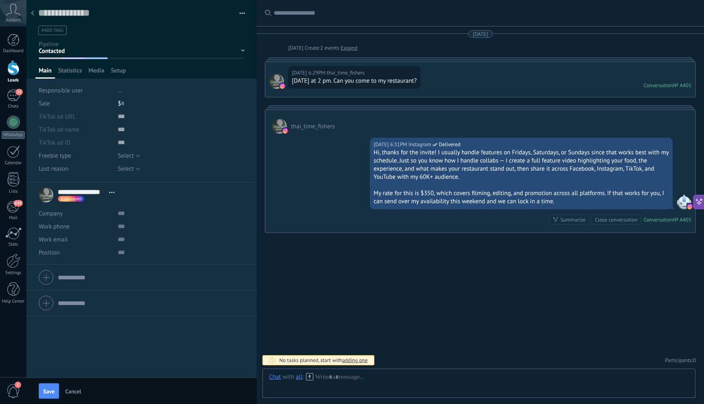
click at [124, 105] on div "$ 0" at bounding box center [181, 103] width 127 height 13
type input "***"
click at [45, 394] on span "Save" at bounding box center [48, 392] width 11 height 6
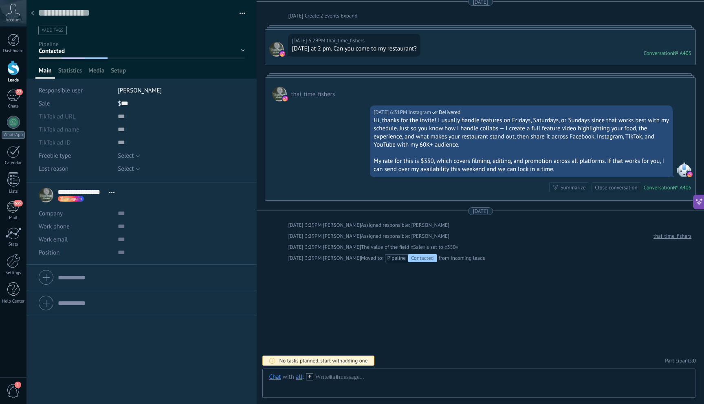
click at [67, 202] on div "instagram Send message Open profile Instagram Detach chat" at bounding box center [71, 199] width 26 height 7
click at [67, 200] on span "instagram" at bounding box center [73, 199] width 18 height 4
click at [99, 211] on div "Send message" at bounding box center [99, 212] width 82 height 14
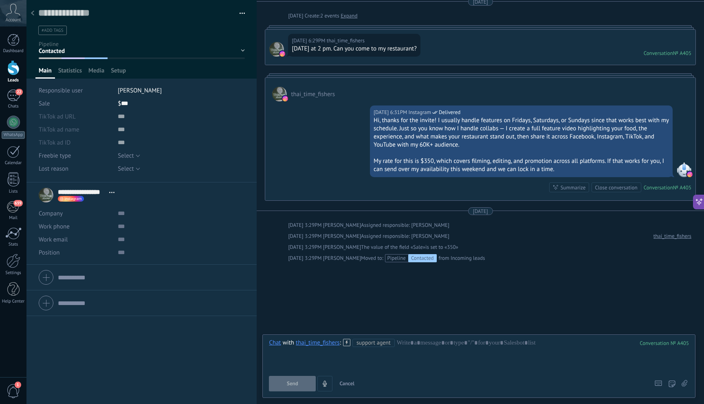
click at [346, 385] on span "Cancel" at bounding box center [346, 383] width 15 height 7
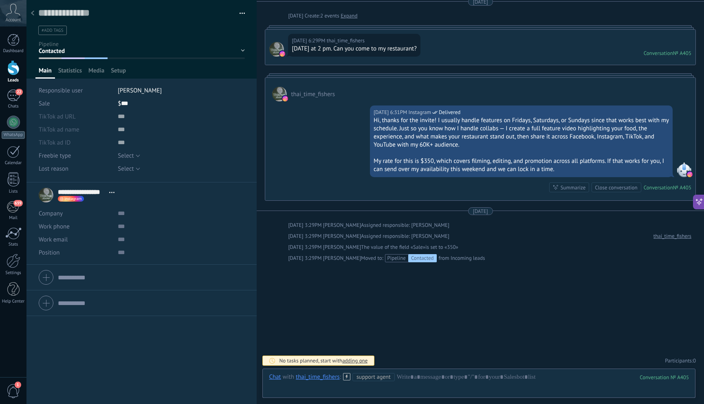
click at [33, 14] on icon at bounding box center [32, 13] width 3 height 5
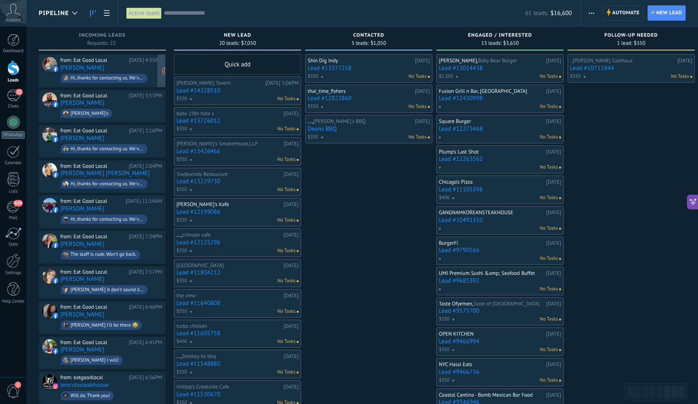
click at [129, 63] on div "09/17/2025 4:35PM" at bounding box center [145, 60] width 33 height 7
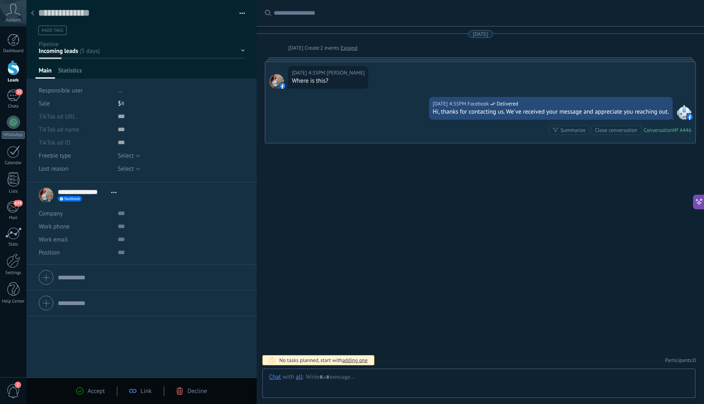
scroll to position [12, 0]
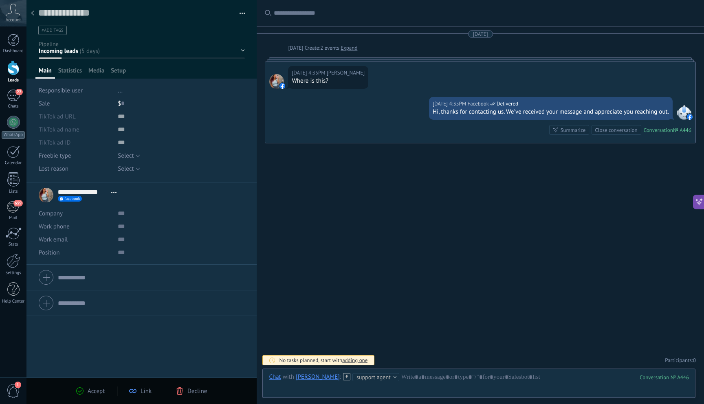
click at [184, 390] on div "Decline" at bounding box center [191, 390] width 31 height 7
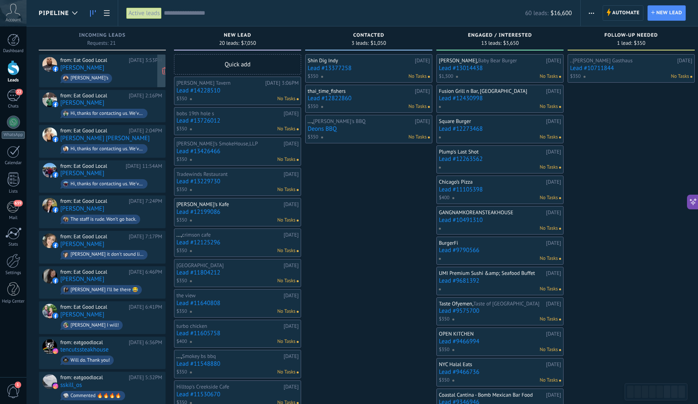
click at [130, 79] on span "Frankie's" at bounding box center [111, 78] width 102 height 13
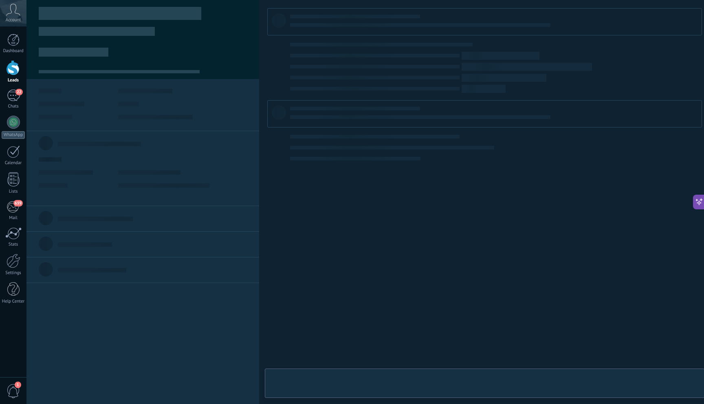
scroll to position [12, 0]
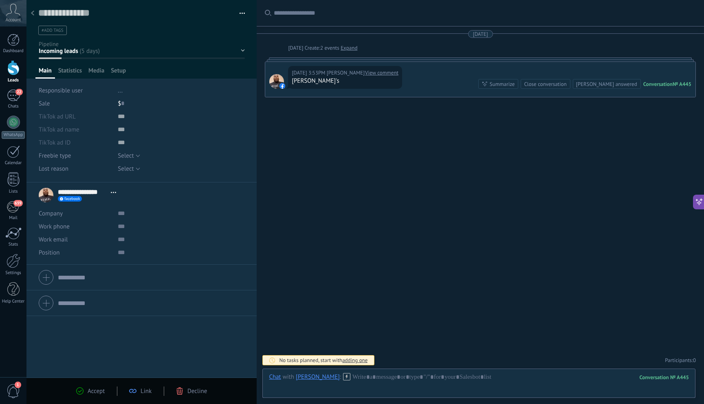
click at [188, 392] on span "Decline" at bounding box center [197, 391] width 20 height 8
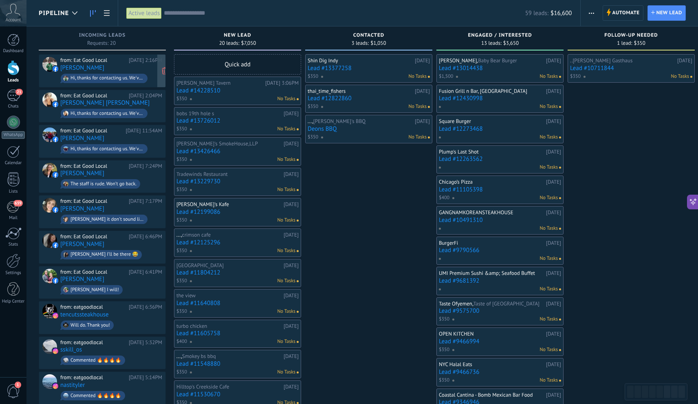
click at [104, 70] on div "from: Eat Good Local 09/17/2025 2:16PM Isaac Davis Hi, thanks for contacting us…" at bounding box center [111, 71] width 102 height 28
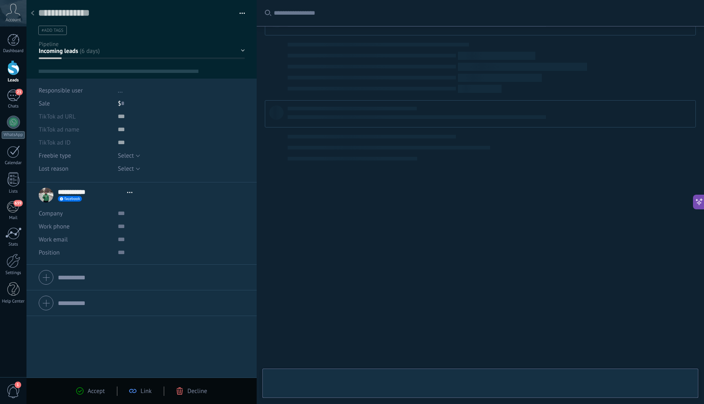
scroll to position [12, 0]
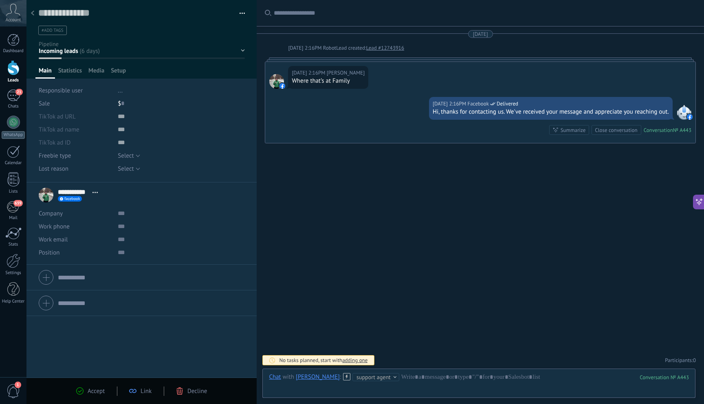
click at [195, 392] on span "Decline" at bounding box center [197, 391] width 20 height 8
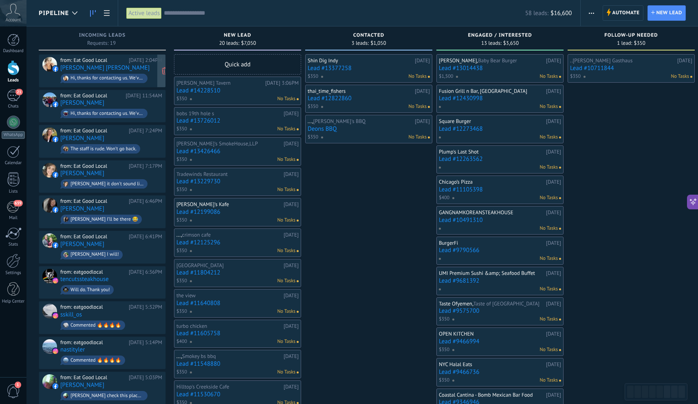
click at [101, 80] on div "Hi, thanks for contacting us. We've received your message and appreciate you re…" at bounding box center [106, 78] width 73 height 6
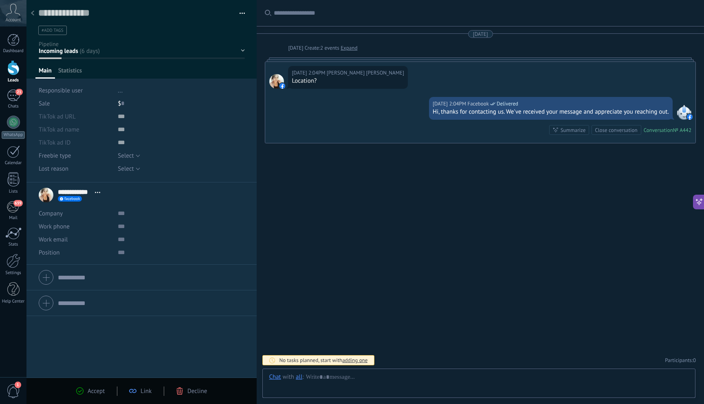
scroll to position [12, 0]
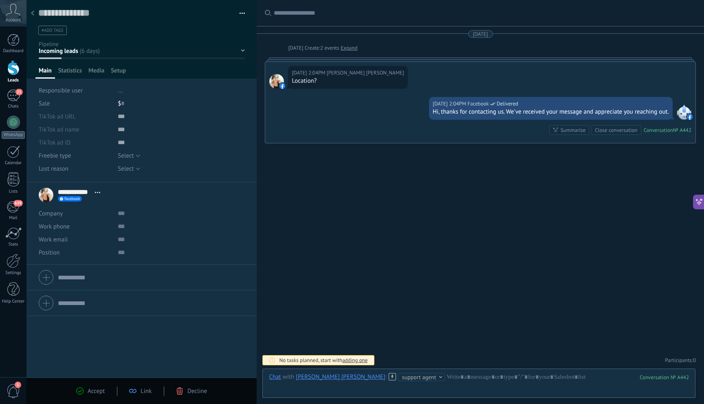
click at [189, 393] on span "Decline" at bounding box center [197, 391] width 20 height 8
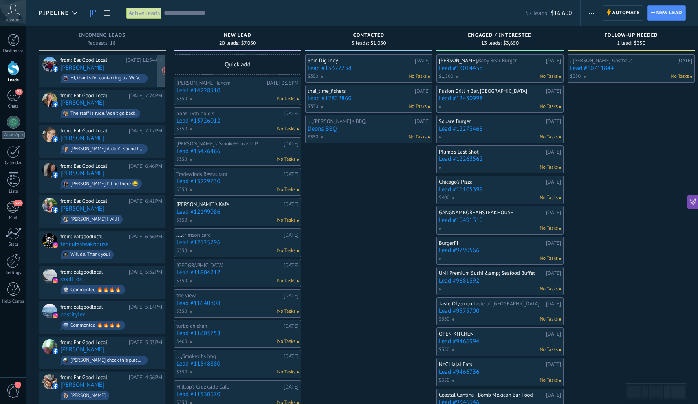
click at [82, 67] on link "Alicia Faubion" at bounding box center [82, 67] width 44 height 7
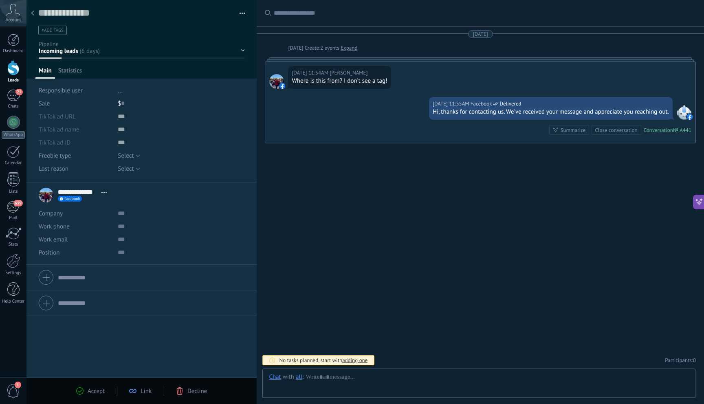
scroll to position [12, 0]
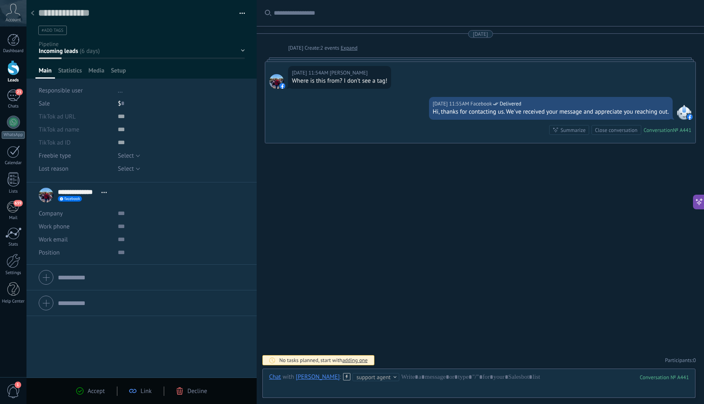
click at [196, 395] on span "Decline" at bounding box center [197, 391] width 20 height 8
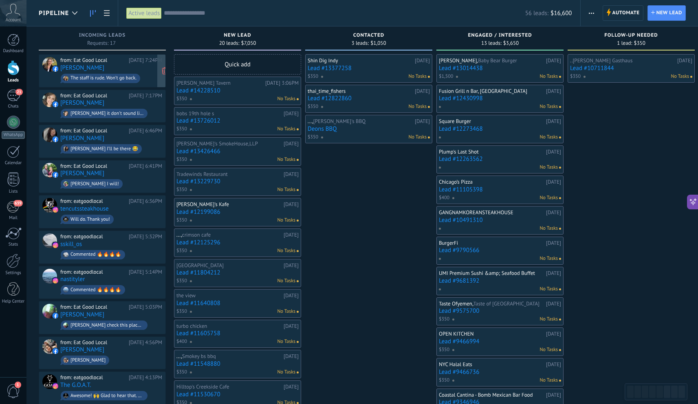
click at [120, 70] on div "from: Eat Good Local 09/16/2025 7:24PM Stephanie Tezich The staff is rude. Won’…" at bounding box center [111, 71] width 102 height 28
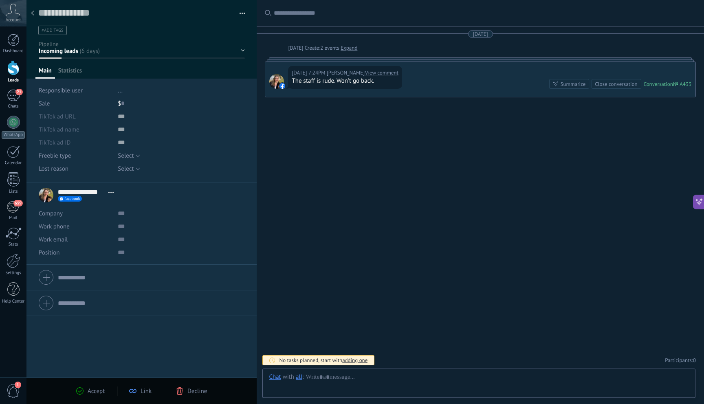
scroll to position [12, 0]
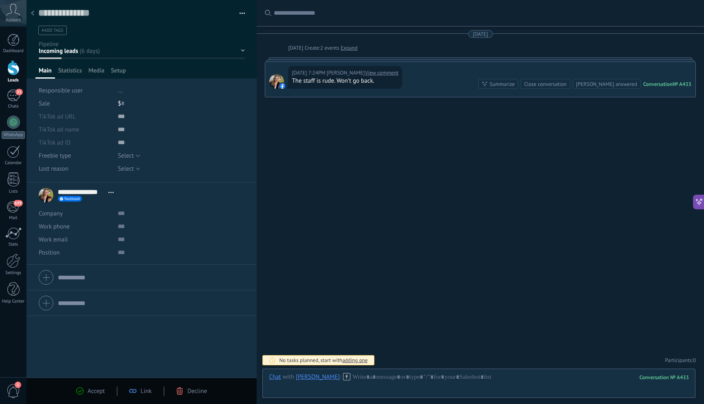
click at [178, 391] on icon at bounding box center [179, 390] width 7 height 7
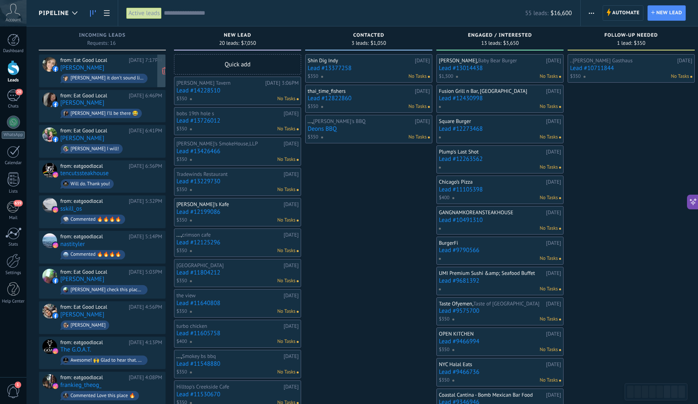
click at [132, 64] on div "from: Eat Good Local 09/16/2025 7:17PM Aline Chaparro Karla Martinez it don't s…" at bounding box center [111, 71] width 102 height 28
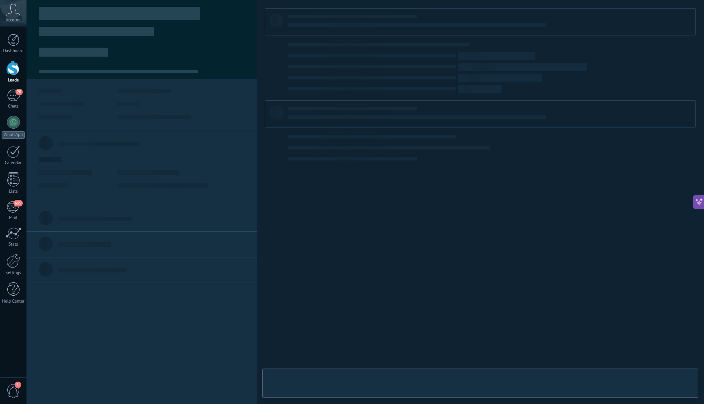
scroll to position [12, 0]
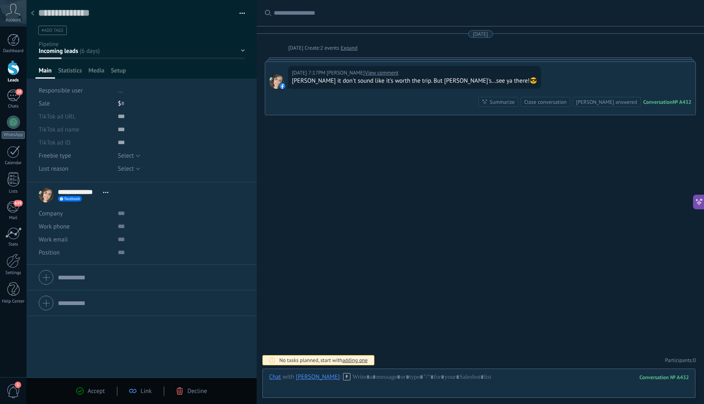
click at [200, 390] on span "Decline" at bounding box center [197, 391] width 20 height 8
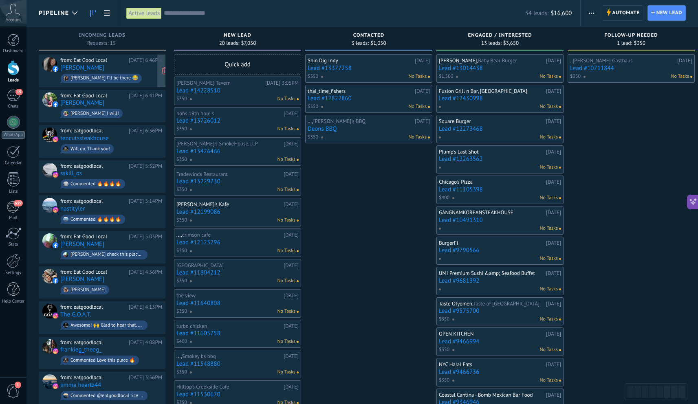
click at [123, 70] on div "from: Eat Good Local 09/16/2025 6:46PM Karla Martinez Aline Chaparro I’ll be th…" at bounding box center [111, 71] width 102 height 28
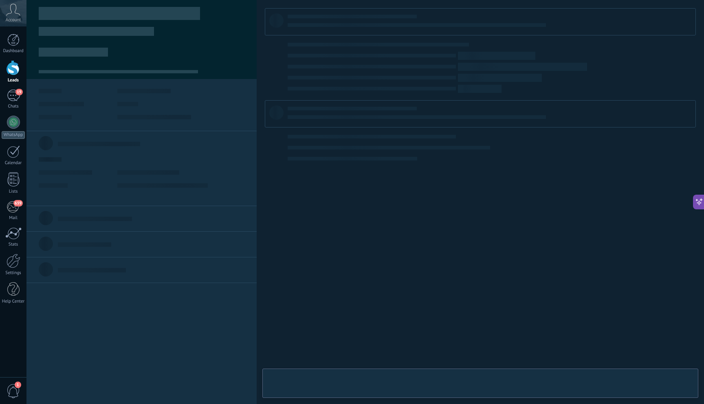
type textarea "**********"
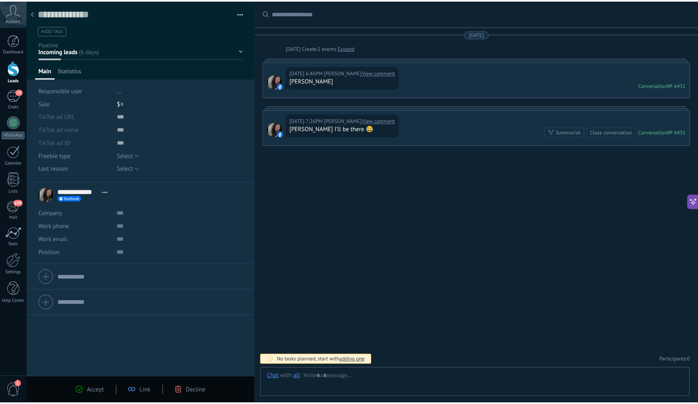
scroll to position [12, 0]
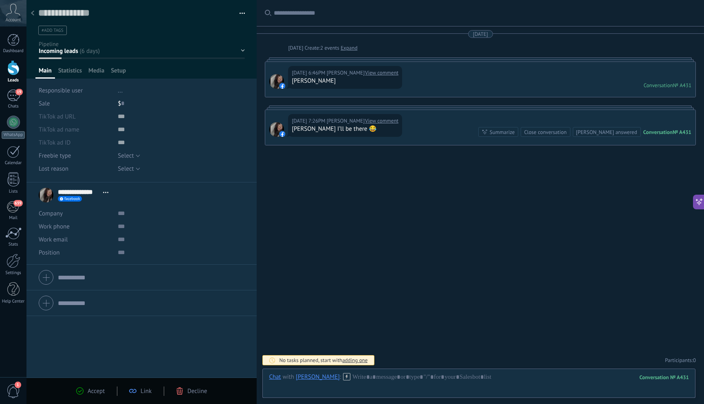
click at [198, 393] on span "Decline" at bounding box center [197, 391] width 20 height 8
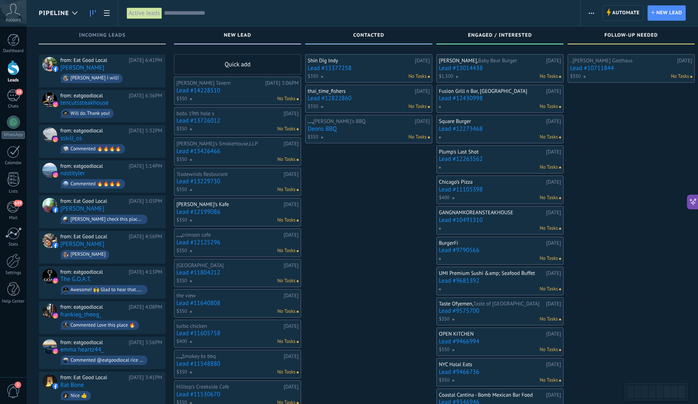
scroll to position [12, 0]
click at [132, 73] on span "[PERSON_NAME] I will!" at bounding box center [111, 78] width 102 height 13
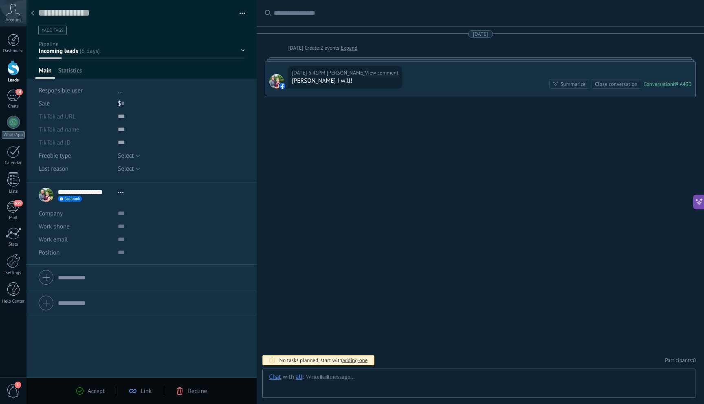
scroll to position [12, 0]
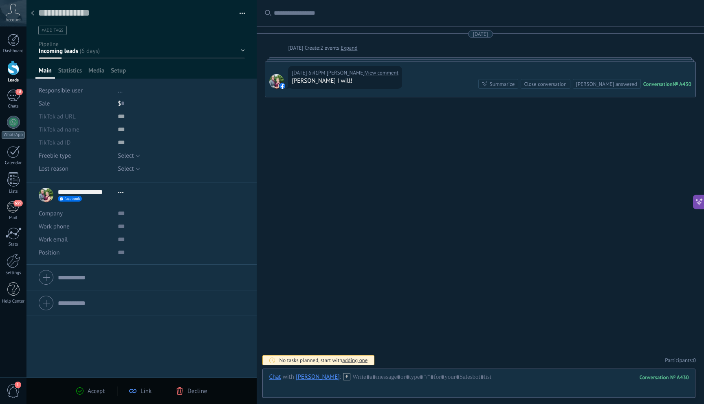
click at [203, 395] on div "Accept Link Decline" at bounding box center [141, 391] width 155 height 9
click at [184, 390] on div "Decline" at bounding box center [191, 390] width 31 height 7
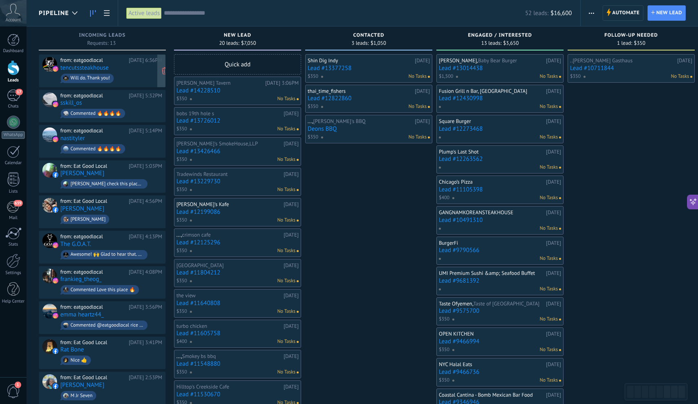
click at [138, 79] on span "Will do. Thank you!" at bounding box center [111, 78] width 102 height 13
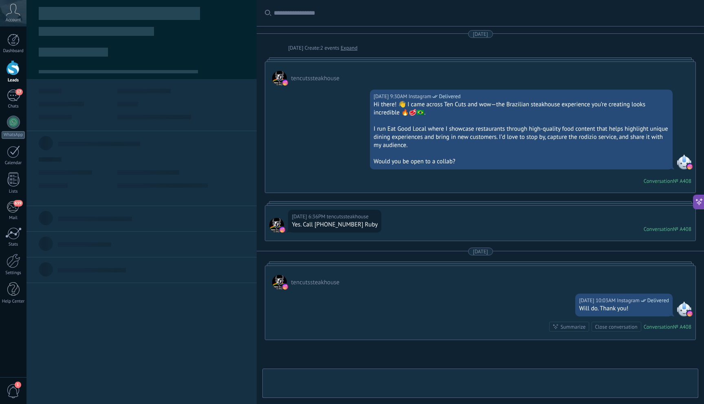
type textarea "**********"
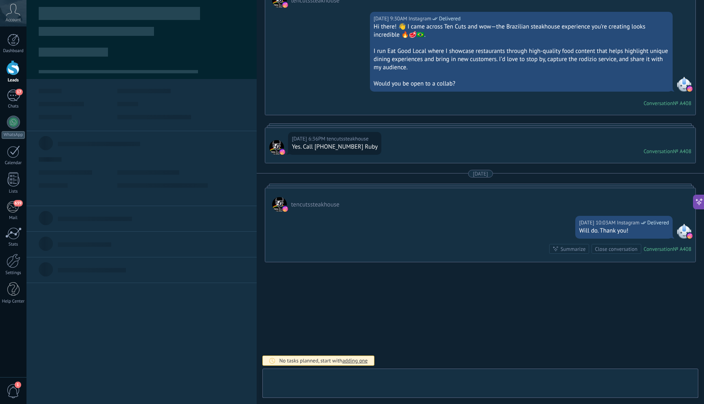
scroll to position [12, 0]
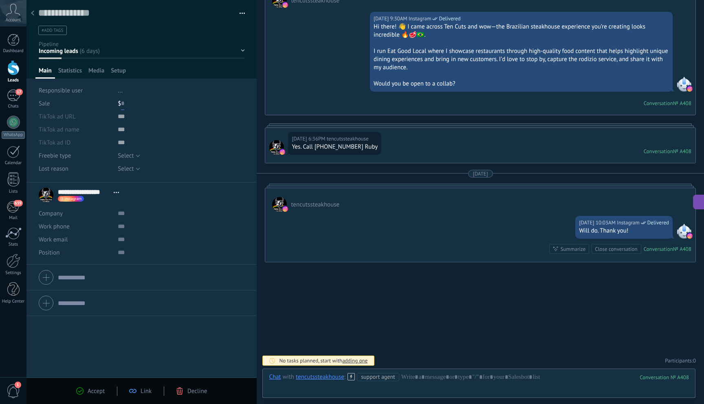
click at [123, 101] on input "text" at bounding box center [122, 103] width 3 height 13
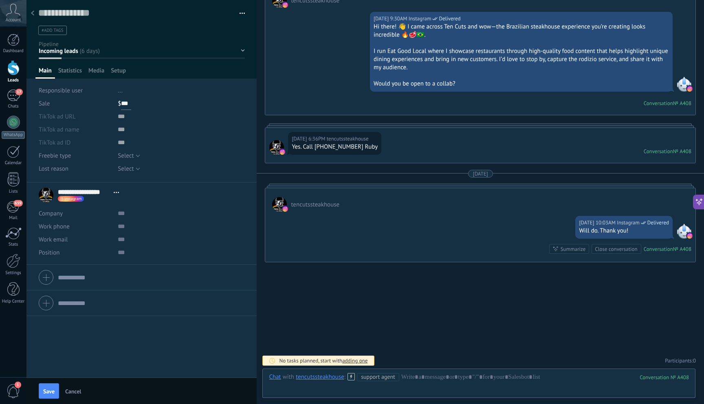
type input "***"
click at [0, 0] on div "New Lead Contacted Engaged / Interested Follow-Up Needed Booked / Scheduled" at bounding box center [0, 0] width 0 height 0
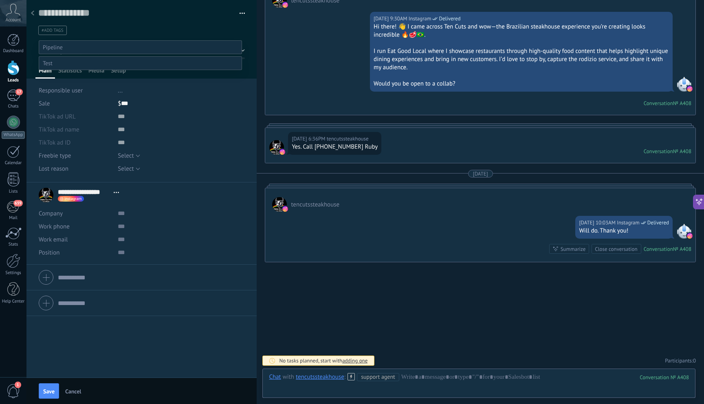
click at [0, 0] on label "New Lead" at bounding box center [0, 0] width 0 height 0
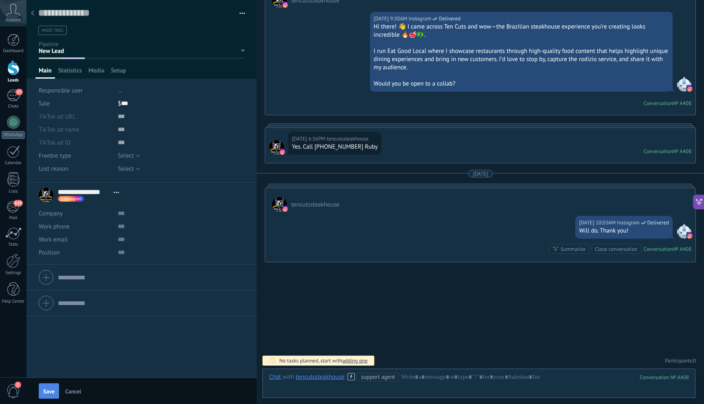
click at [47, 390] on span "Save" at bounding box center [48, 392] width 11 height 6
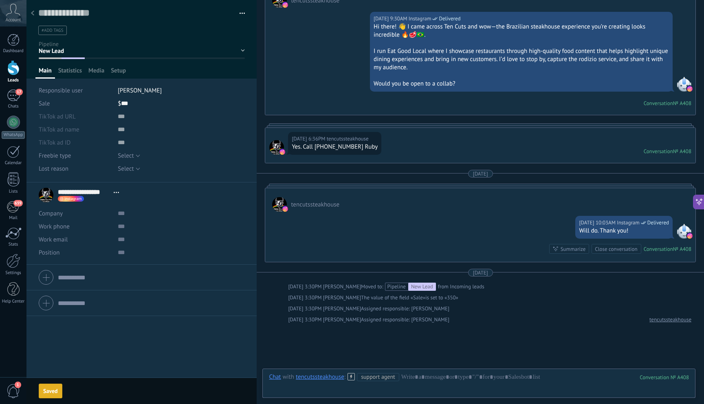
scroll to position [139, 0]
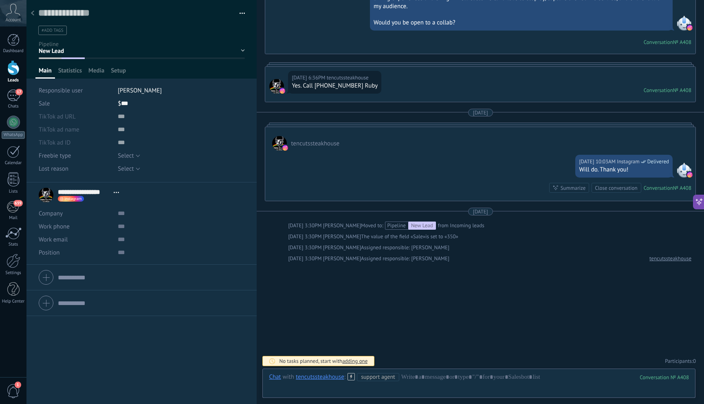
click at [33, 12] on use at bounding box center [32, 13] width 3 height 5
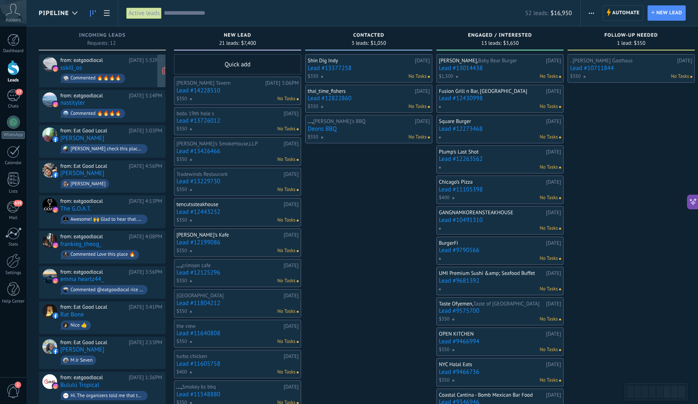
click at [109, 65] on div "from: eatgoodlocal [DATE] 5:32PM sskill_os Commented 🔥🔥🔥🔥" at bounding box center [111, 71] width 102 height 28
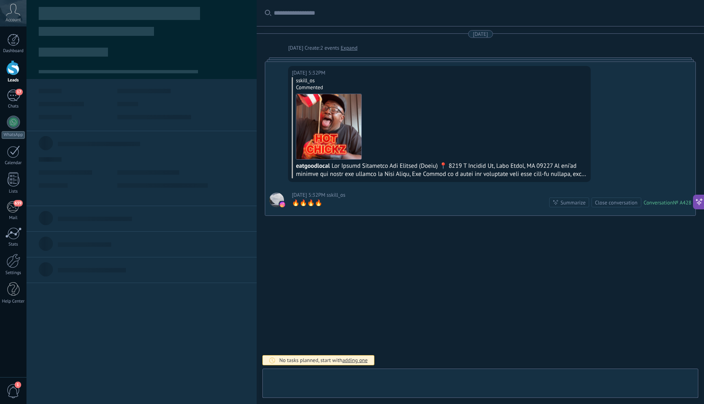
scroll to position [12, 0]
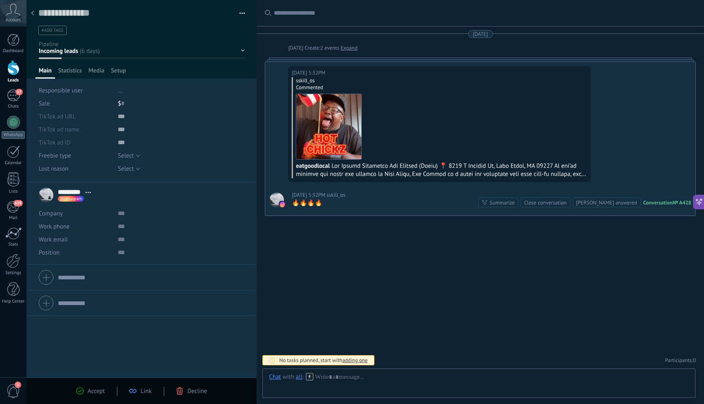
click at [184, 392] on div "Decline" at bounding box center [191, 390] width 31 height 7
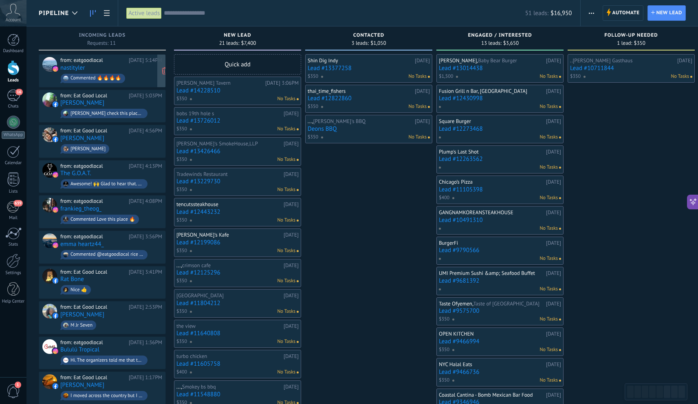
click at [119, 72] on span "Commented 🔥🔥🔥🔥" at bounding box center [111, 78] width 102 height 13
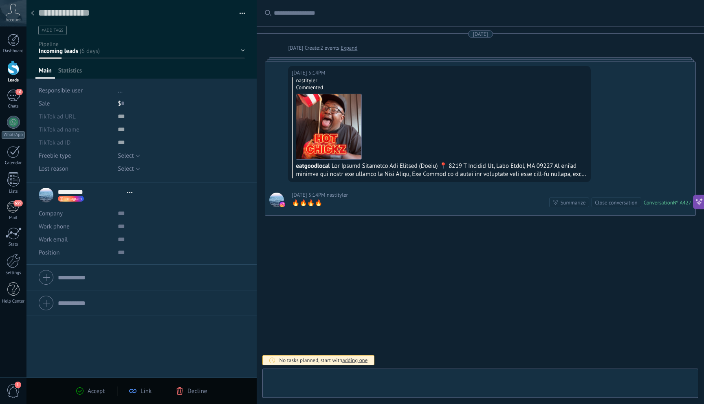
scroll to position [12, 0]
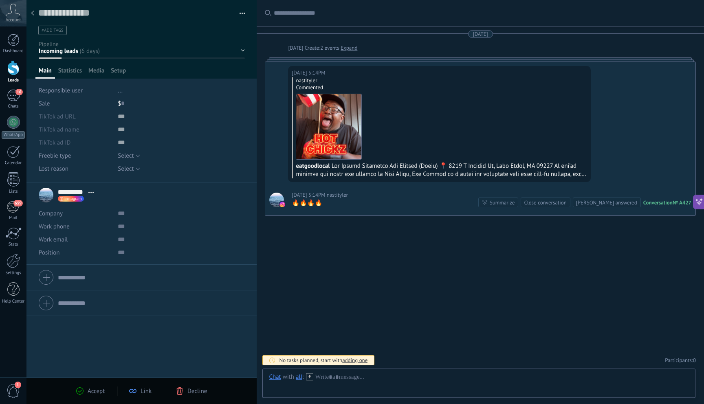
click at [178, 392] on icon at bounding box center [179, 390] width 7 height 7
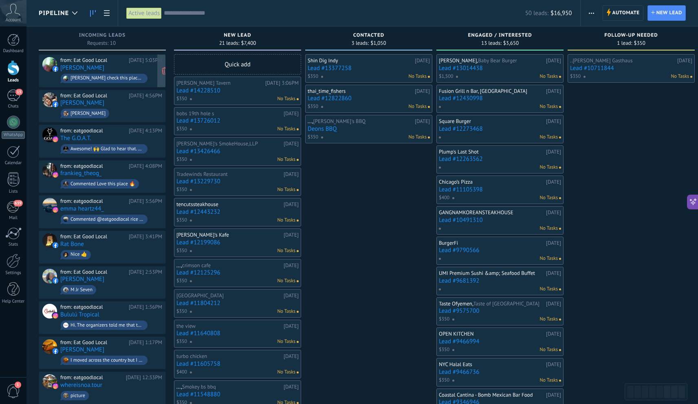
click at [139, 71] on div "from: Eat Good Local [DATE] 5:03PM [PERSON_NAME] [PERSON_NAME] check this place…" at bounding box center [111, 71] width 102 height 28
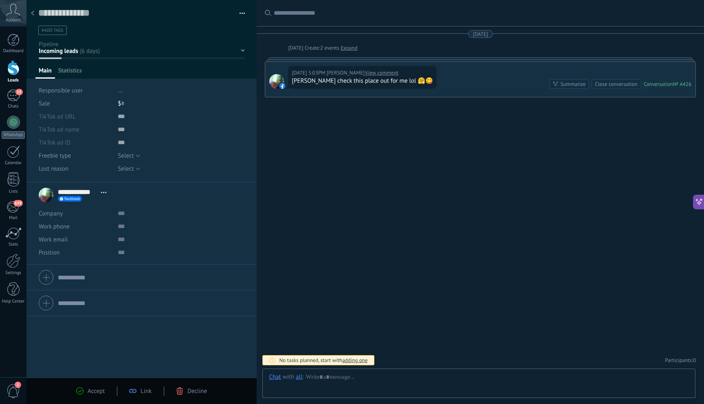
scroll to position [12, 0]
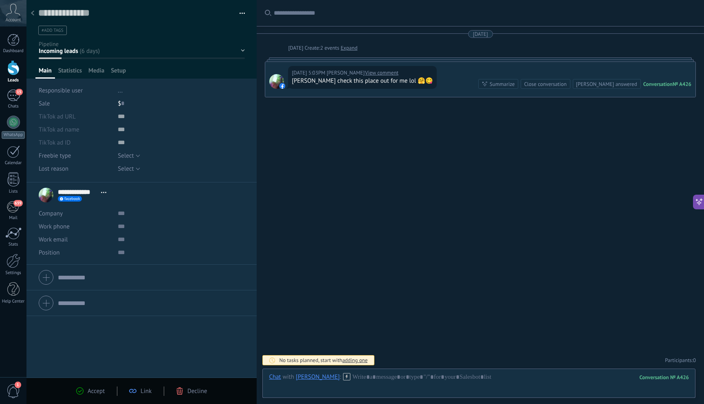
click at [199, 390] on span "Decline" at bounding box center [197, 391] width 20 height 8
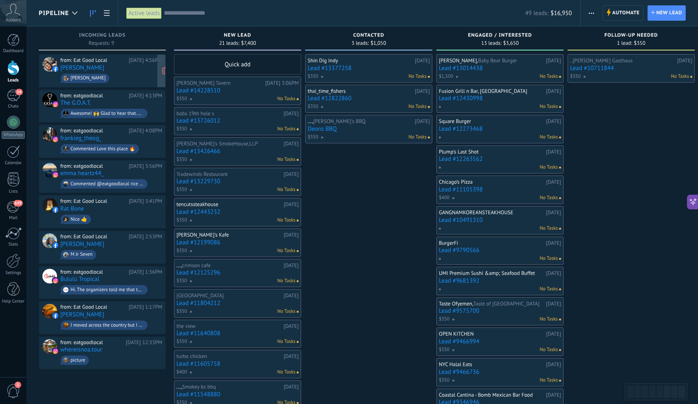
click at [119, 76] on span "[PERSON_NAME]" at bounding box center [111, 78] width 102 height 13
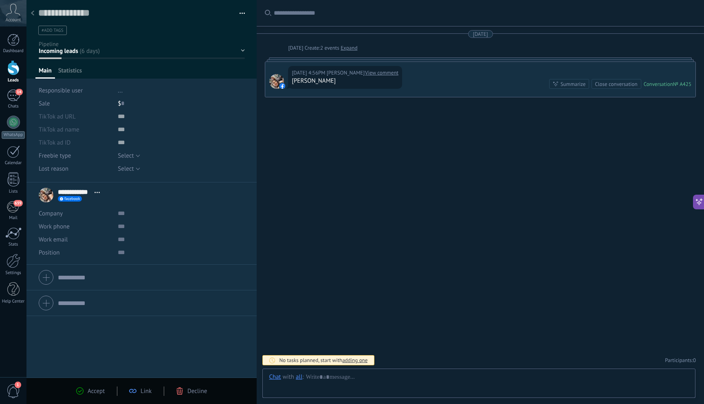
scroll to position [12, 0]
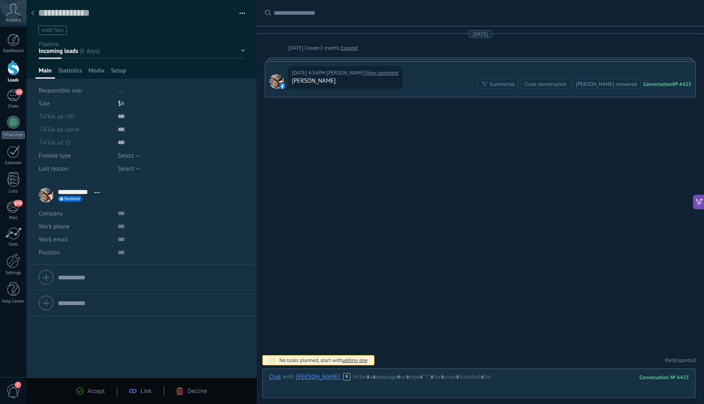
click at [196, 392] on span "Decline" at bounding box center [197, 391] width 20 height 8
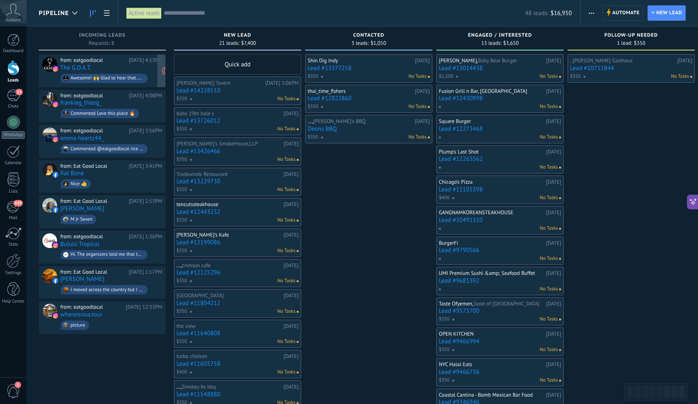
click at [121, 74] on div "Awesome! 🙌 Glad to hear that. Here’s how I usually work — I stop by to film a f…" at bounding box center [104, 78] width 87 height 9
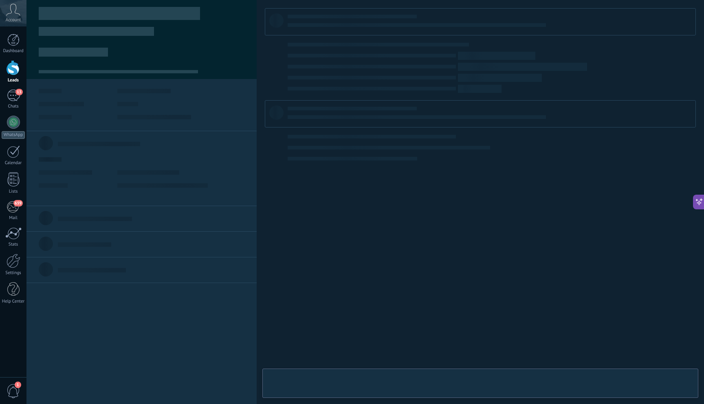
type textarea "**********"
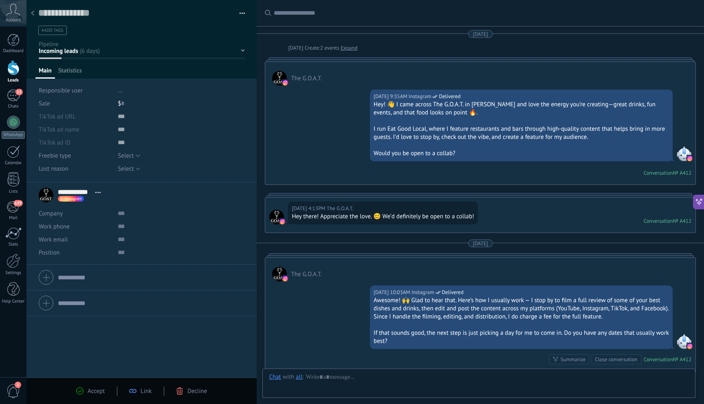
scroll to position [110, 0]
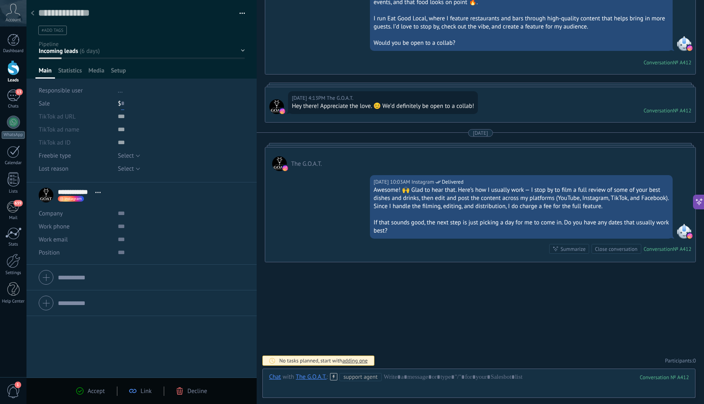
click at [123, 103] on input "text" at bounding box center [122, 103] width 3 height 13
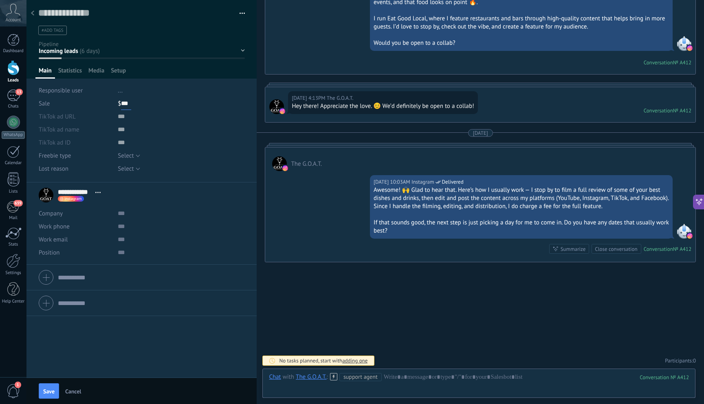
type input "***"
click at [0, 0] on div "New Lead Contacted Engaged / Interested Follow-Up Needed Booked / Scheduled" at bounding box center [0, 0] width 0 height 0
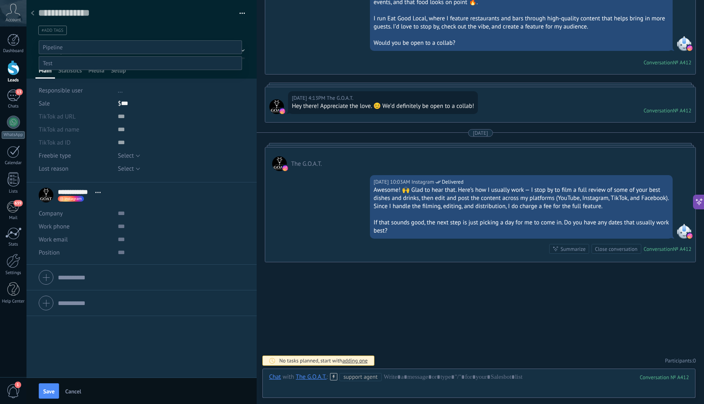
click at [0, 0] on label "Engaged / Interested" at bounding box center [0, 0] width 0 height 0
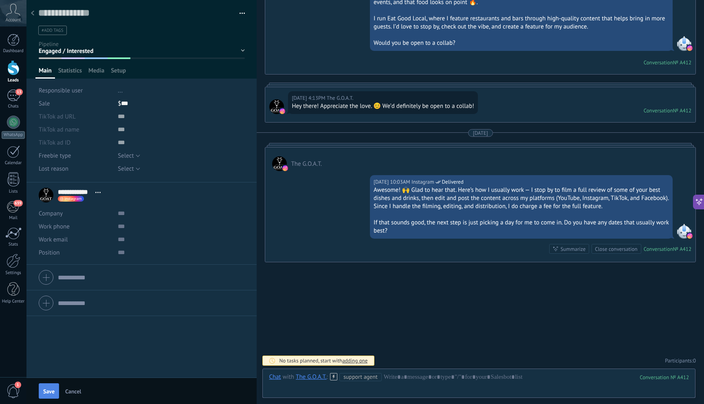
click at [43, 394] on button "Save" at bounding box center [49, 390] width 20 height 15
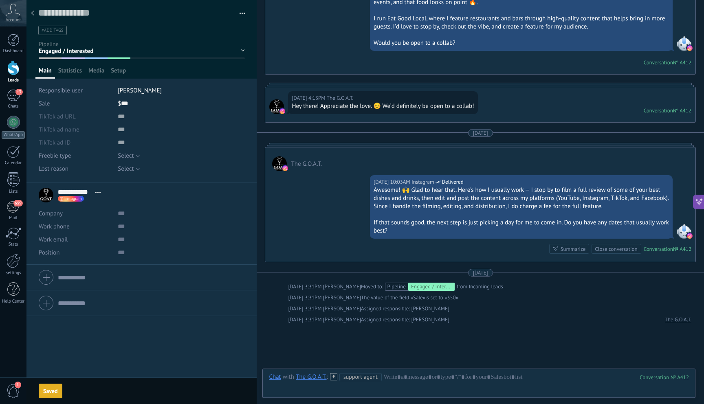
scroll to position [172, 0]
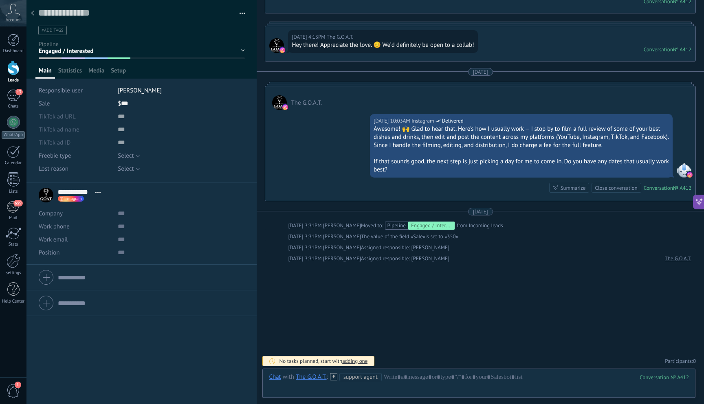
click at [29, 13] on div at bounding box center [32, 14] width 11 height 16
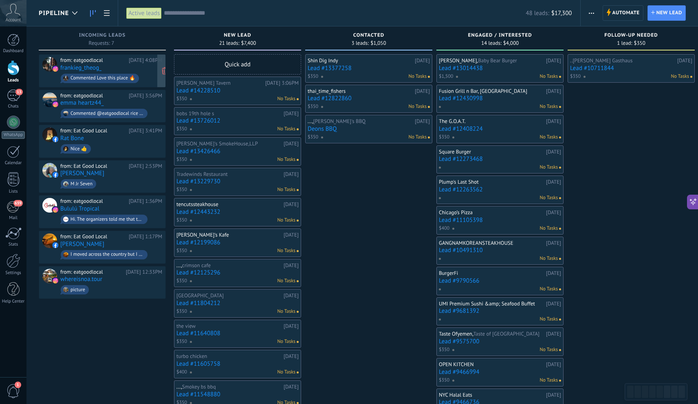
click at [128, 71] on div "from: eatgoodlocal [DATE] 4:08PM frankieg_theog_ Commented Love this place 🔥" at bounding box center [111, 71] width 102 height 28
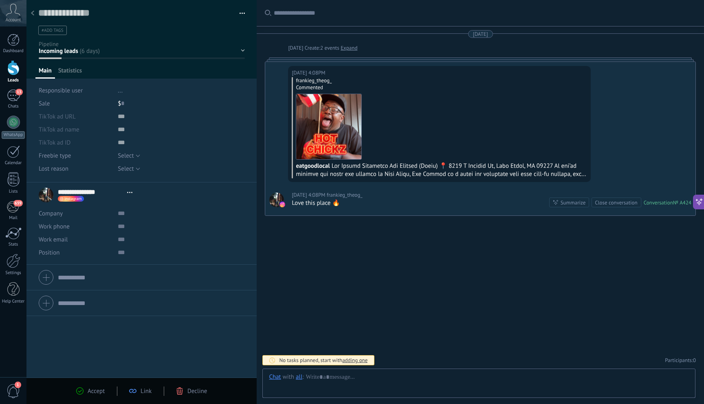
scroll to position [12, 0]
click at [187, 392] on div "Decline" at bounding box center [191, 390] width 31 height 7
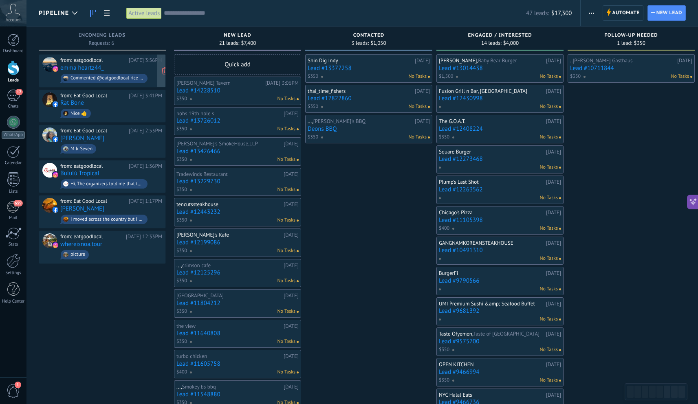
click at [138, 75] on div "Commented @eatgoodlocal rice with chicken and chicken salad [PERSON_NAME] chick…" at bounding box center [106, 78] width 73 height 6
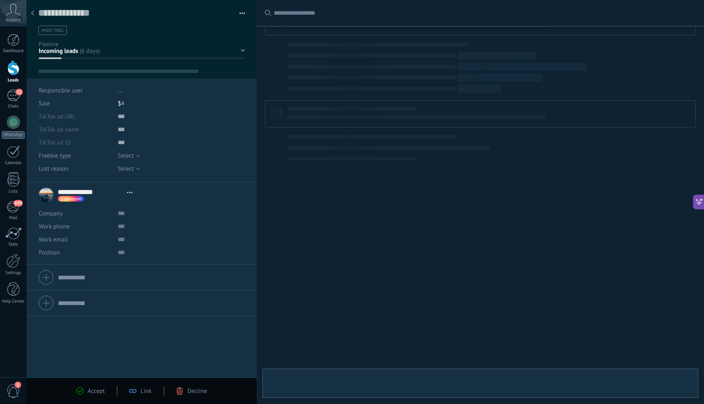
scroll to position [12, 0]
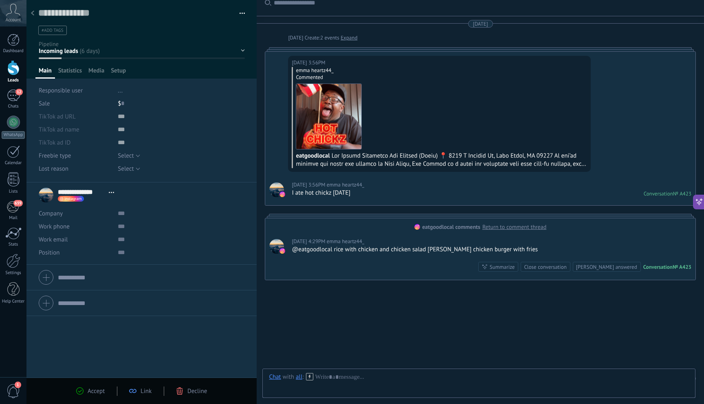
click at [198, 392] on span "Decline" at bounding box center [197, 391] width 20 height 8
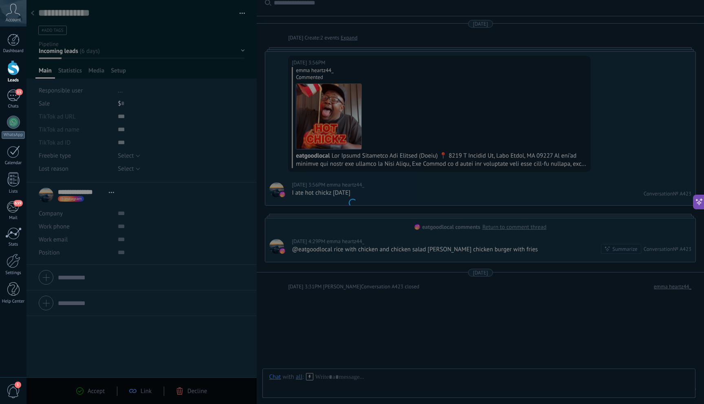
scroll to position [38, 0]
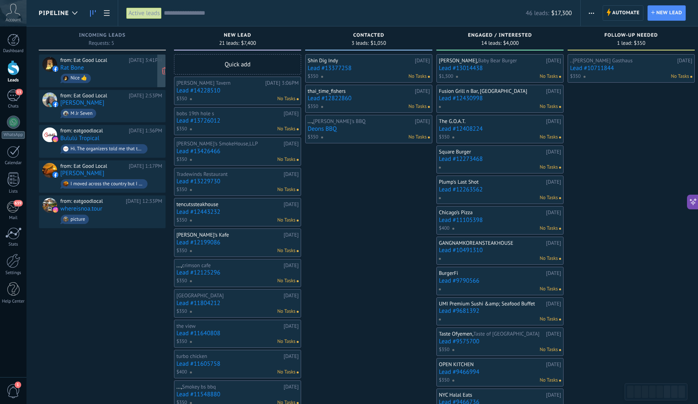
click at [103, 78] on span "Nice 👍" at bounding box center [111, 78] width 102 height 13
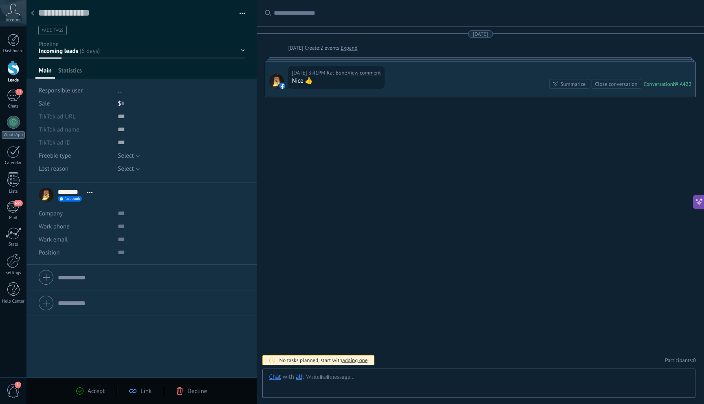
scroll to position [12, 0]
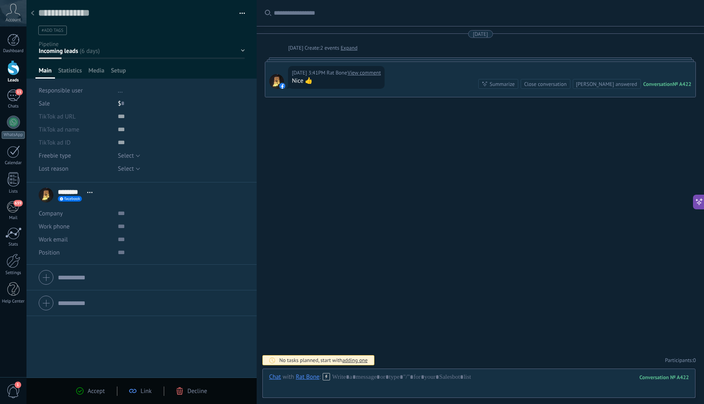
click at [182, 396] on div "Accept Link Decline" at bounding box center [141, 391] width 230 height 26
click at [182, 391] on use at bounding box center [180, 390] width 6 height 7
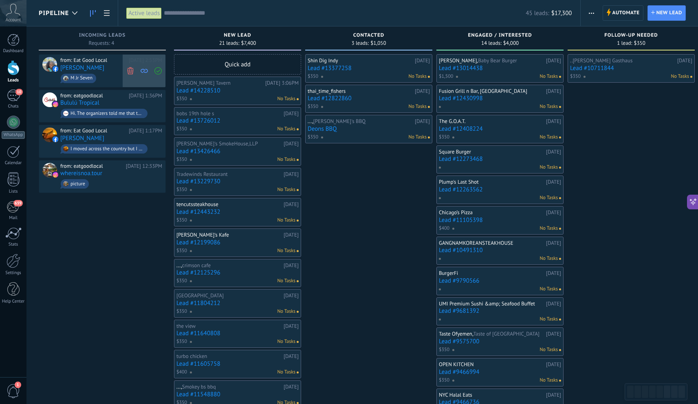
click at [130, 71] on use at bounding box center [130, 70] width 6 height 7
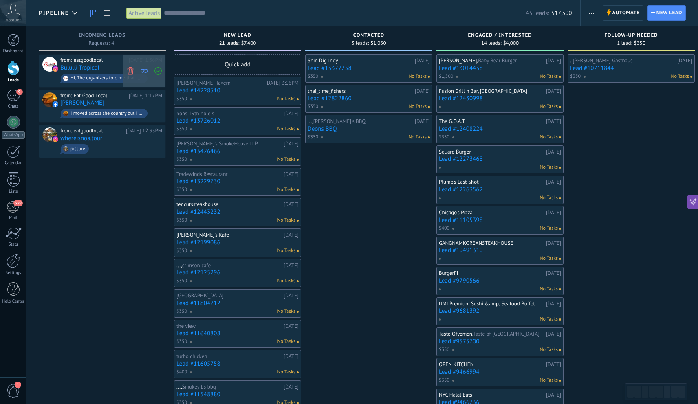
click at [129, 70] on use at bounding box center [130, 70] width 6 height 7
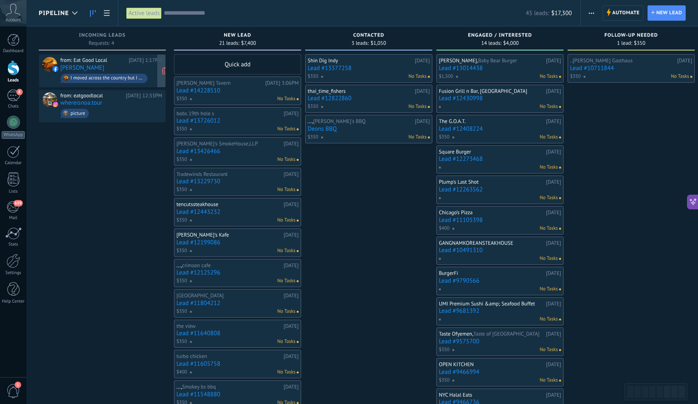
click at [126, 78] on div "I moved across the country but I still am glued to my phone when I see you come…" at bounding box center [106, 78] width 73 height 6
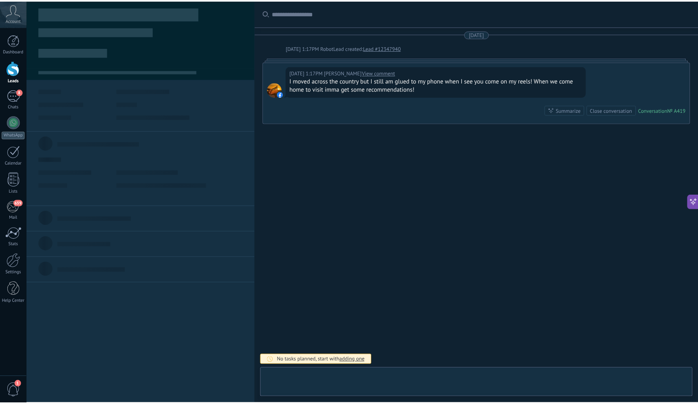
scroll to position [12, 0]
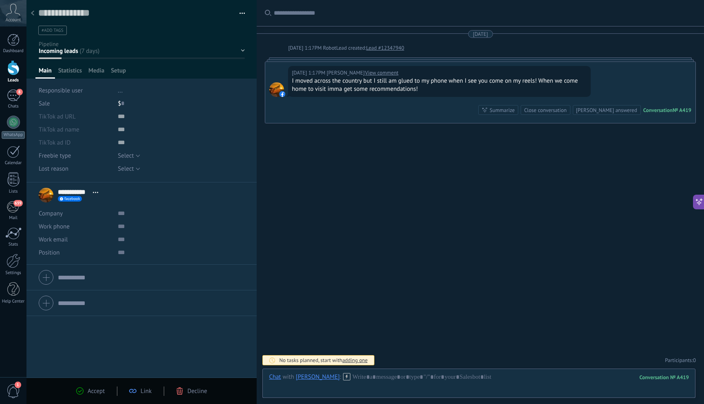
click at [384, 72] on link "View comment" at bounding box center [381, 73] width 33 height 8
click at [192, 391] on span "Decline" at bounding box center [197, 391] width 20 height 8
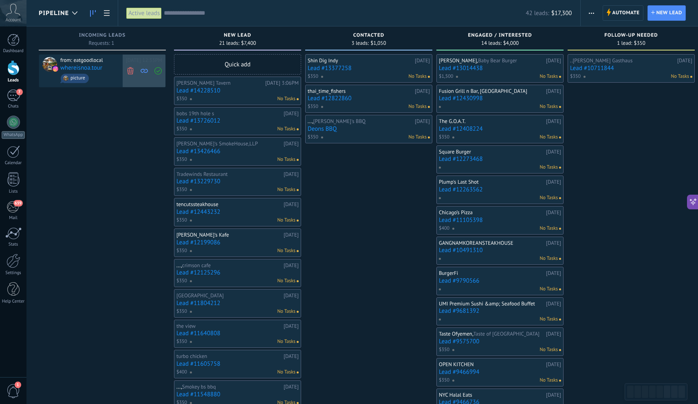
click at [128, 68] on icon at bounding box center [130, 70] width 7 height 7
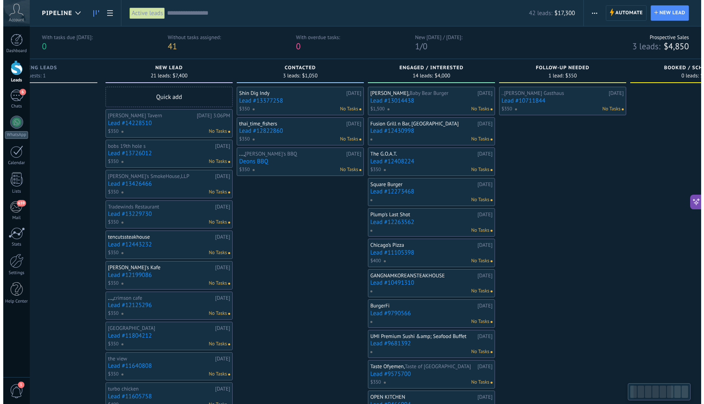
scroll to position [0, 73]
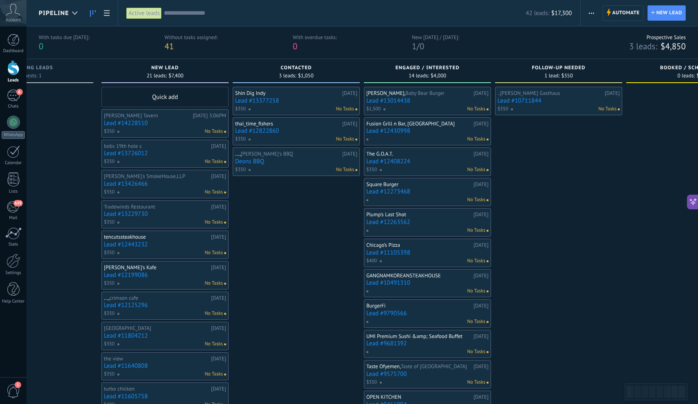
click at [454, 143] on div "No Tasks" at bounding box center [425, 139] width 119 height 7
click at [419, 121] on div "Fusion Grill n Bar, [GEOGRAPHIC_DATA]" at bounding box center [418, 124] width 105 height 7
click at [420, 128] on link "Lead #12430998" at bounding box center [427, 131] width 122 height 7
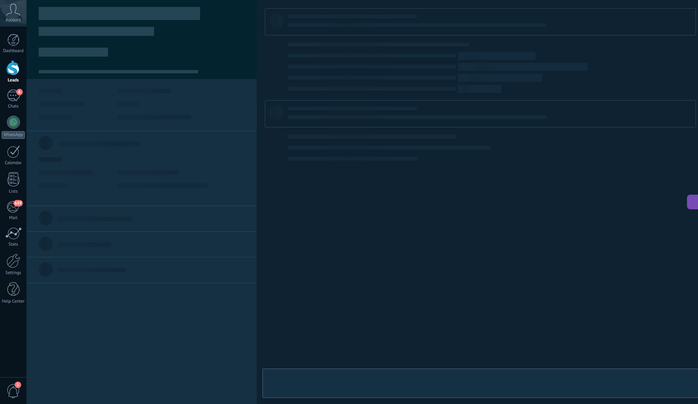
type textarea "**********"
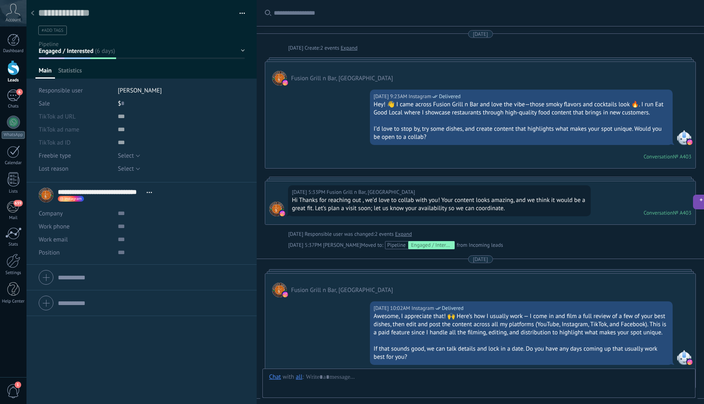
scroll to position [460, 0]
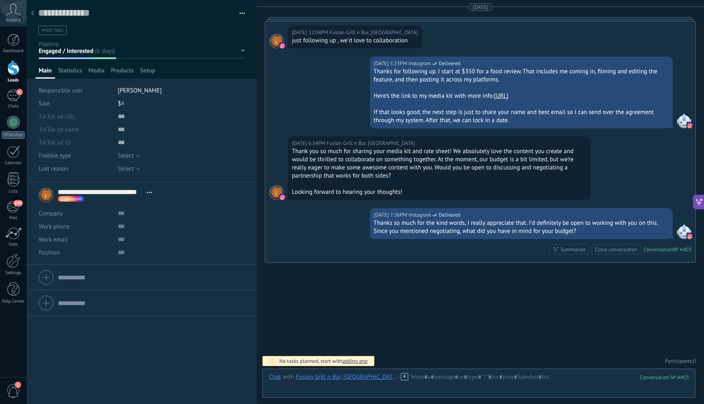
click at [125, 103] on div "$ 0" at bounding box center [181, 103] width 127 height 13
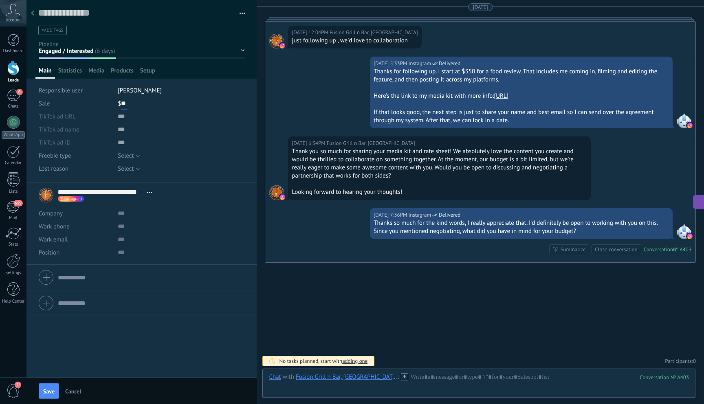
type input "*"
type input "***"
click at [55, 386] on button "Save" at bounding box center [49, 390] width 20 height 15
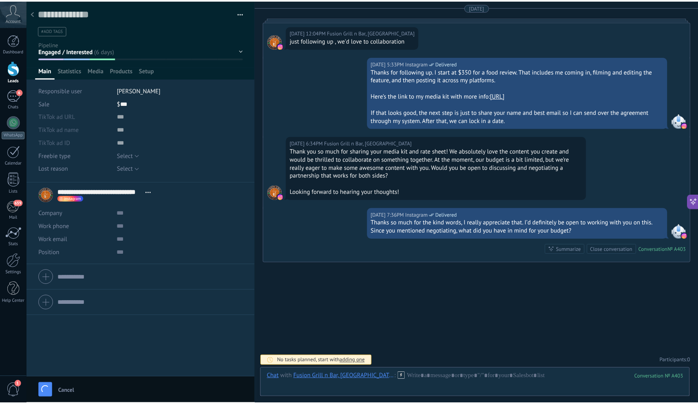
scroll to position [489, 0]
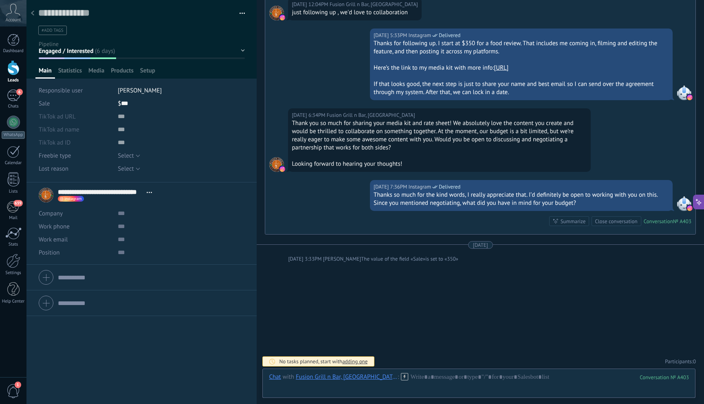
click at [37, 14] on div at bounding box center [32, 14] width 11 height 16
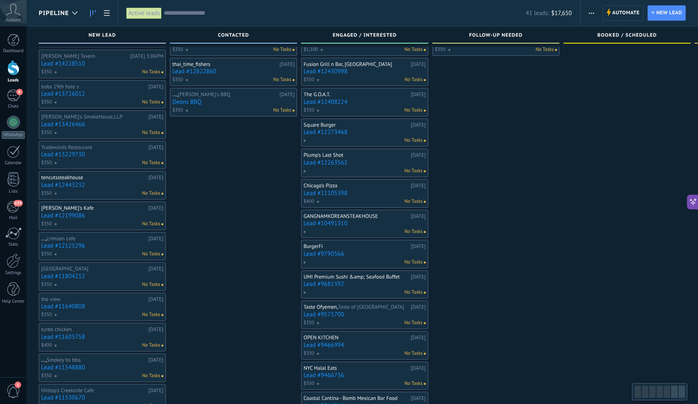
scroll to position [28, 0]
click at [377, 129] on link "Lead #12273468" at bounding box center [365, 131] width 122 height 7
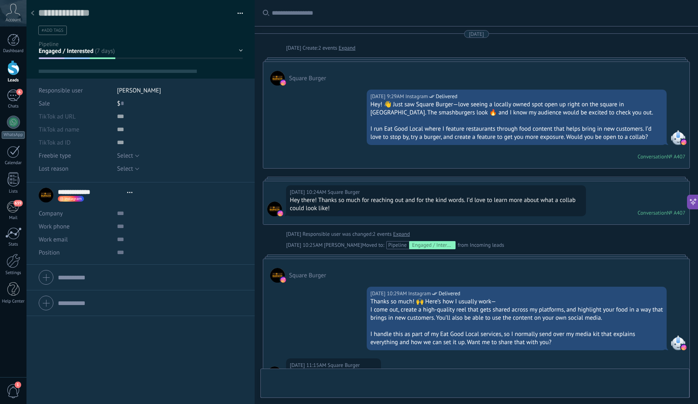
type textarea "**********"
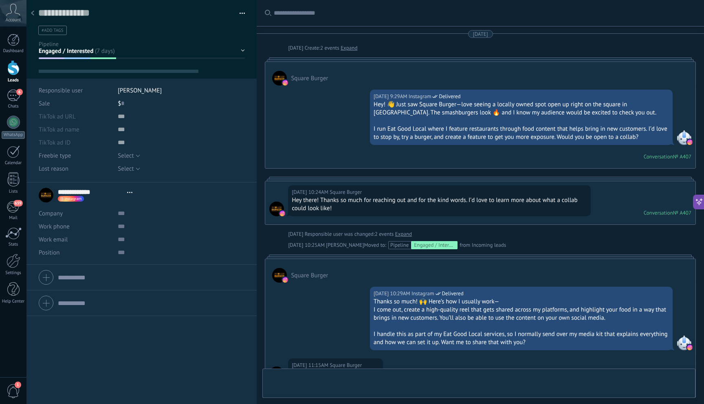
scroll to position [255, 0]
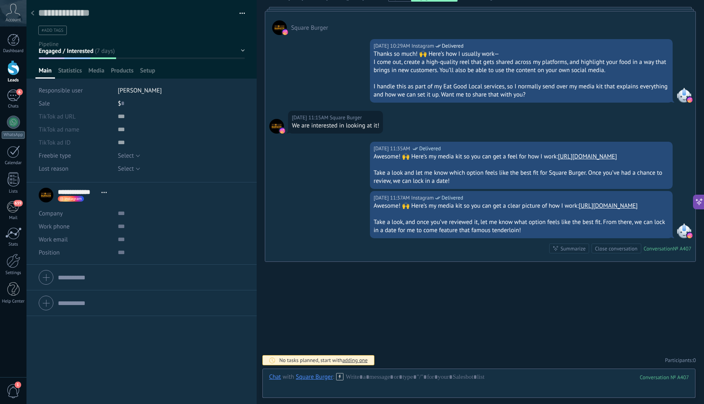
click at [124, 103] on div "$ 0" at bounding box center [181, 103] width 127 height 13
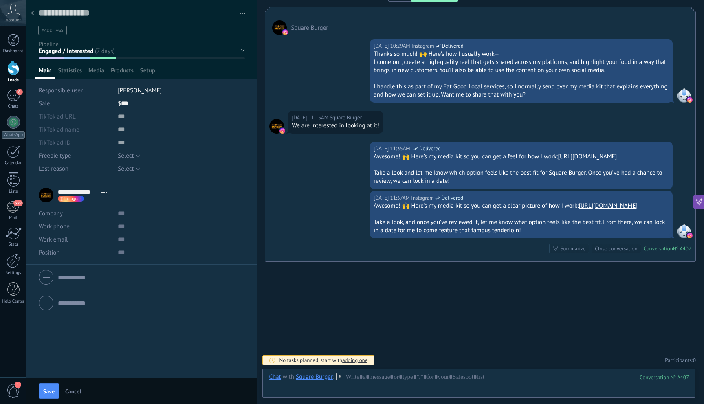
type input "***"
click at [55, 387] on button "Save" at bounding box center [49, 390] width 20 height 15
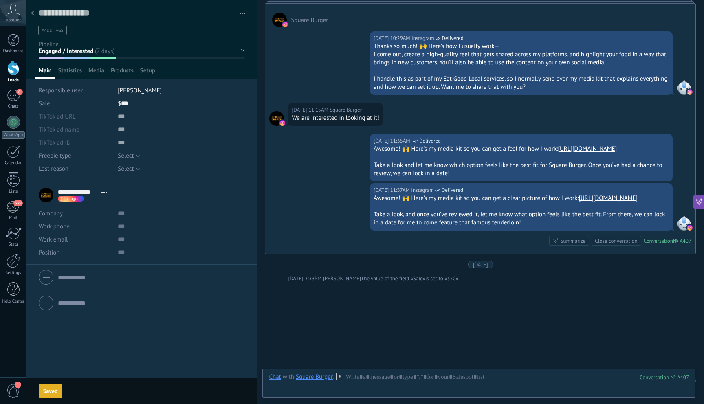
scroll to position [284, 0]
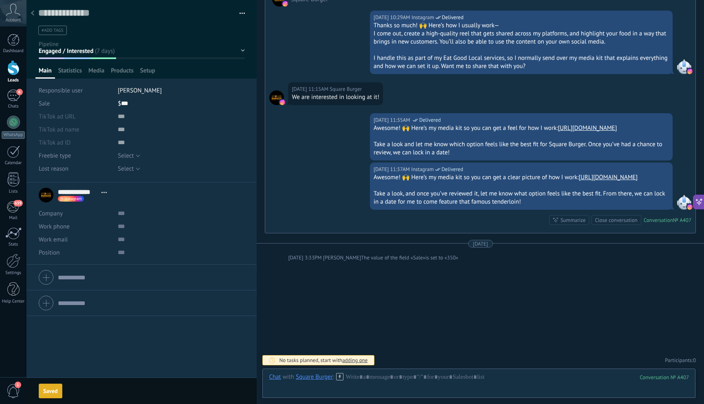
click at [33, 16] on div at bounding box center [32, 14] width 11 height 16
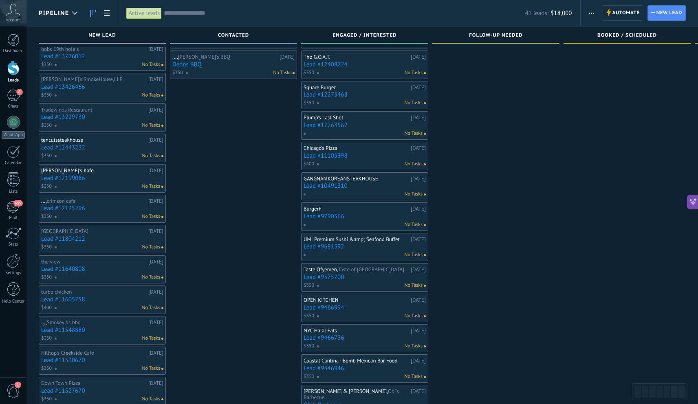
scroll to position [69, 0]
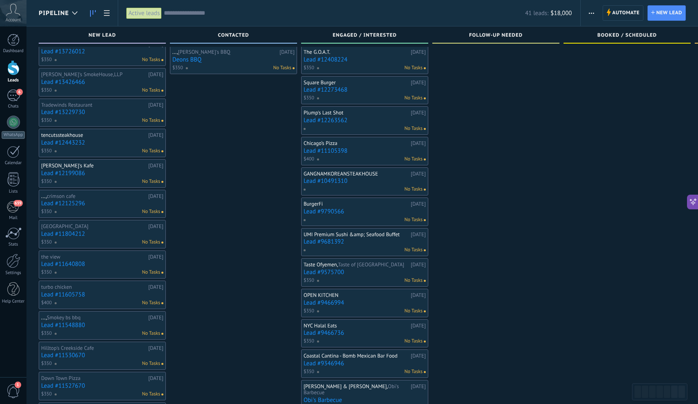
click at [385, 123] on link "Lead #12263562" at bounding box center [365, 120] width 122 height 7
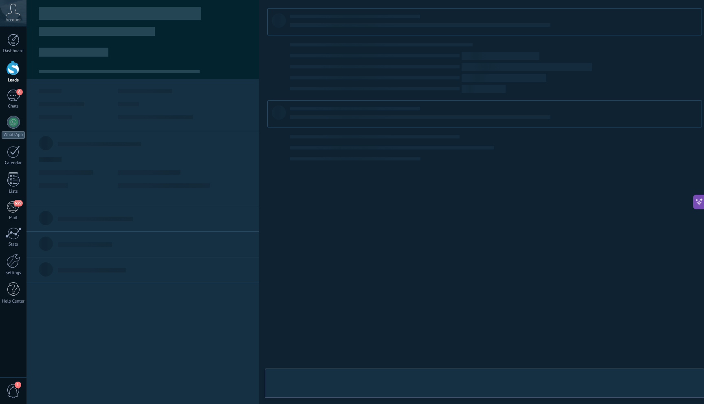
type textarea "**********"
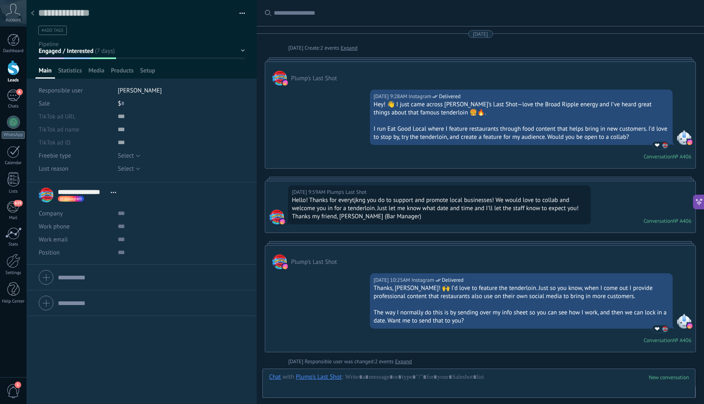
scroll to position [296, 0]
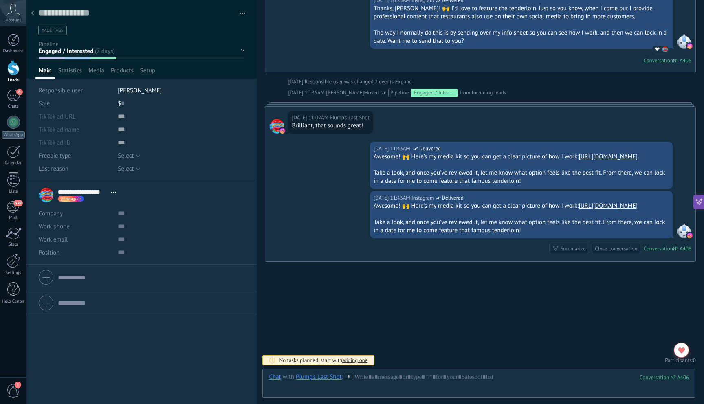
click at [124, 107] on div "$ 0" at bounding box center [181, 103] width 127 height 13
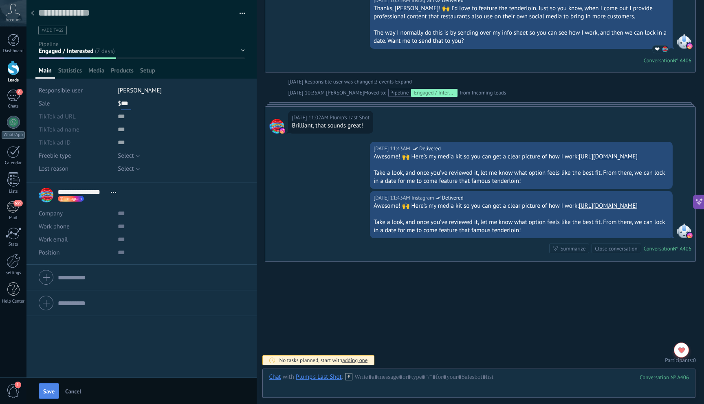
type input "***"
click at [52, 389] on span "Save" at bounding box center [48, 392] width 11 height 6
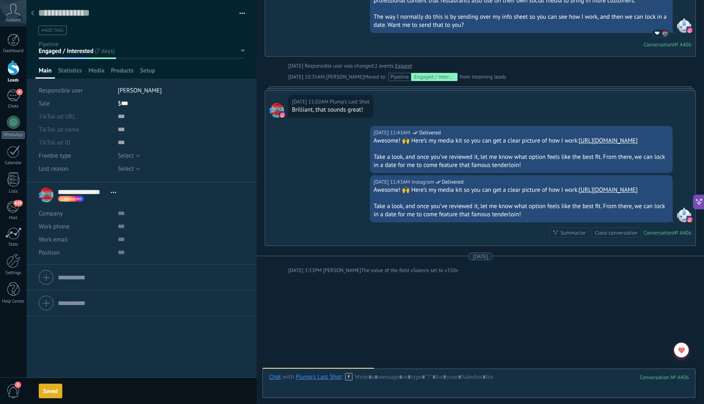
scroll to position [324, 0]
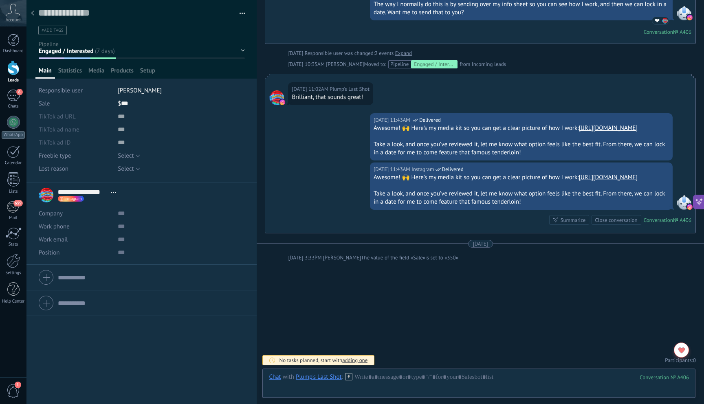
click at [0, 0] on div "New Lead Contacted Engaged / Interested Follow-Up Needed Booked / Scheduled Com…" at bounding box center [0, 0] width 0 height 0
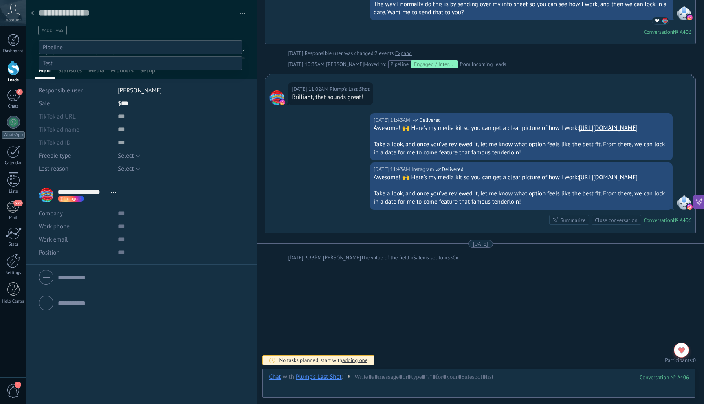
click at [0, 0] on label "Follow-Up Needed" at bounding box center [0, 0] width 0 height 0
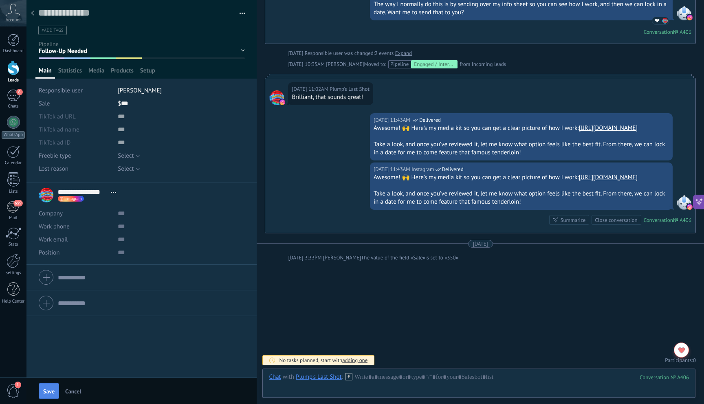
click at [55, 385] on button "Save" at bounding box center [49, 390] width 20 height 15
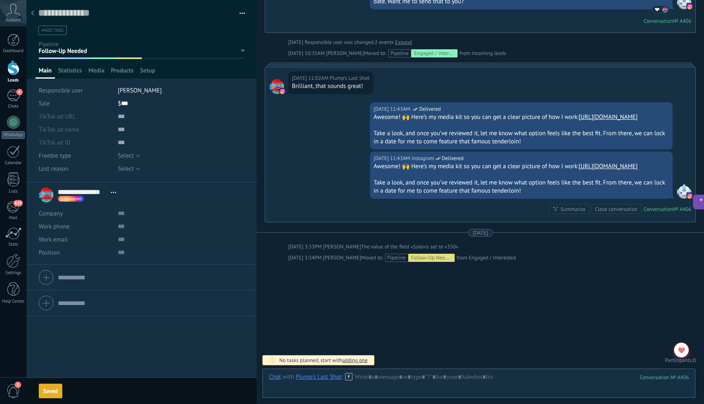
click at [33, 17] on div at bounding box center [32, 14] width 11 height 16
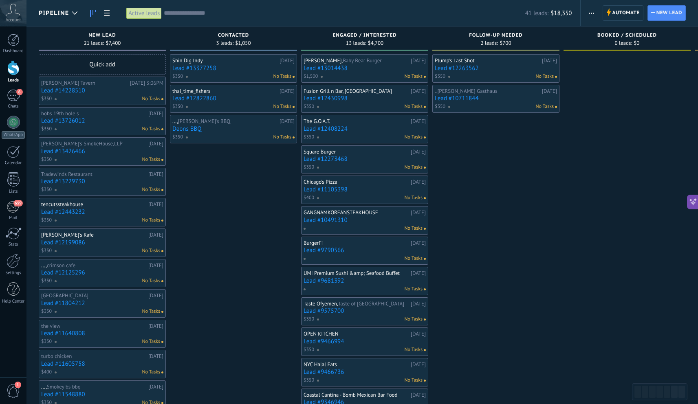
click at [390, 192] on link "Lead #11105398" at bounding box center [365, 189] width 122 height 7
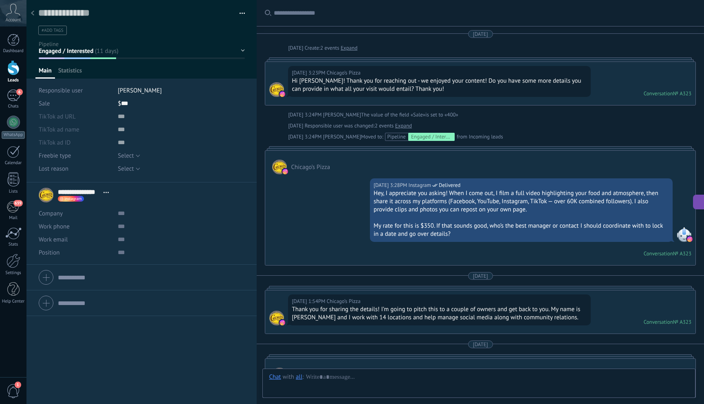
scroll to position [244, 0]
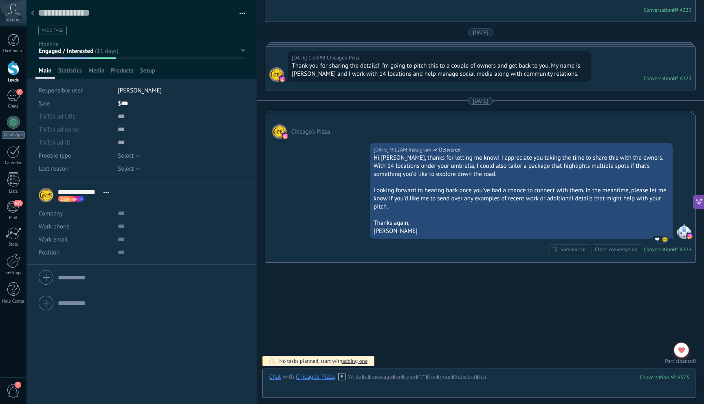
click at [0, 0] on div "New Lead Contacted Engaged / Interested Follow-Up Needed Booked / Scheduled Com…" at bounding box center [0, 0] width 0 height 0
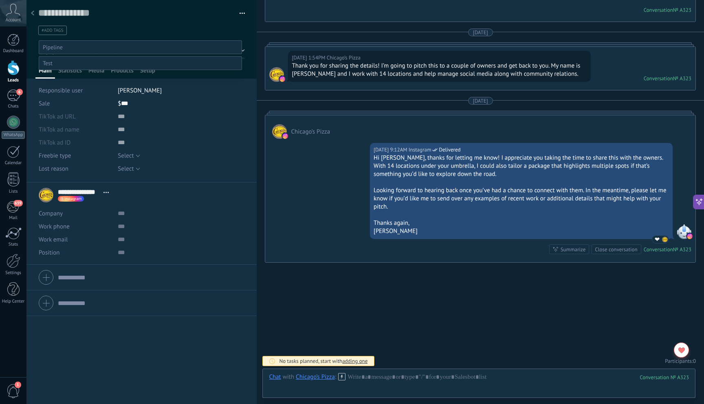
click at [0, 0] on label "Follow-Up Needed" at bounding box center [0, 0] width 0 height 0
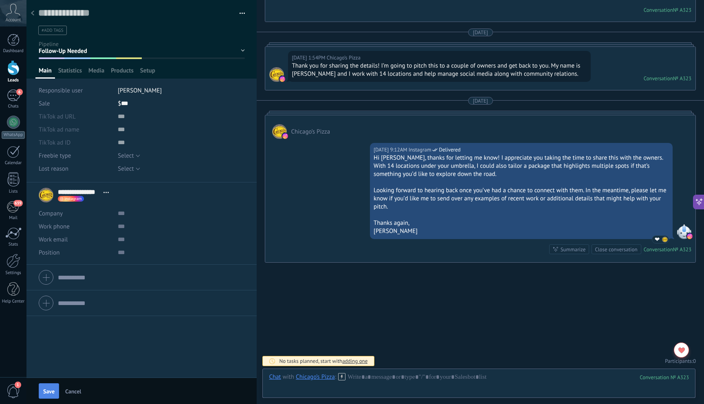
click at [52, 384] on button "Save" at bounding box center [49, 390] width 20 height 15
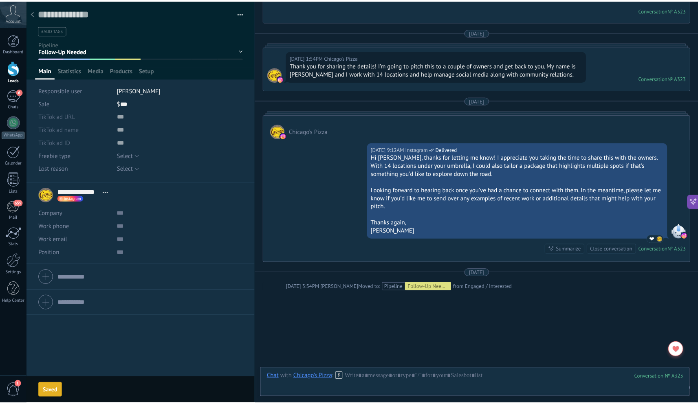
scroll to position [272, 0]
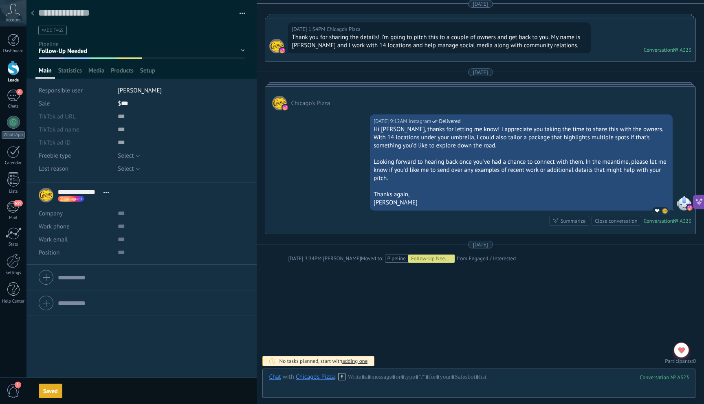
click at [31, 11] on div at bounding box center [32, 14] width 11 height 16
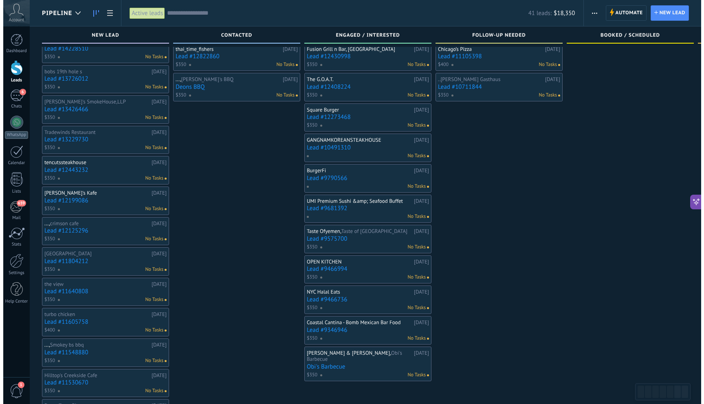
scroll to position [46, 0]
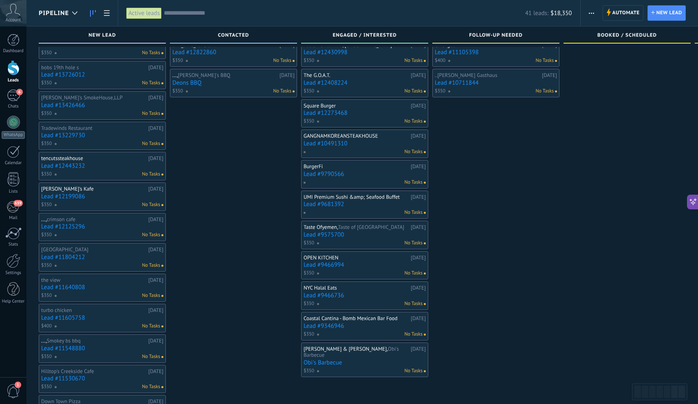
click at [383, 149] on div "No Tasks" at bounding box center [362, 151] width 119 height 7
click at [378, 142] on link "Lead #10491310" at bounding box center [365, 143] width 122 height 7
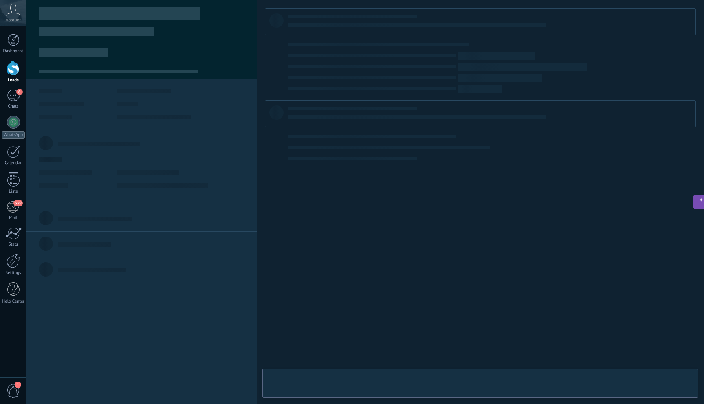
type textarea "**********"
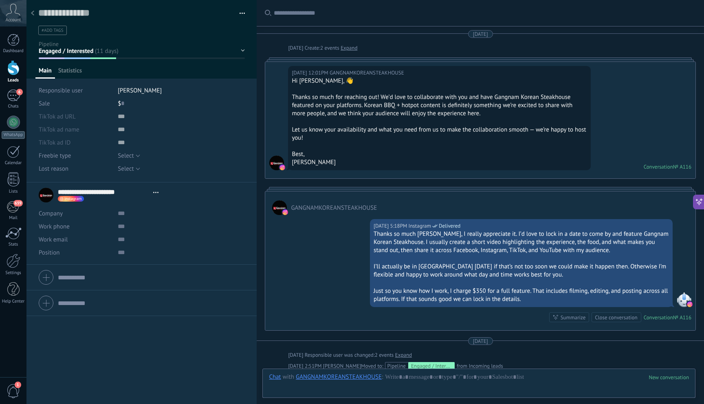
scroll to position [108, 0]
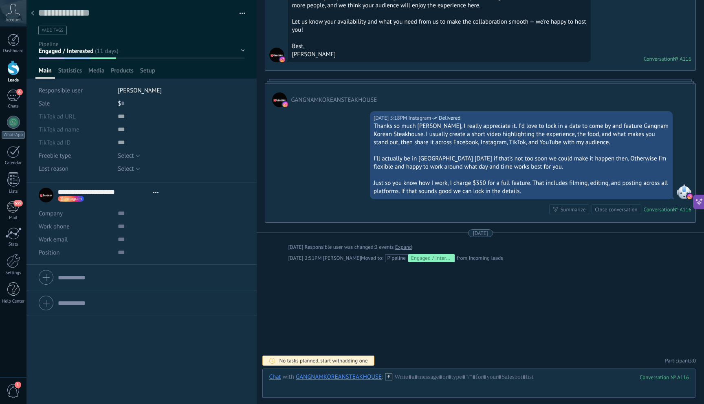
click at [124, 103] on div "$ 0" at bounding box center [181, 103] width 127 height 13
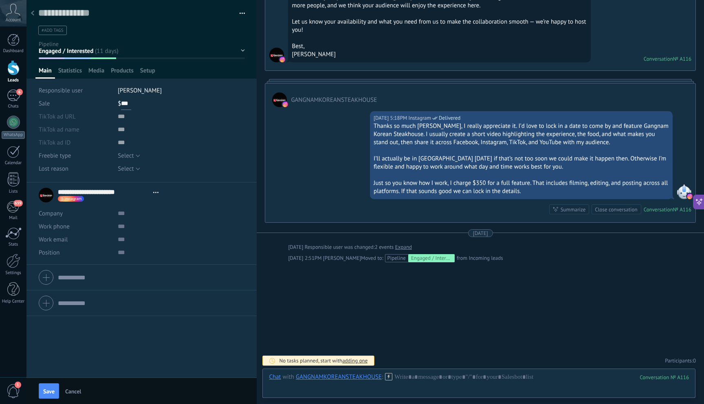
type input "***"
click at [0, 0] on div "New Lead Contacted Engaged / Interested Follow-Up Needed Booked / Scheduled Com…" at bounding box center [0, 0] width 0 height 0
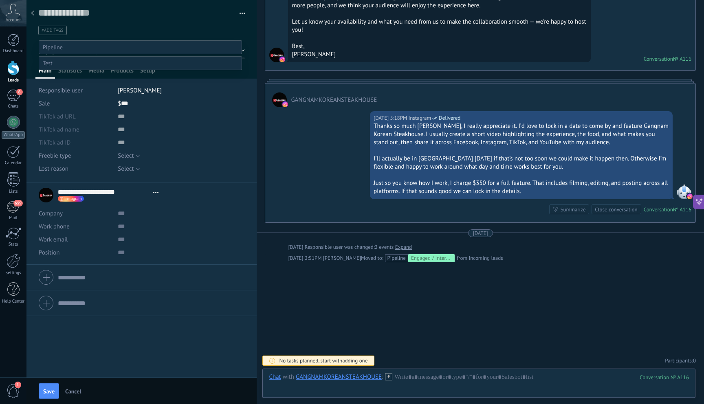
click at [0, 0] on label "Follow-Up Needed" at bounding box center [0, 0] width 0 height 0
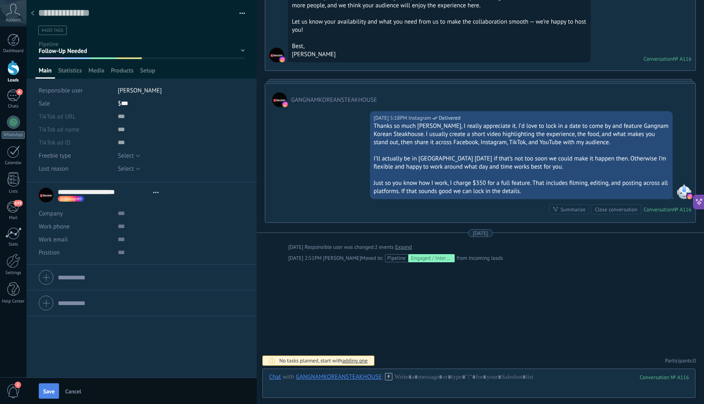
click at [57, 389] on button "Save" at bounding box center [49, 390] width 20 height 15
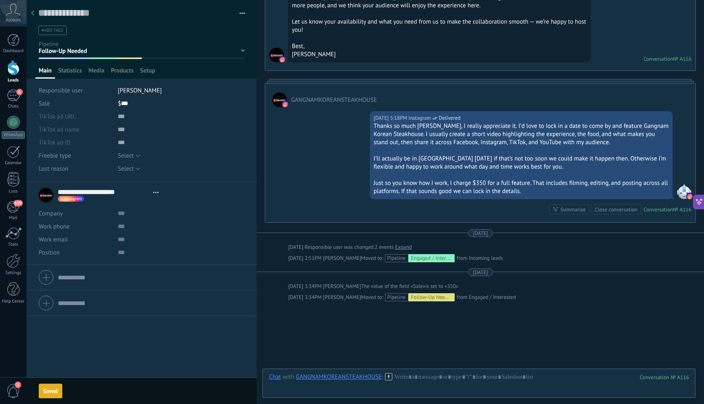
scroll to position [147, 0]
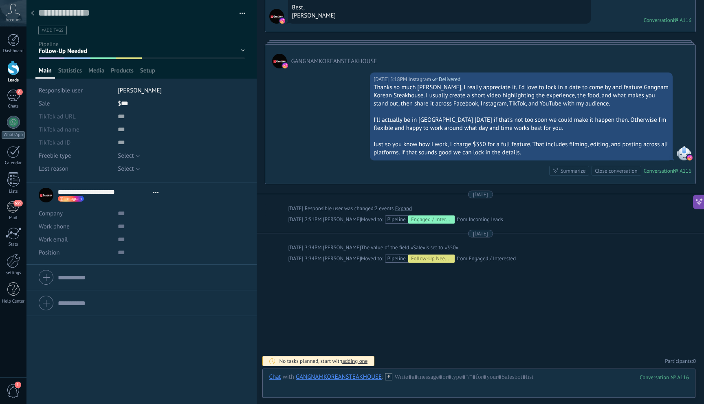
click at [36, 13] on div at bounding box center [32, 14] width 11 height 16
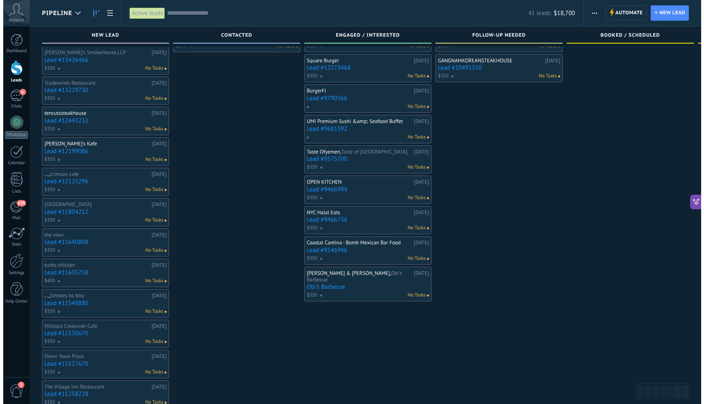
scroll to position [95, 0]
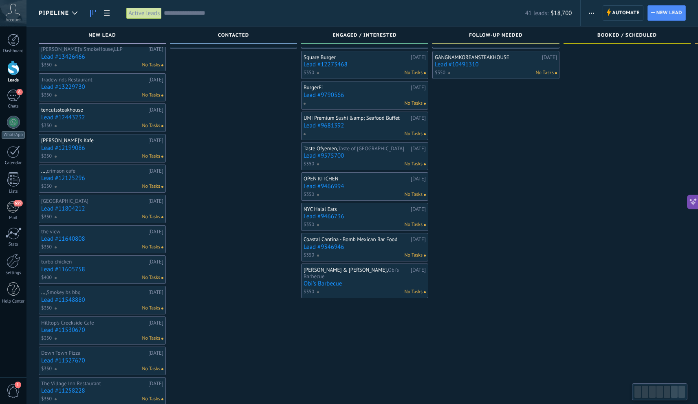
click at [356, 129] on link "Lead #9681392" at bounding box center [365, 125] width 122 height 7
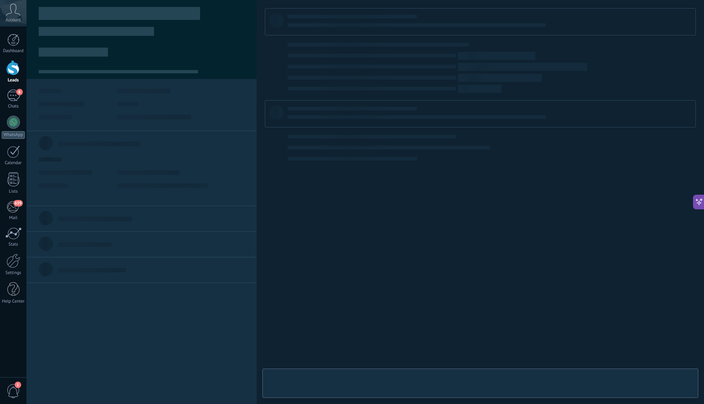
type textarea "**********"
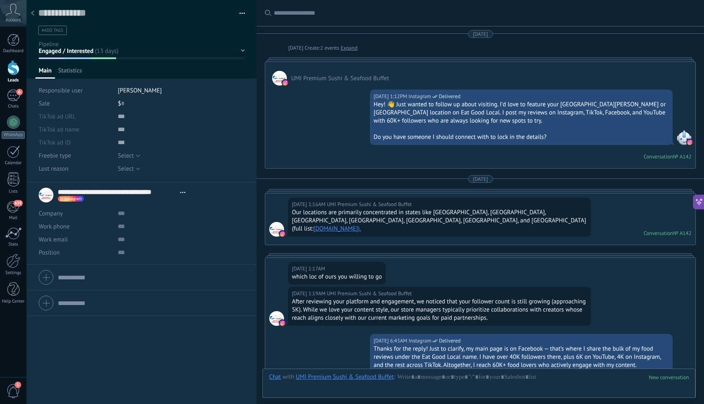
scroll to position [382, 0]
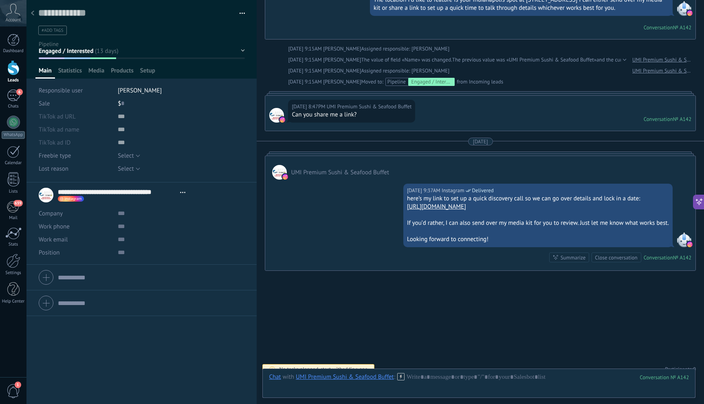
click at [128, 101] on div "$ 0" at bounding box center [181, 103] width 127 height 13
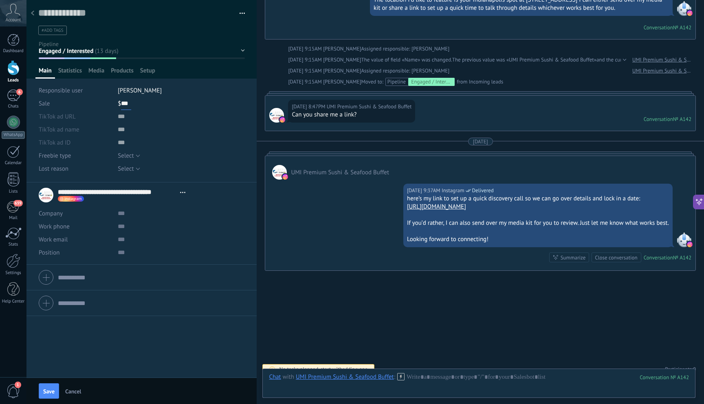
type input "***"
click at [0, 0] on div "New Lead Contacted Engaged / Interested Follow-Up Needed Booked / Scheduled Com…" at bounding box center [0, 0] width 0 height 0
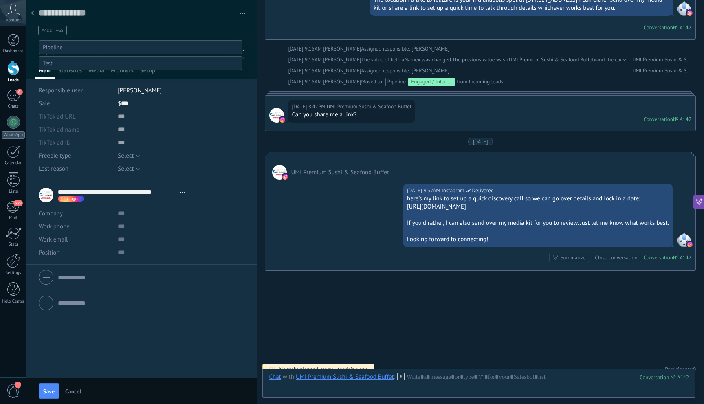
click at [0, 0] on label "Follow-Up Needed" at bounding box center [0, 0] width 0 height 0
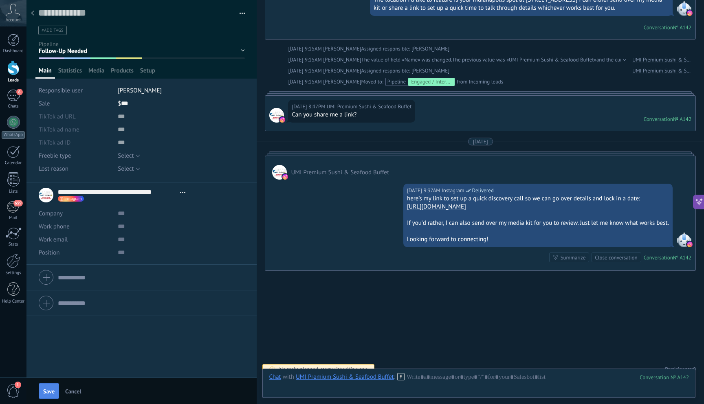
click at [56, 387] on button "Save" at bounding box center [49, 390] width 20 height 15
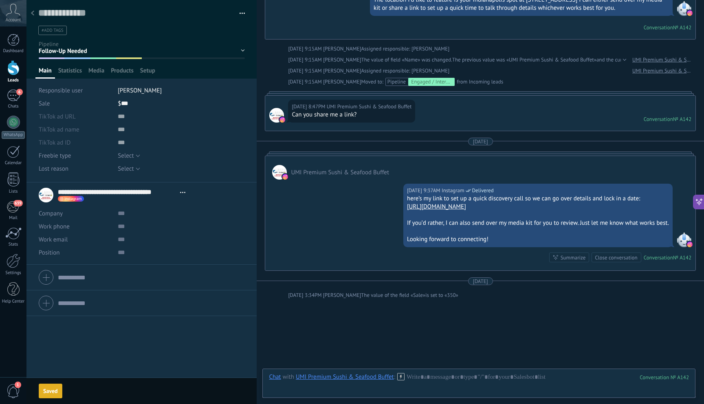
scroll to position [421, 0]
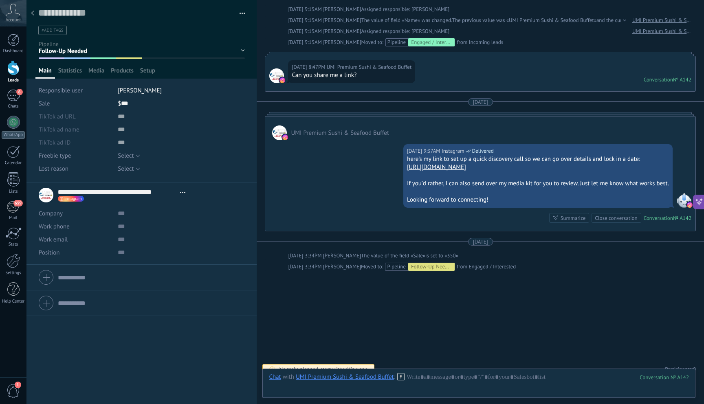
click at [35, 13] on div at bounding box center [32, 14] width 11 height 16
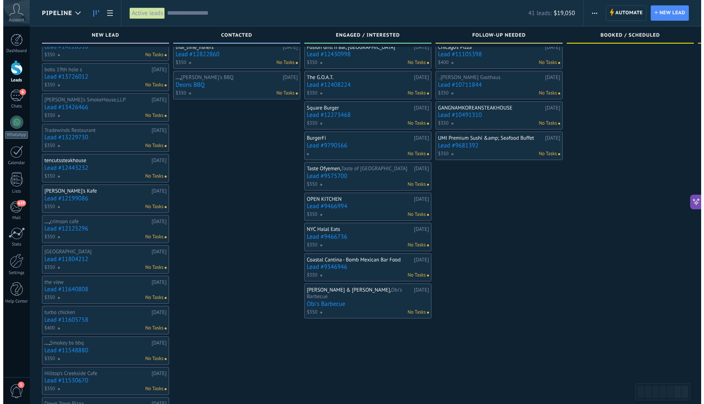
scroll to position [43, 0]
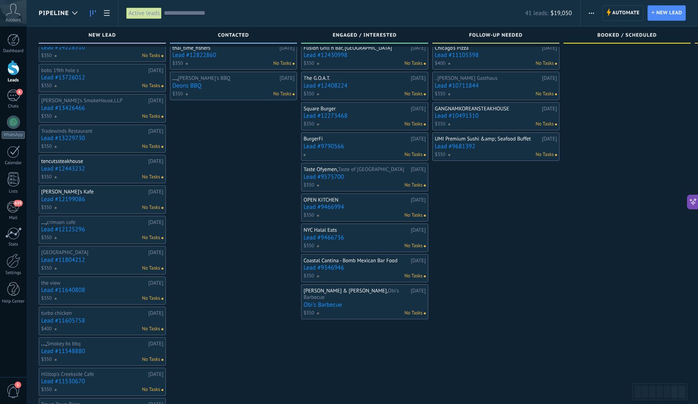
click at [378, 308] on div "[PERSON_NAME] & [PERSON_NAME], [PERSON_NAME]'s Barbecue [DATE] Obi's Barbecue $…" at bounding box center [365, 302] width 122 height 30
click at [377, 299] on div "[PERSON_NAME] & [PERSON_NAME], [PERSON_NAME]'s Barbecue" at bounding box center [356, 294] width 105 height 13
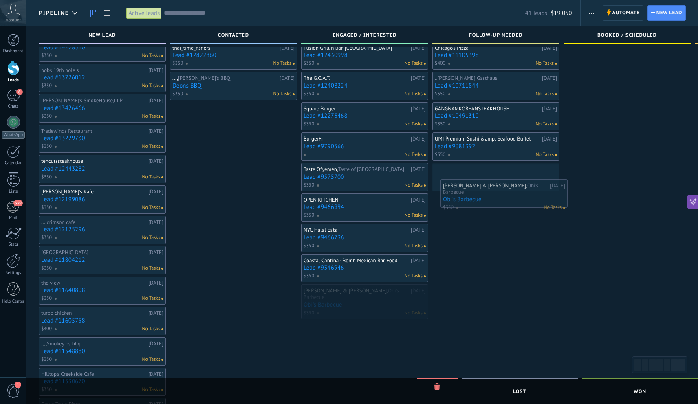
drag, startPoint x: 359, startPoint y: 309, endPoint x: 500, endPoint y: 202, distance: 176.8
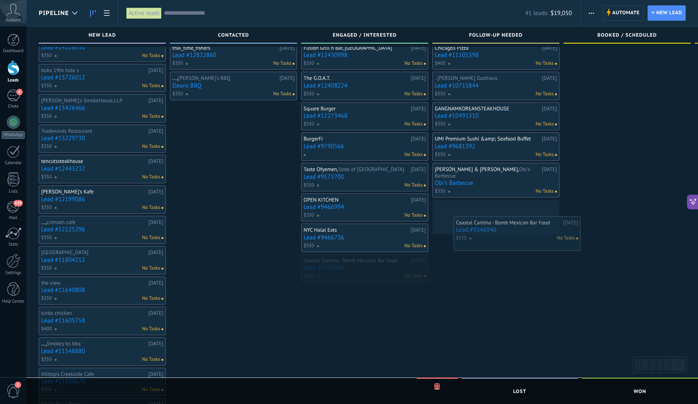
drag, startPoint x: 357, startPoint y: 270, endPoint x: 509, endPoint y: 232, distance: 156.6
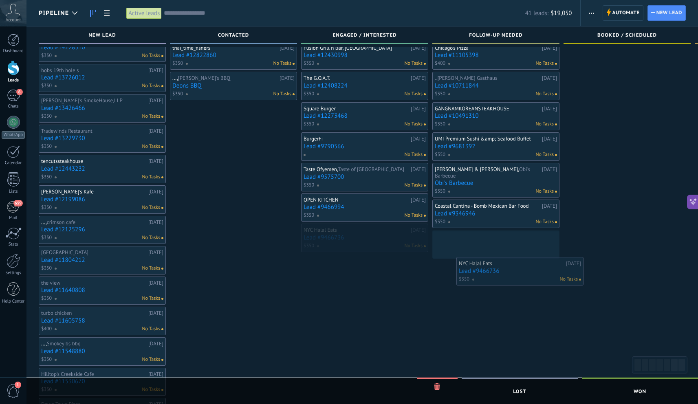
drag, startPoint x: 346, startPoint y: 243, endPoint x: 496, endPoint y: 275, distance: 153.2
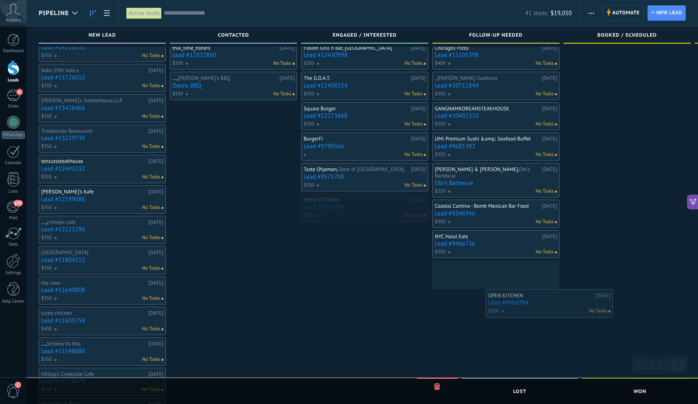
drag, startPoint x: 345, startPoint y: 212, endPoint x: 529, endPoint y: 307, distance: 207.0
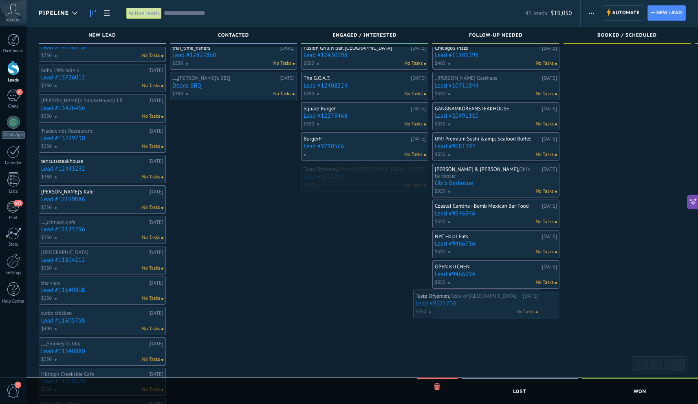
drag, startPoint x: 370, startPoint y: 173, endPoint x: 483, endPoint y: 299, distance: 168.8
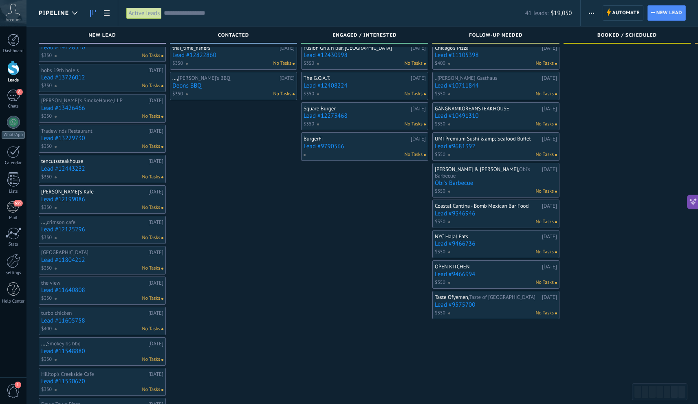
click at [357, 148] on link "Lead #9790566" at bounding box center [365, 146] width 122 height 7
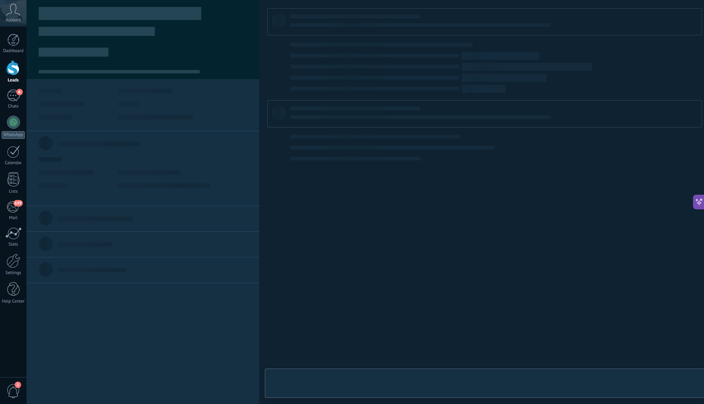
type textarea "**********"
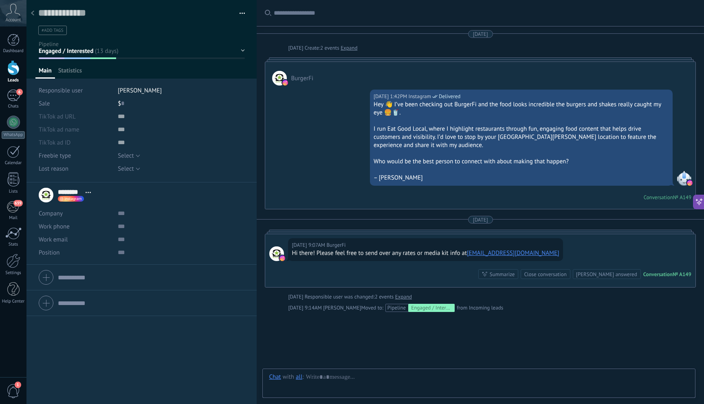
scroll to position [50, 0]
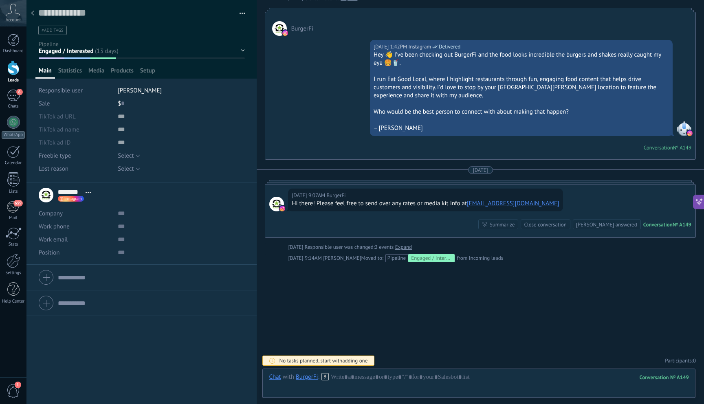
click at [0, 0] on div "New Lead Contacted Engaged / Interested Follow-Up Needed Booked / Scheduled Com…" at bounding box center [0, 0] width 0 height 0
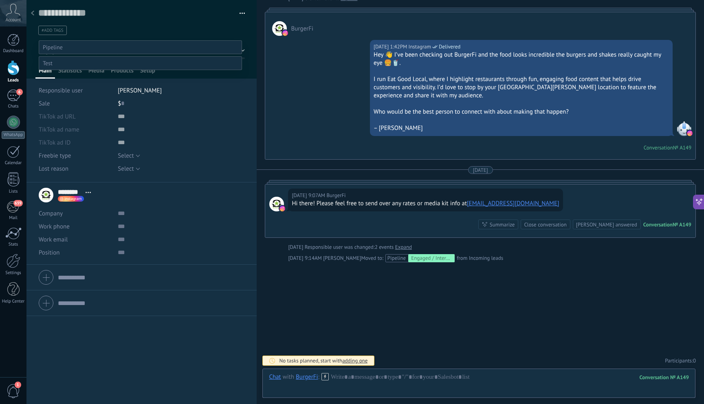
click at [0, 0] on label "New Lead" at bounding box center [0, 0] width 0 height 0
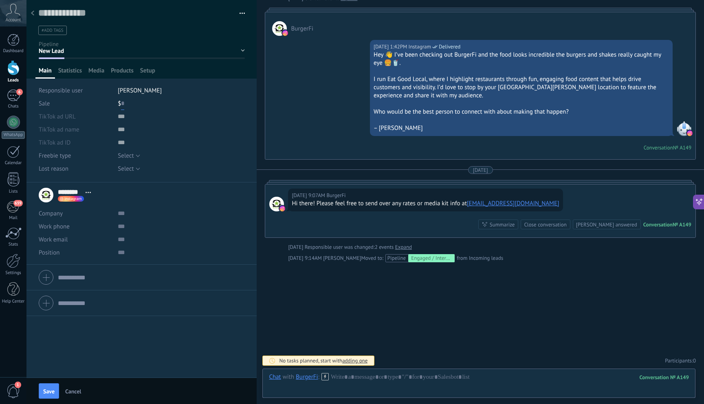
click at [121, 103] on input "text" at bounding box center [122, 103] width 3 height 13
type input "***"
click at [55, 392] on button "Save" at bounding box center [49, 390] width 20 height 15
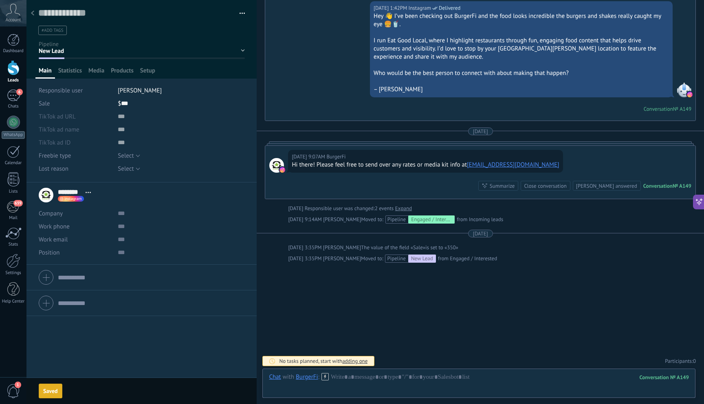
click at [33, 11] on use at bounding box center [32, 13] width 3 height 5
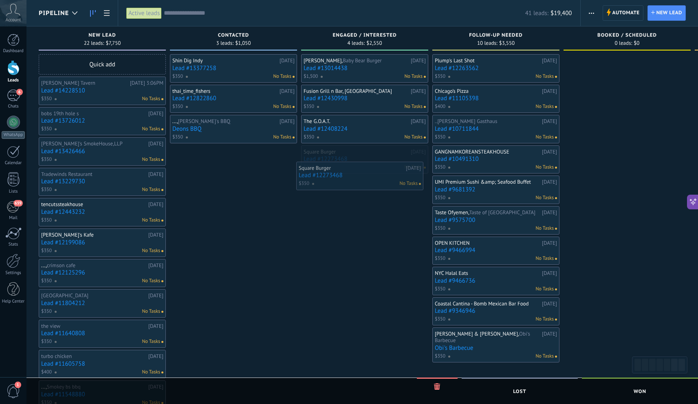
drag, startPoint x: 383, startPoint y: 166, endPoint x: 378, endPoint y: 182, distance: 16.4
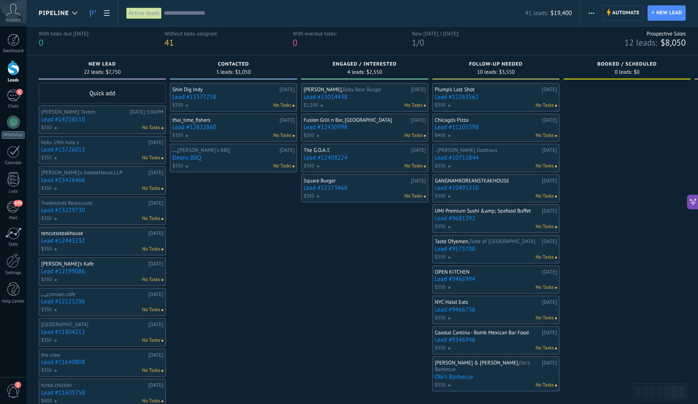
scroll to position [9, 0]
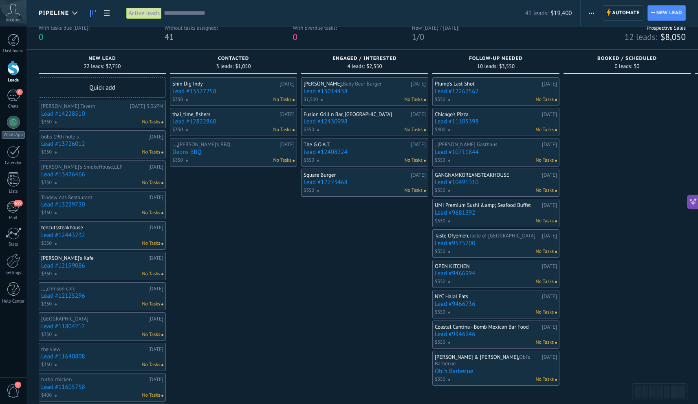
click at [124, 82] on div "Quick add" at bounding box center [102, 87] width 127 height 20
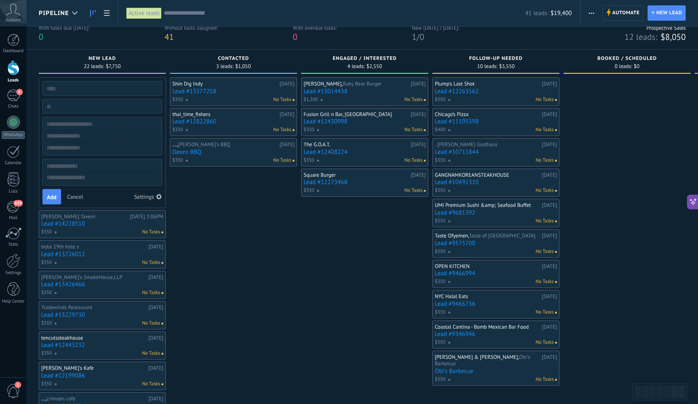
click at [74, 194] on span "Cancel" at bounding box center [75, 196] width 16 height 7
